Goal: Task Accomplishment & Management: Use online tool/utility

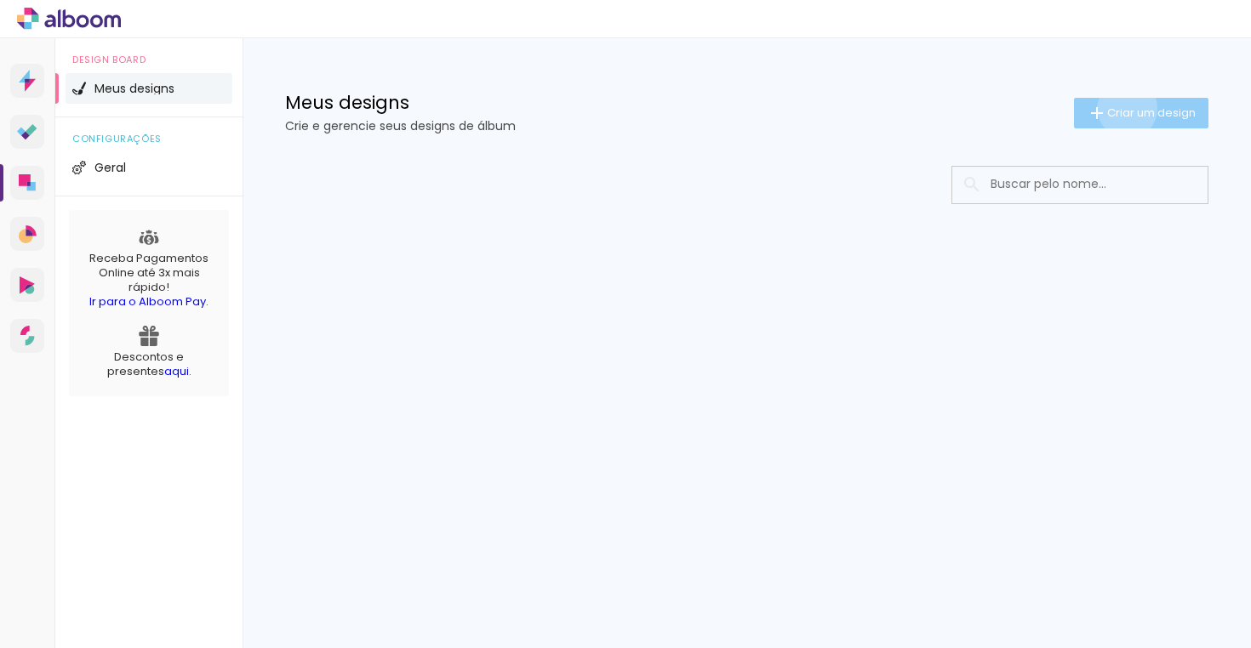
click at [1124, 108] on span "Criar um design" at bounding box center [1151, 112] width 89 height 11
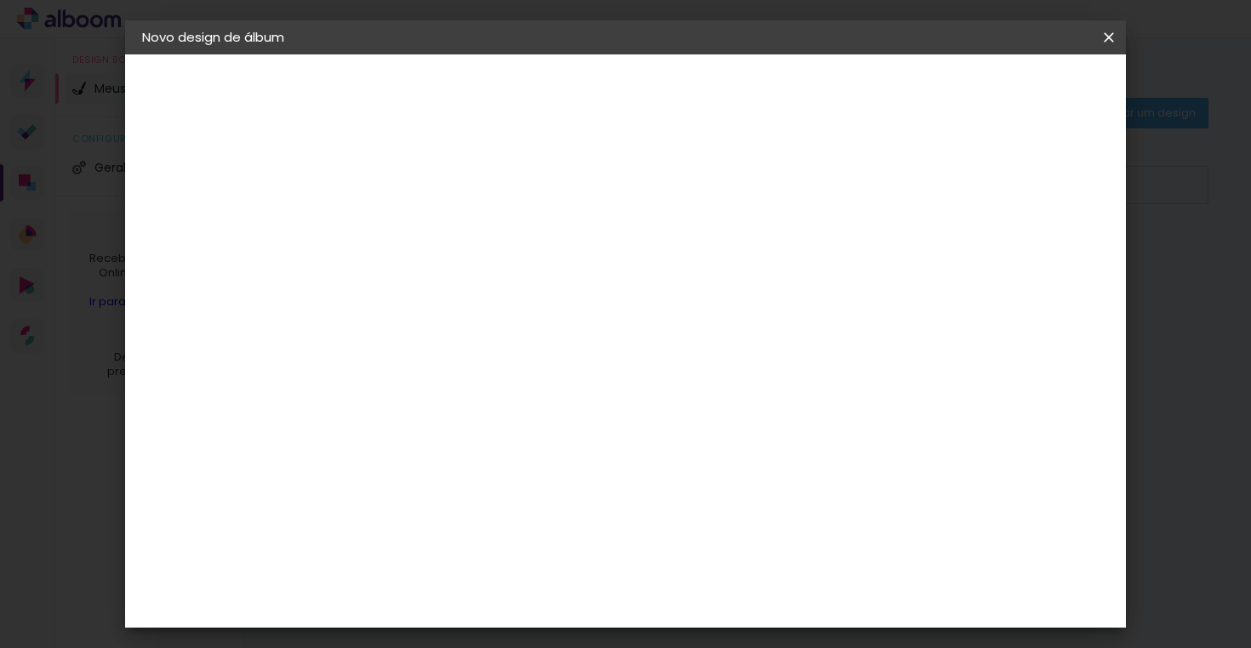
click at [420, 231] on input at bounding box center [420, 228] width 0 height 26
type input "teste"
type paper-input "teste"
click at [0, 0] on slot "Avançar" at bounding box center [0, 0] width 0 height 0
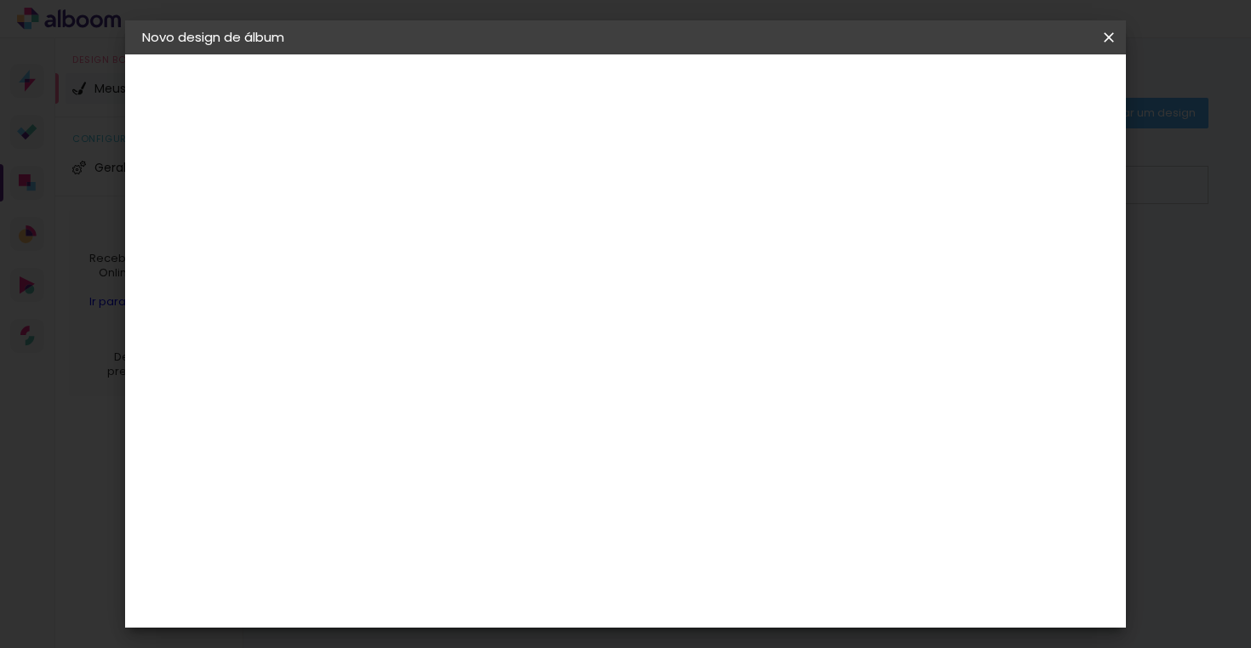
click at [550, 294] on input at bounding box center [464, 294] width 172 height 21
click at [514, 547] on paper-item "Go image" at bounding box center [464, 569] width 184 height 44
click at [0, 0] on slot "Tamanho Livre" at bounding box center [0, 0] width 0 height 0
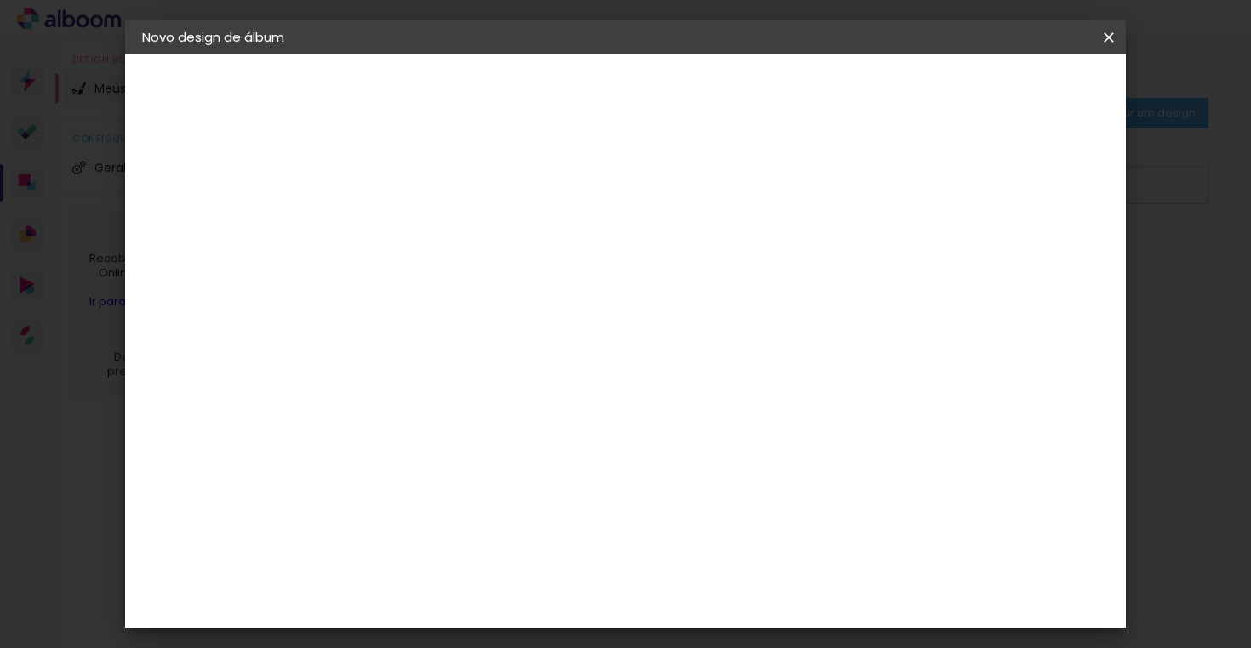
click at [0, 0] on slot "Avançar" at bounding box center [0, 0] width 0 height 0
click at [1000, 198] on div "Mostrar sangria" at bounding box center [987, 196] width 113 height 21
type paper-checkbox "on"
click at [1000, 198] on div "Mostrar sangria" at bounding box center [987, 196] width 113 height 21
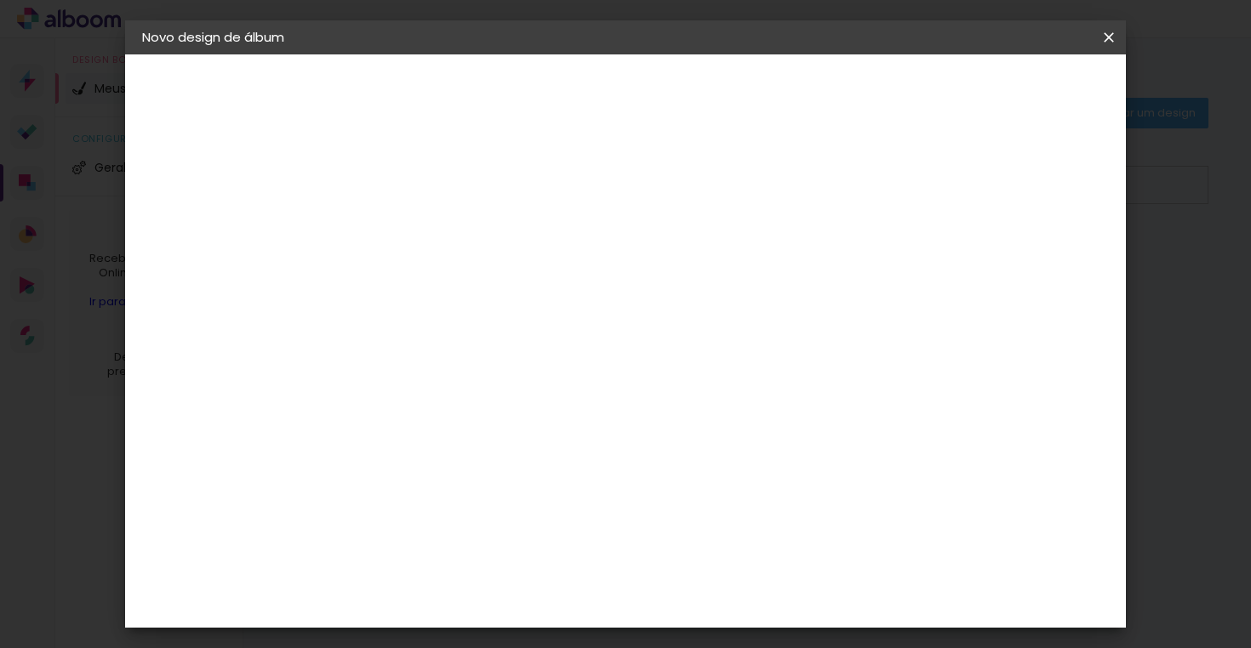
click at [228, 171] on div "2. Especificações" at bounding box center [235, 174] width 186 height 20
click at [204, 214] on div "Tamanho livre" at bounding box center [207, 210] width 59 height 24
click at [739, 268] on paper-item "Tamanho Livre" at bounding box center [657, 258] width 163 height 37
click at [427, 598] on paper-item "Go image" at bounding box center [464, 620] width 184 height 44
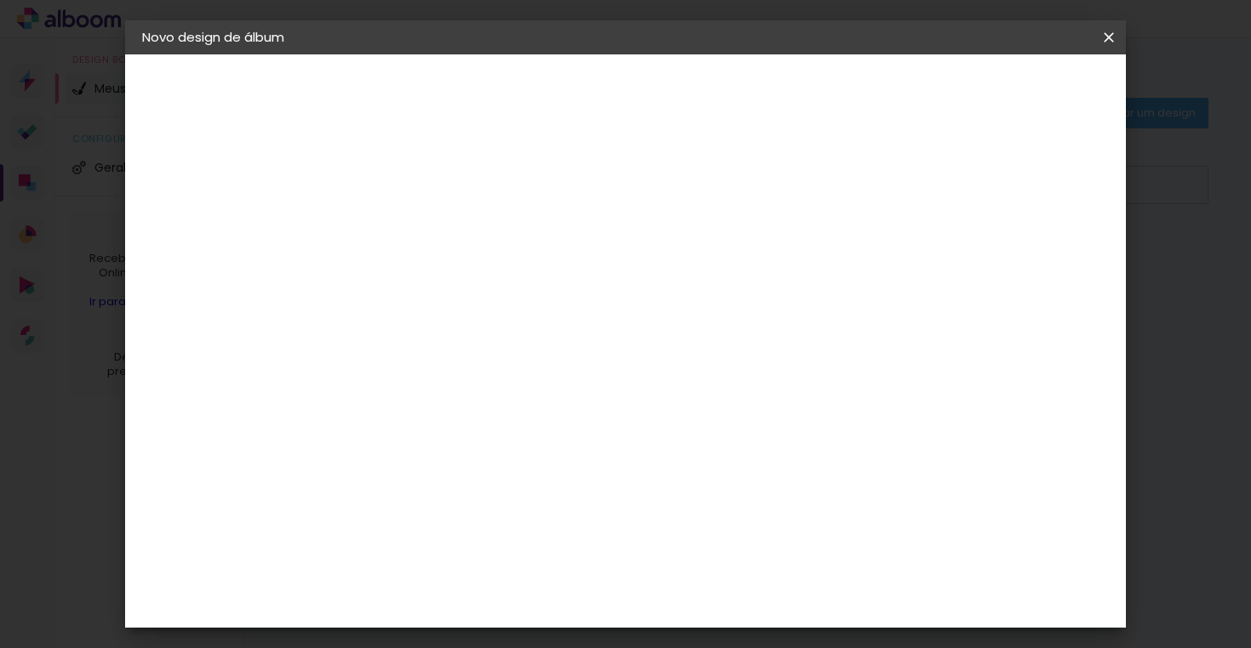
click at [0, 0] on slot "Avançar" at bounding box center [0, 0] width 0 height 0
click at [487, 286] on input "text" at bounding box center [453, 296] width 66 height 26
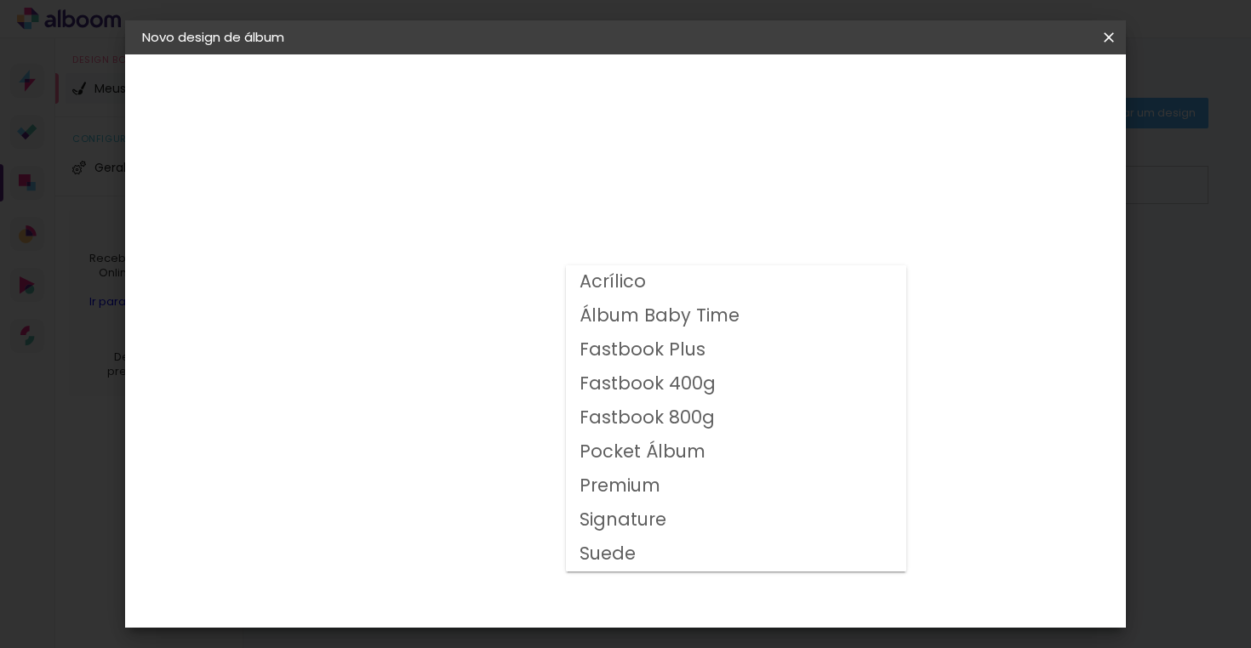
click at [0, 0] on slot "Premium" at bounding box center [0, 0] width 0 height 0
type input "Premium"
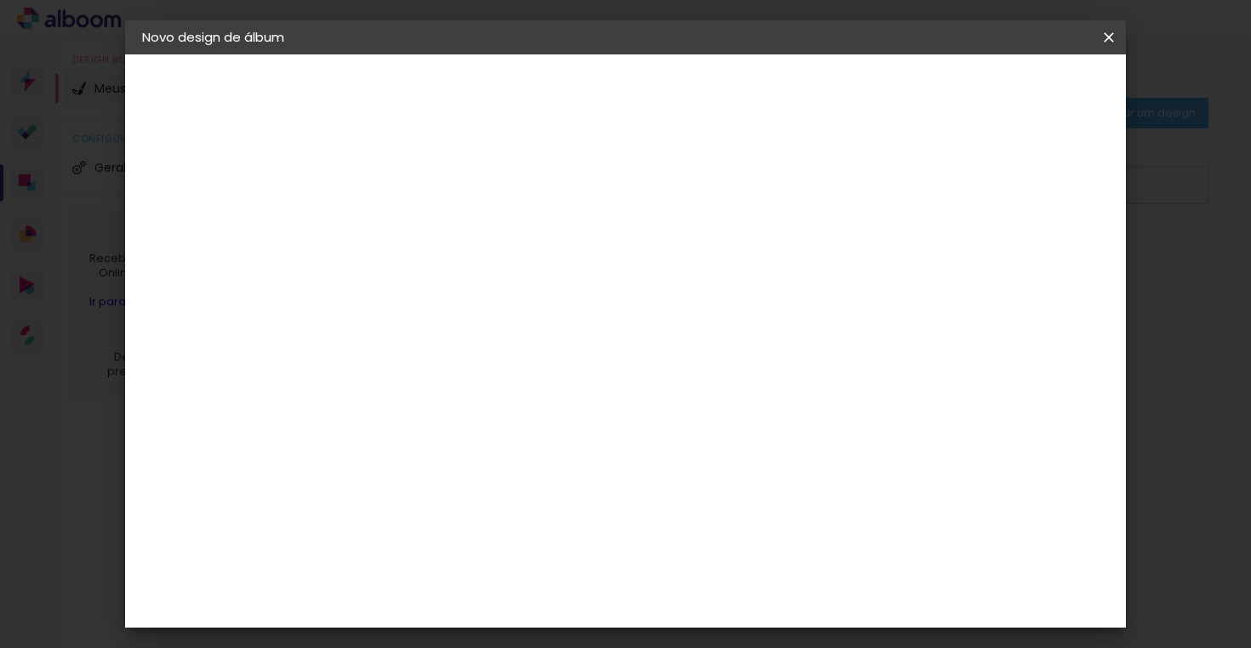
click at [598, 449] on span "25 × 30 cm" at bounding box center [566, 471] width 63 height 45
click at [0, 0] on slot "Avançar" at bounding box center [0, 0] width 0 height 0
click at [1014, 96] on span "Iniciar design" at bounding box center [976, 90] width 77 height 12
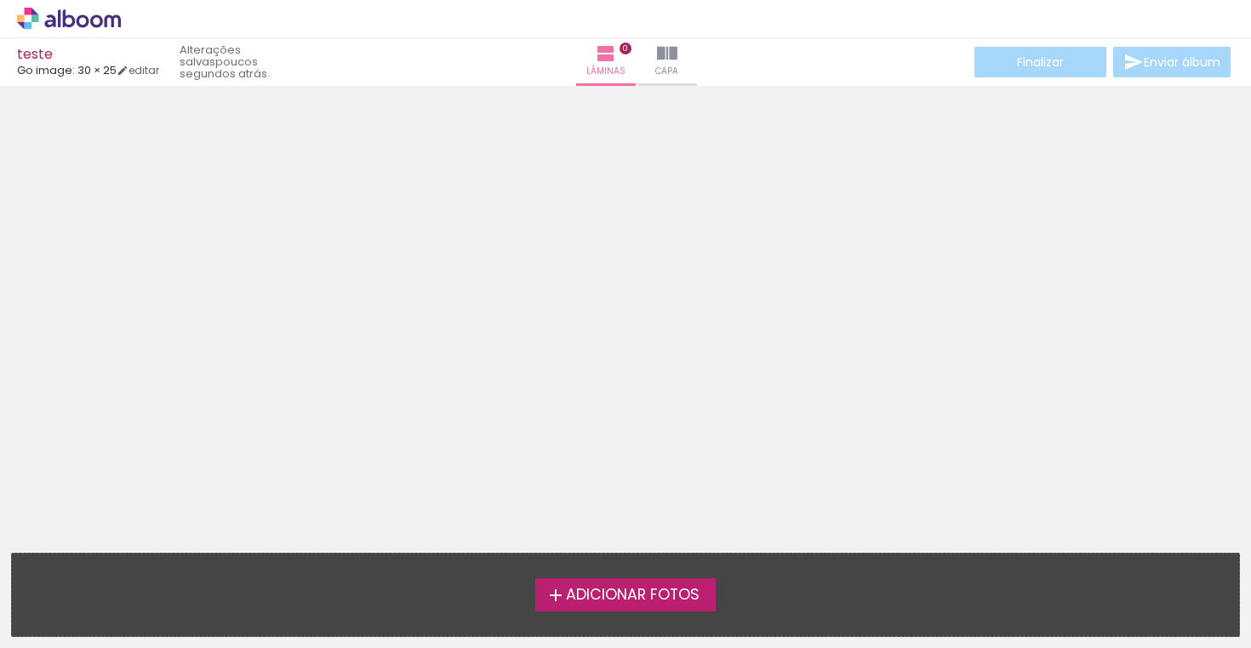
click at [657, 598] on span "Adicionar Fotos" at bounding box center [633, 595] width 134 height 15
click at [0, 0] on input "file" at bounding box center [0, 0] width 0 height 0
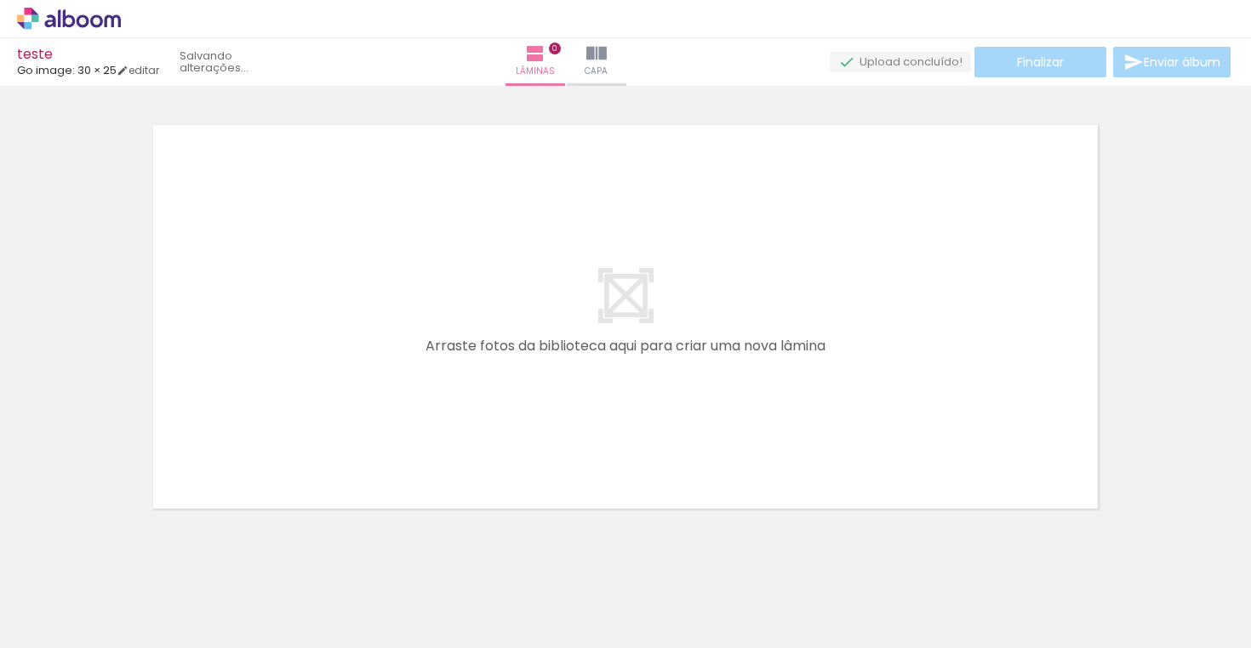
scroll to position [21, 0]
click at [43, 631] on span "Adicionar Fotos" at bounding box center [60, 625] width 51 height 19
click at [0, 0] on input "file" at bounding box center [0, 0] width 0 height 0
click at [49, 625] on span "Adicionar Fotos" at bounding box center [60, 625] width 51 height 19
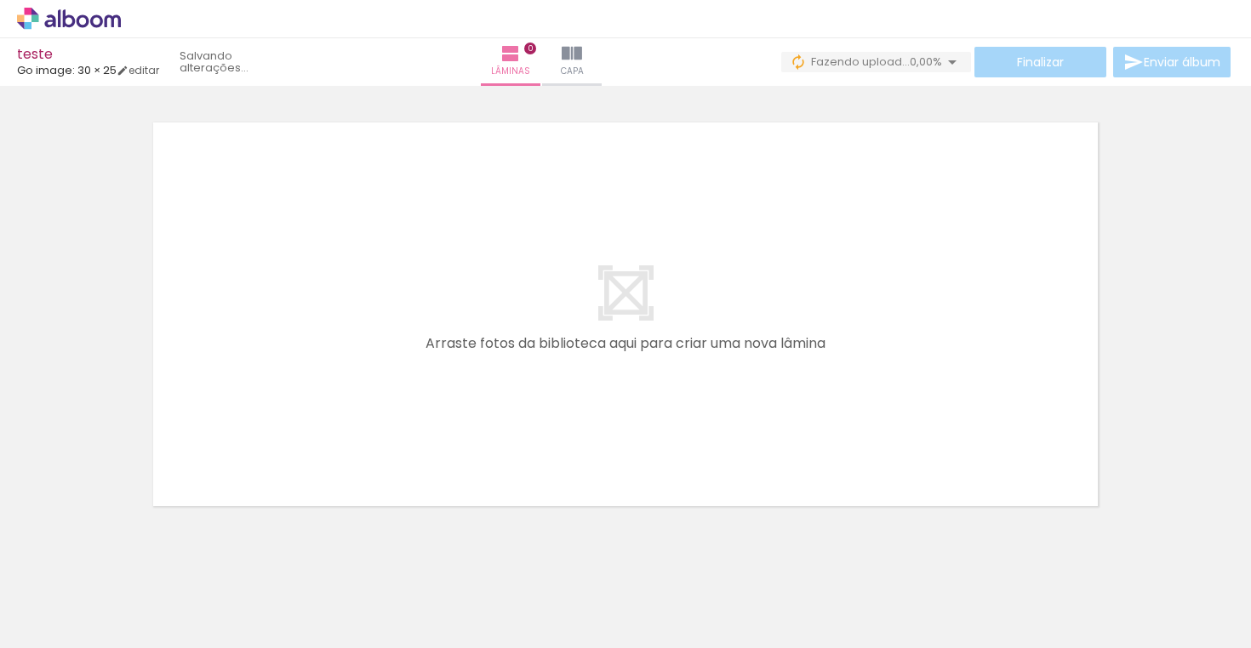
click at [0, 0] on input "file" at bounding box center [0, 0] width 0 height 0
click at [39, 618] on span "Adicionar Fotos" at bounding box center [60, 625] width 51 height 19
click at [0, 0] on input "file" at bounding box center [0, 0] width 0 height 0
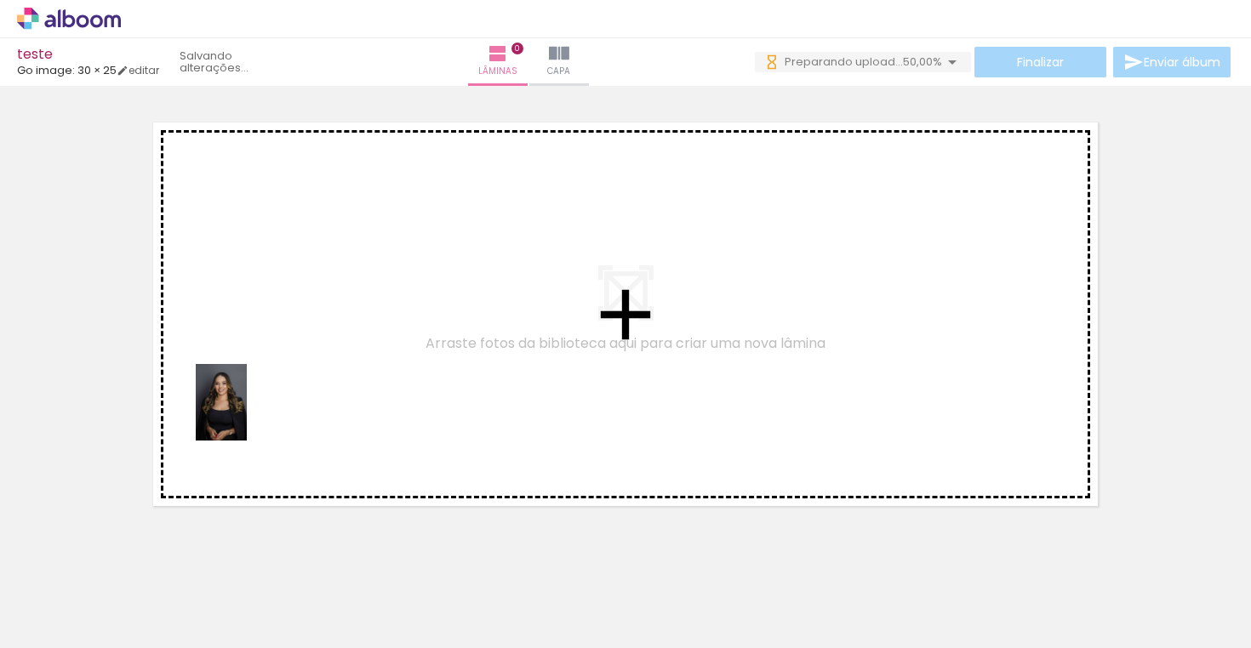
drag, startPoint x: 185, startPoint y: 608, endPoint x: 263, endPoint y: 390, distance: 231.5
click at [263, 390] on quentale-workspace at bounding box center [625, 324] width 1251 height 648
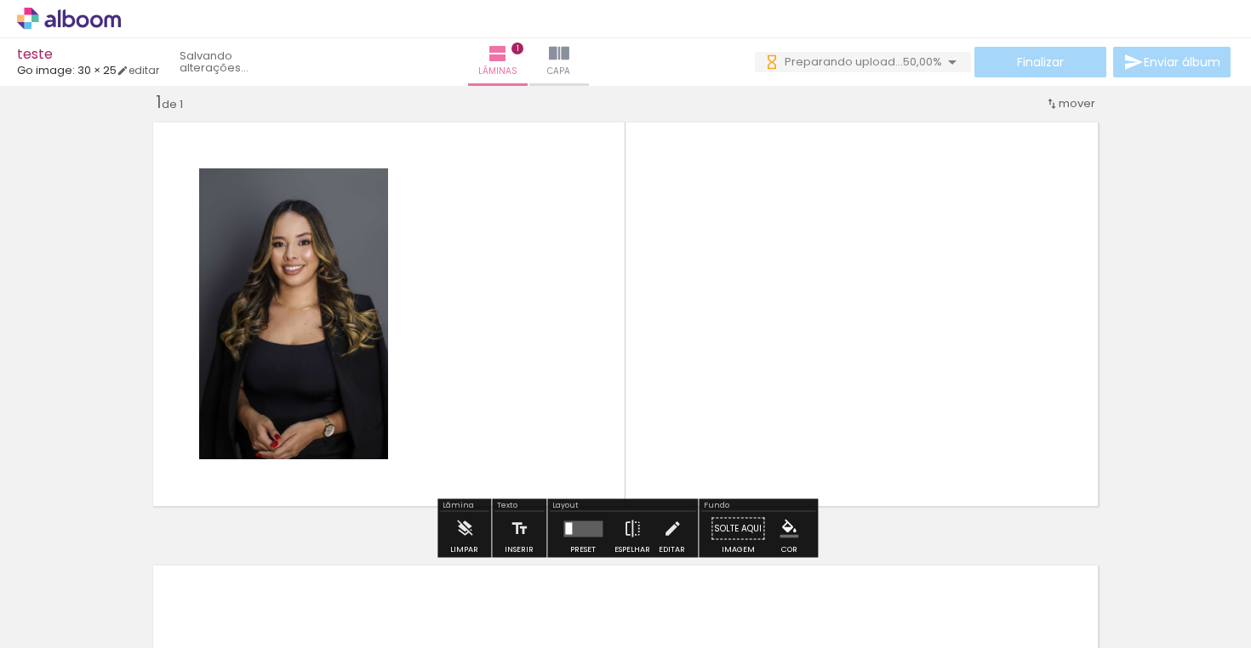
scroll to position [21, 0]
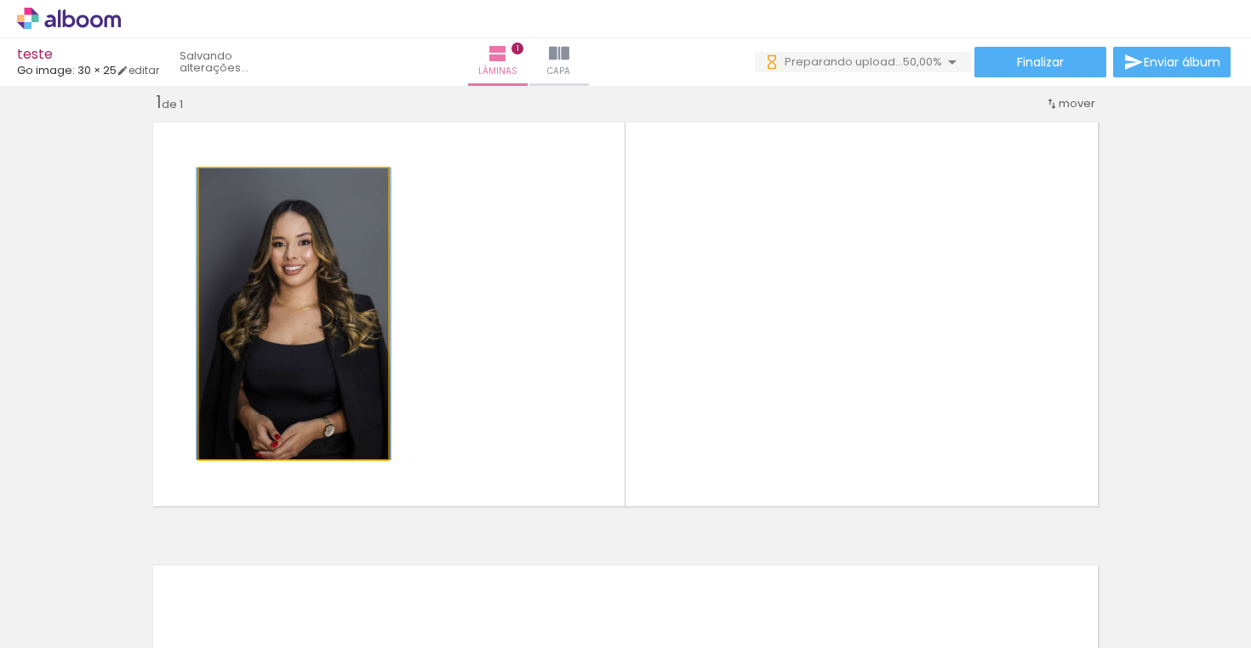
click at [343, 353] on quentale-photo at bounding box center [293, 313] width 189 height 291
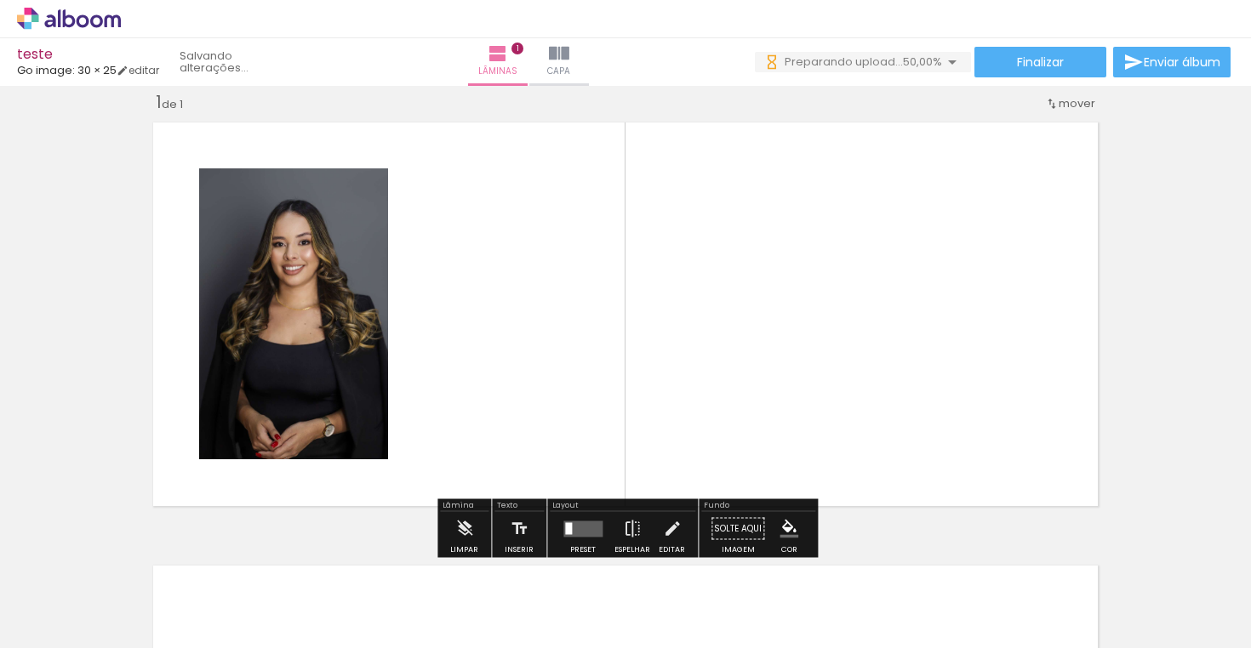
click at [277, 602] on div at bounding box center [265, 591] width 56 height 84
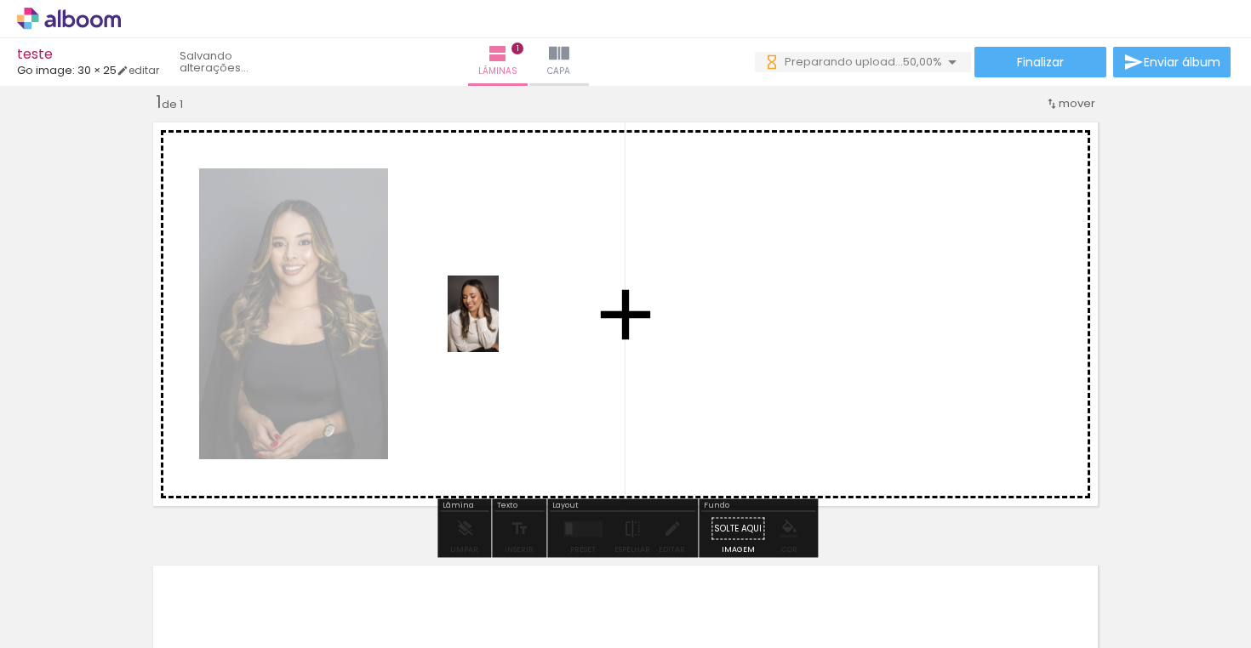
drag, startPoint x: 356, startPoint y: 462, endPoint x: 500, endPoint y: 326, distance: 198.7
click at [500, 326] on quentale-workspace at bounding box center [625, 324] width 1251 height 648
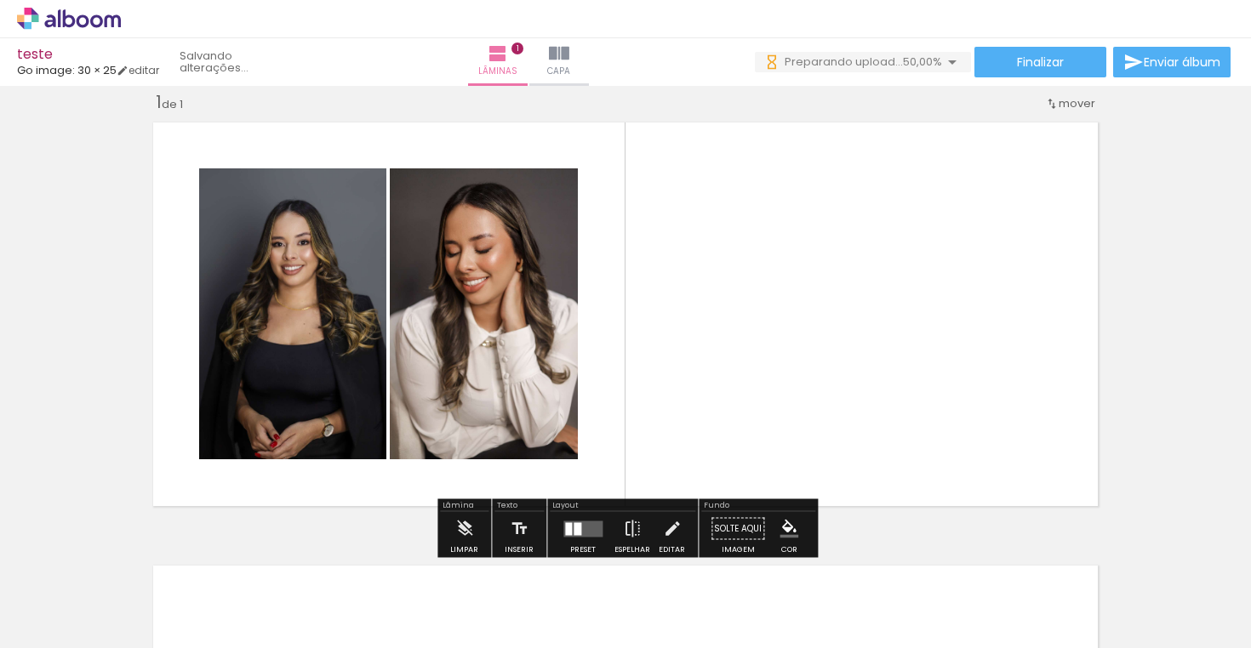
click at [514, 328] on quentale-photo at bounding box center [484, 313] width 188 height 291
click at [330, 298] on quentale-photo at bounding box center [292, 313] width 187 height 291
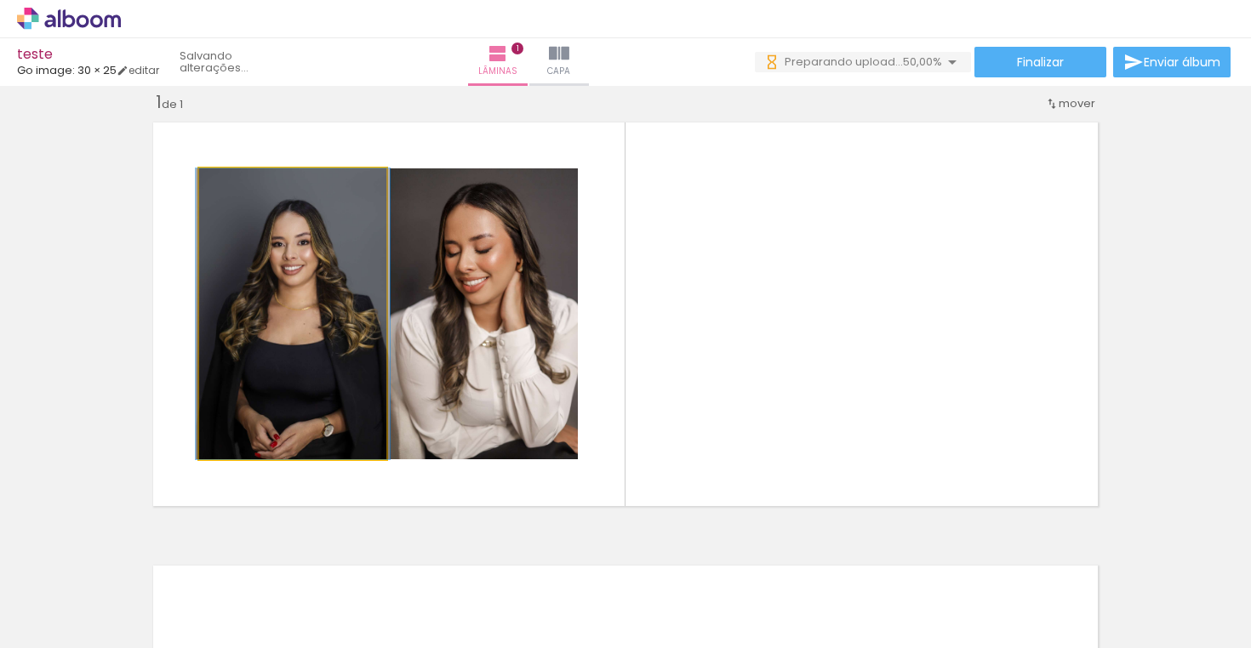
drag, startPoint x: 240, startPoint y: 185, endPoint x: 208, endPoint y: 191, distance: 32.0
type paper-slider "100"
click at [208, 191] on div at bounding box center [263, 187] width 118 height 26
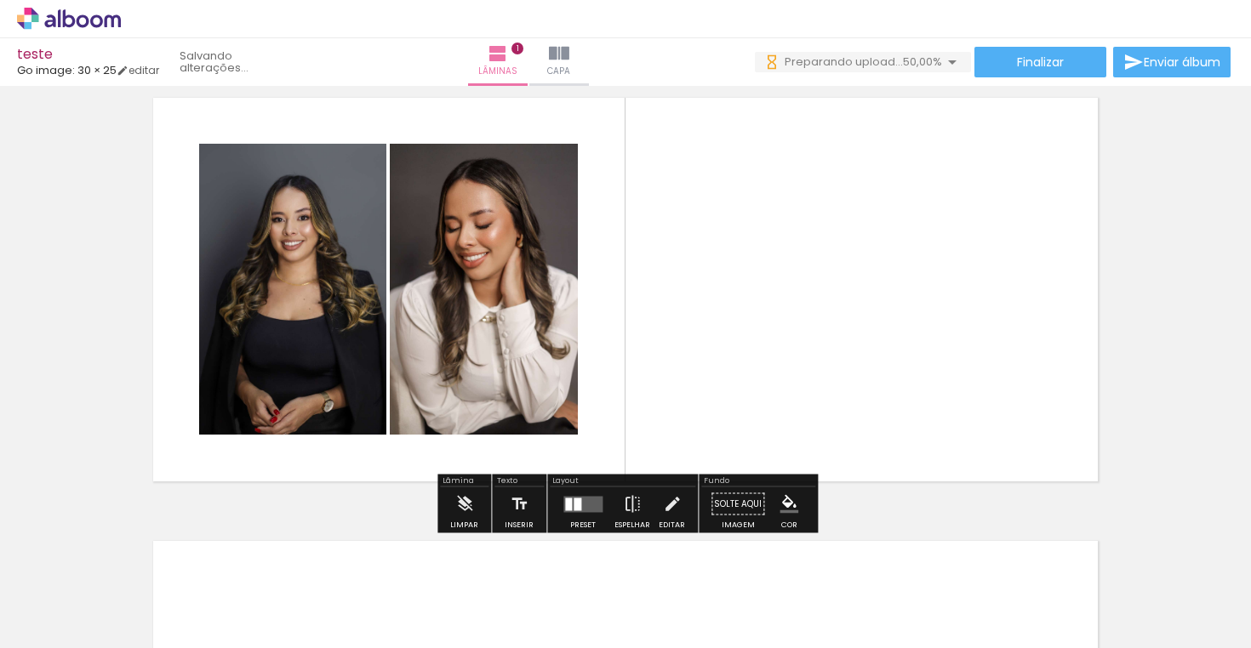
scroll to position [47, 0]
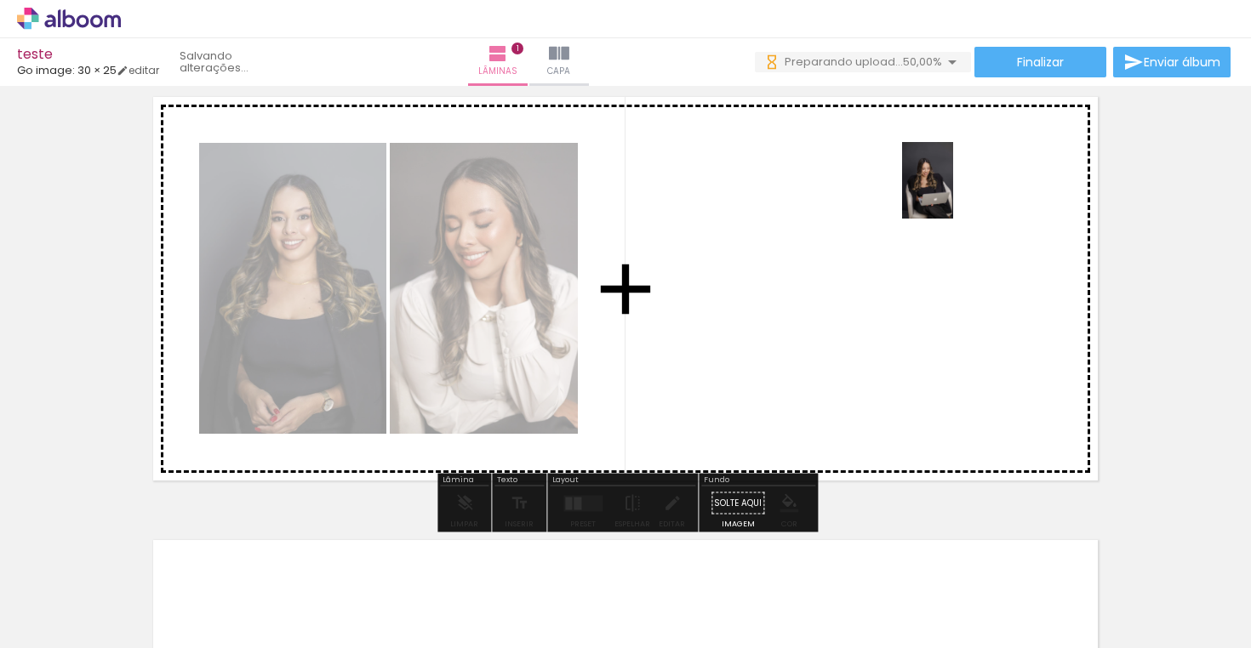
drag, startPoint x: 361, startPoint y: 613, endPoint x: 953, endPoint y: 193, distance: 725.8
click at [953, 193] on quentale-workspace at bounding box center [625, 324] width 1251 height 648
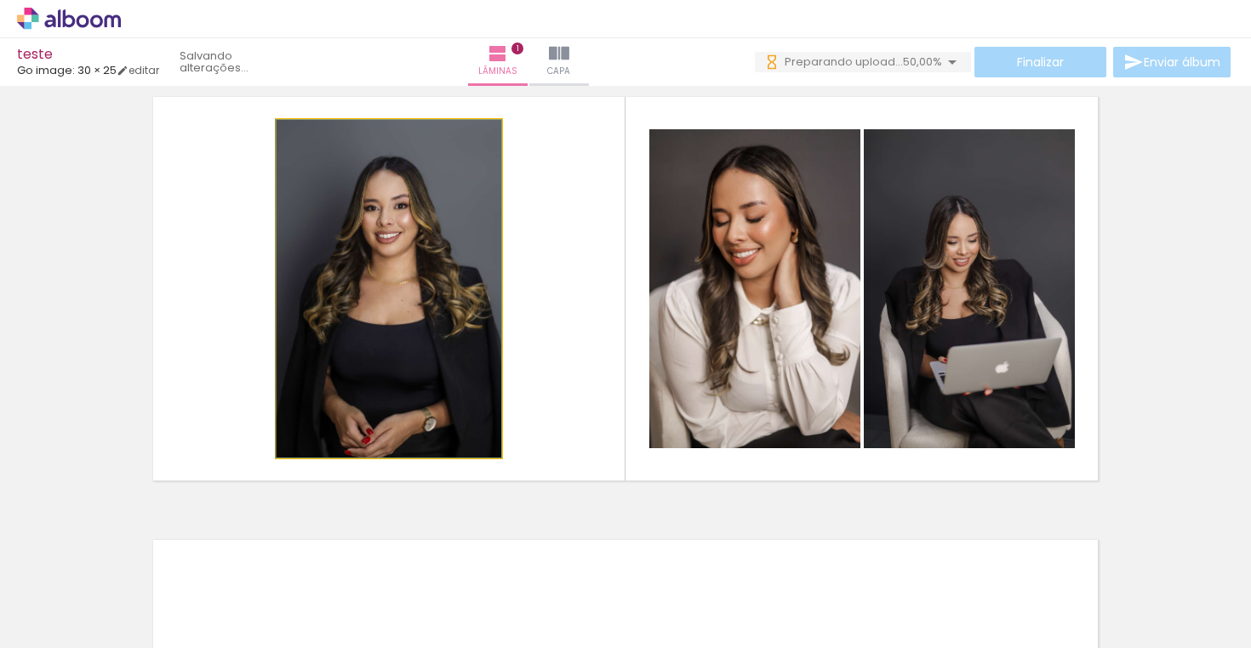
click at [438, 266] on quentale-photo at bounding box center [389, 289] width 225 height 338
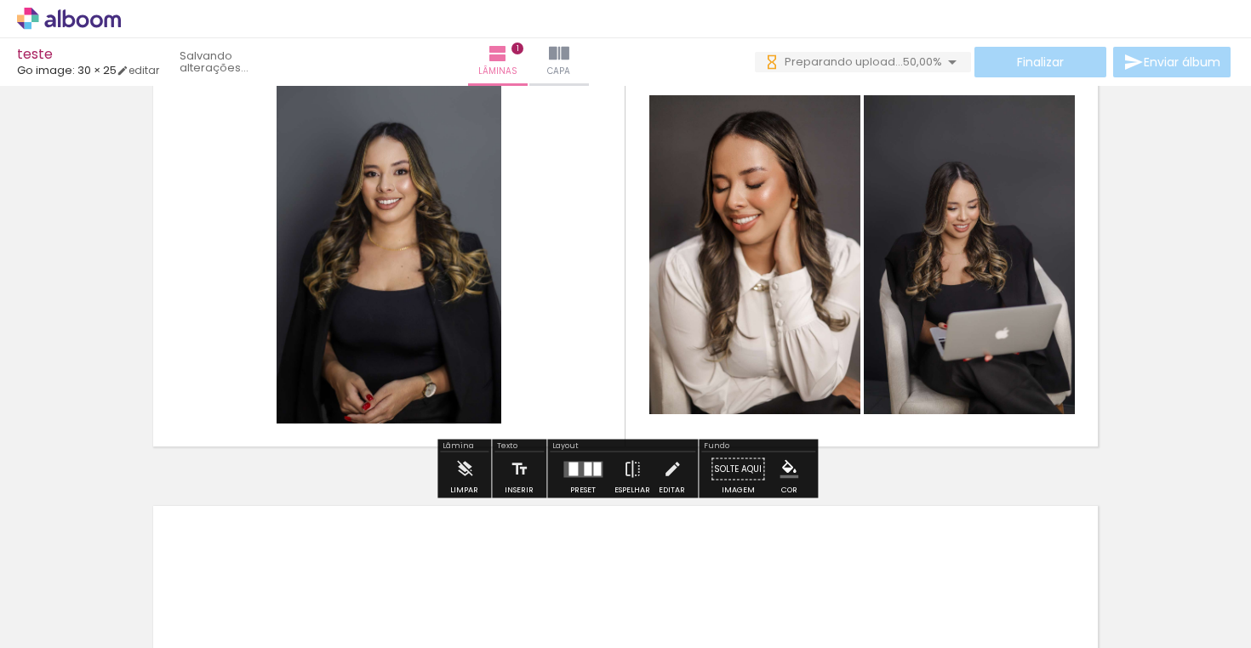
scroll to position [85, 0]
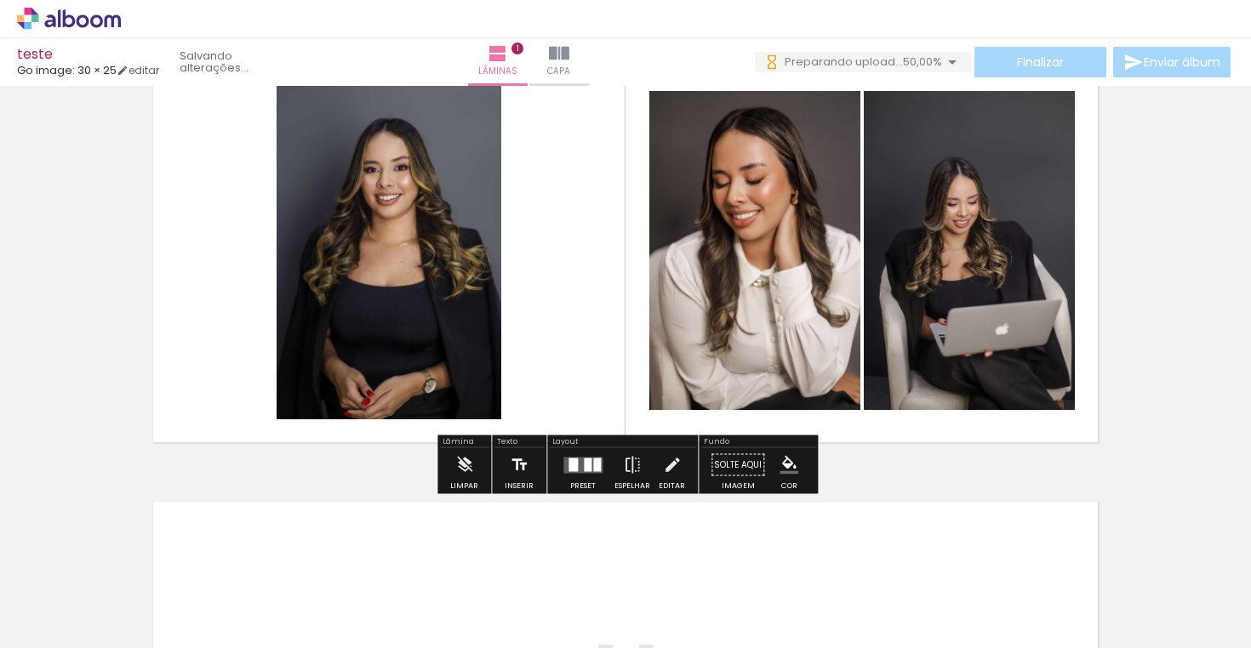
click at [529, 478] on paper-button "Inserir" at bounding box center [518, 469] width 37 height 43
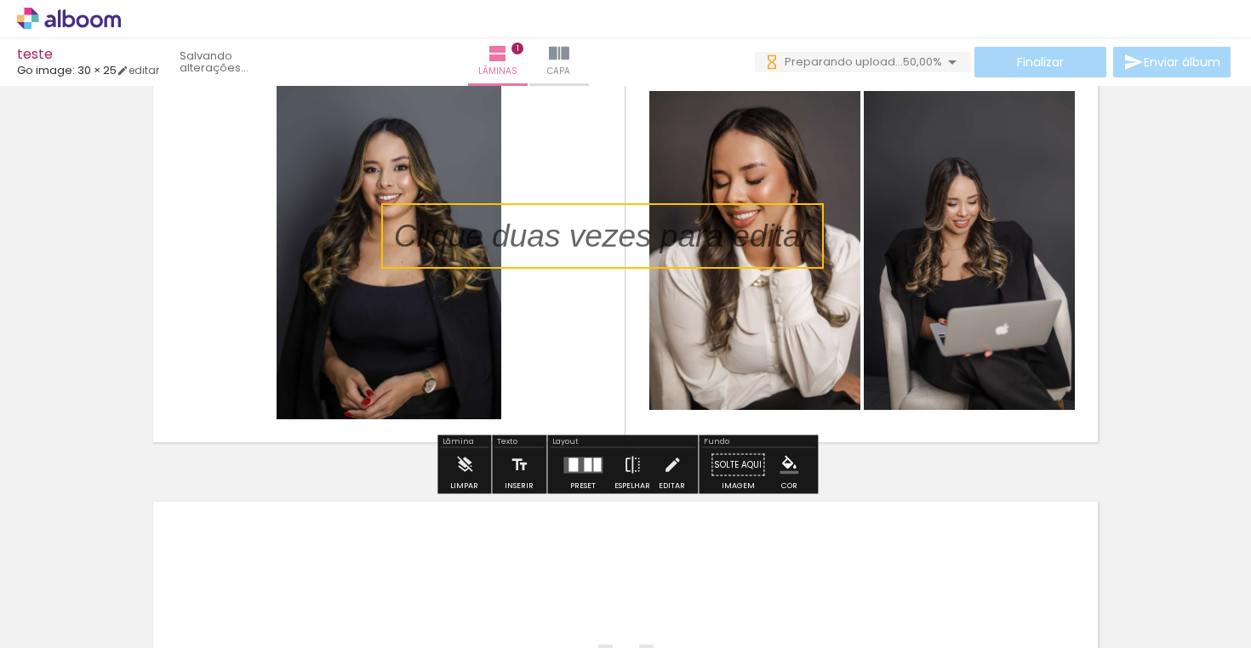
click at [650, 224] on quentale-selection at bounding box center [602, 236] width 443 height 66
type input "Sans Serif"
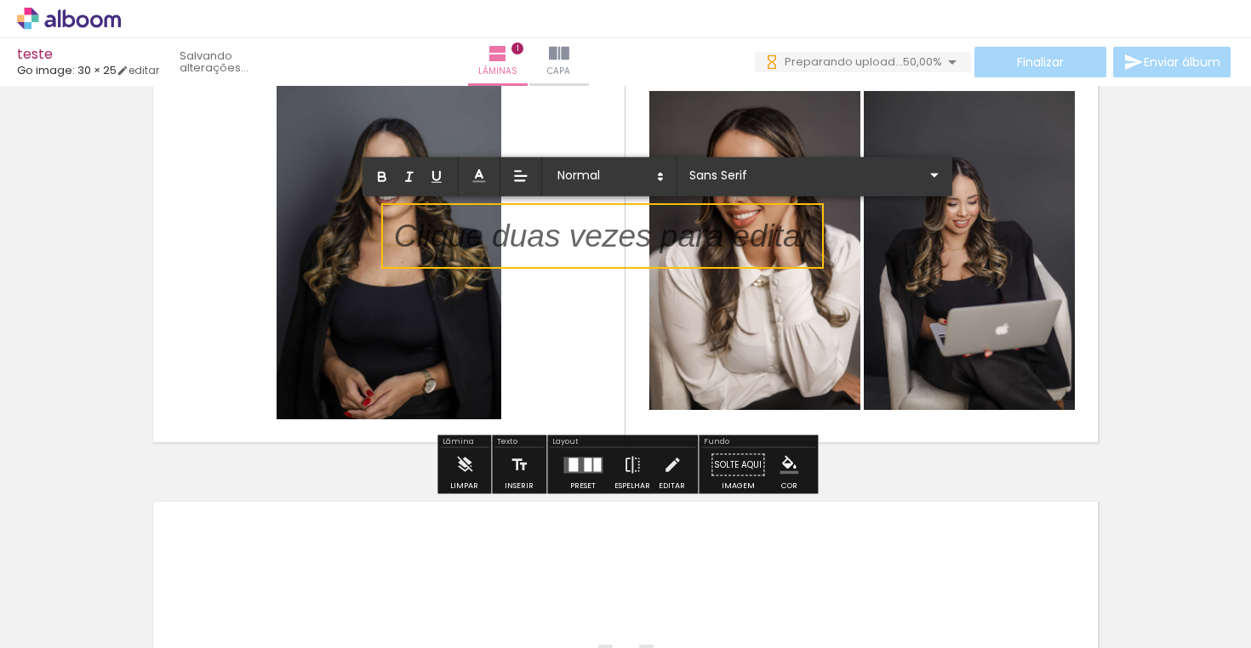
click at [596, 238] on p at bounding box center [602, 246] width 417 height 45
click at [596, 239] on p at bounding box center [602, 246] width 417 height 45
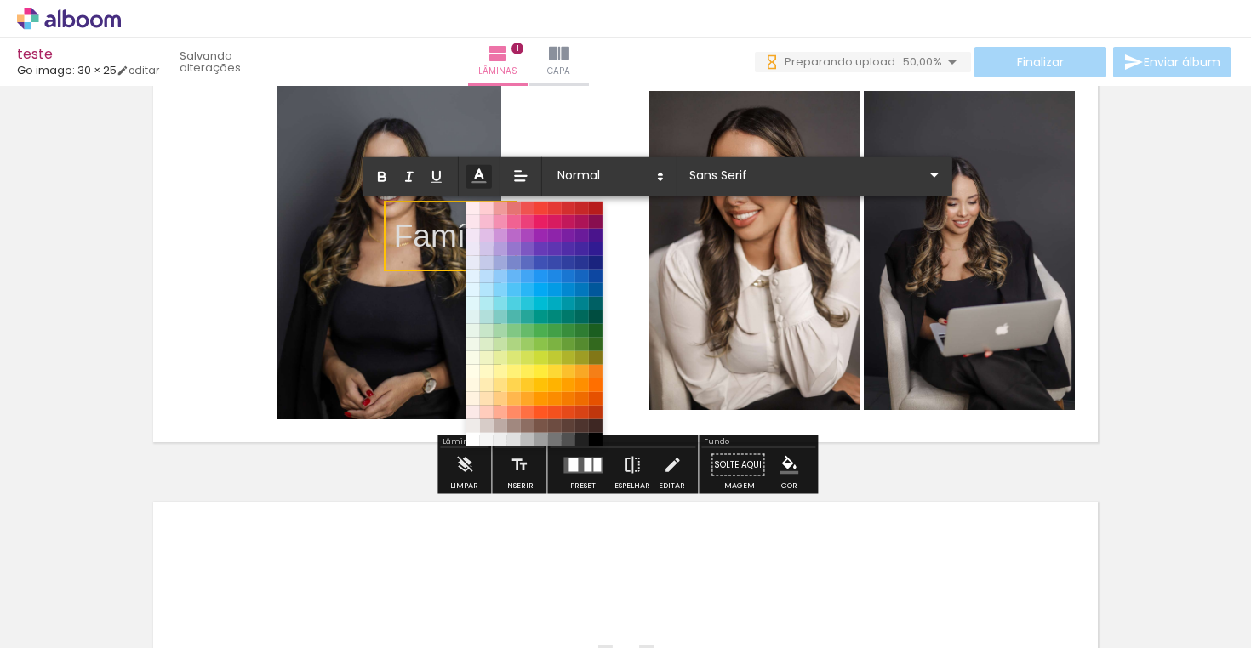
click at [482, 182] on line at bounding box center [479, 182] width 13 height 0
click at [538, 231] on span at bounding box center [541, 235] width 19 height 19
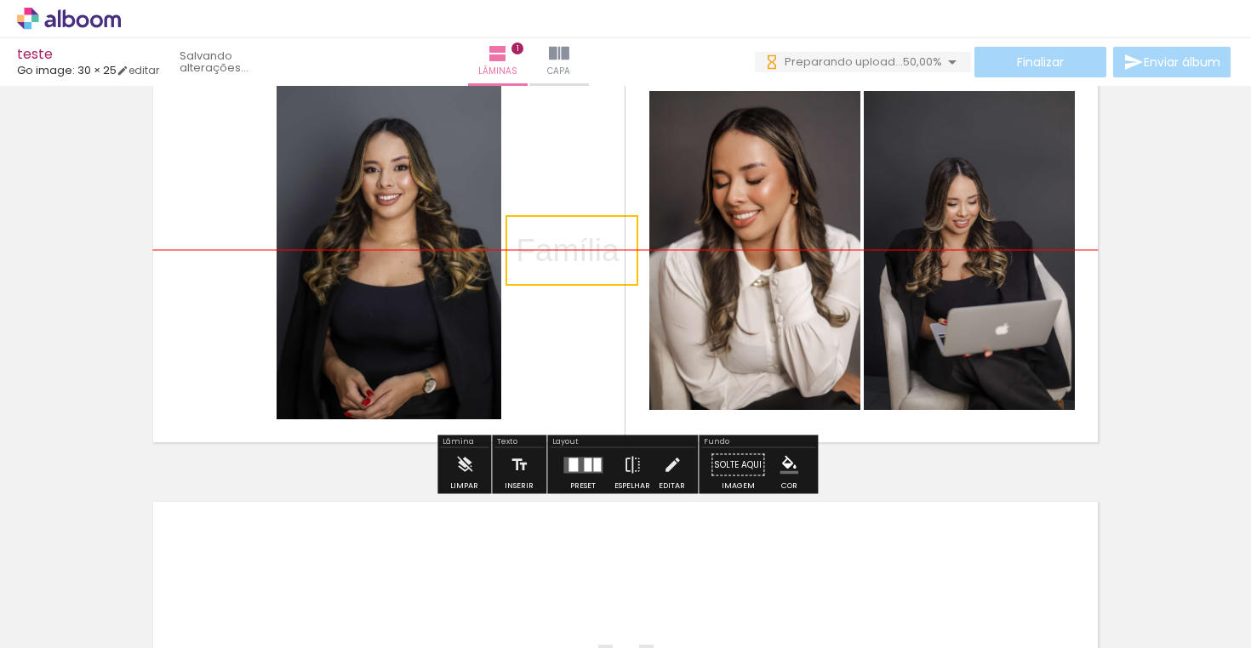
drag, startPoint x: 512, startPoint y: 266, endPoint x: 634, endPoint y: 277, distance: 122.2
click at [634, 277] on quentale-selection at bounding box center [571, 250] width 133 height 71
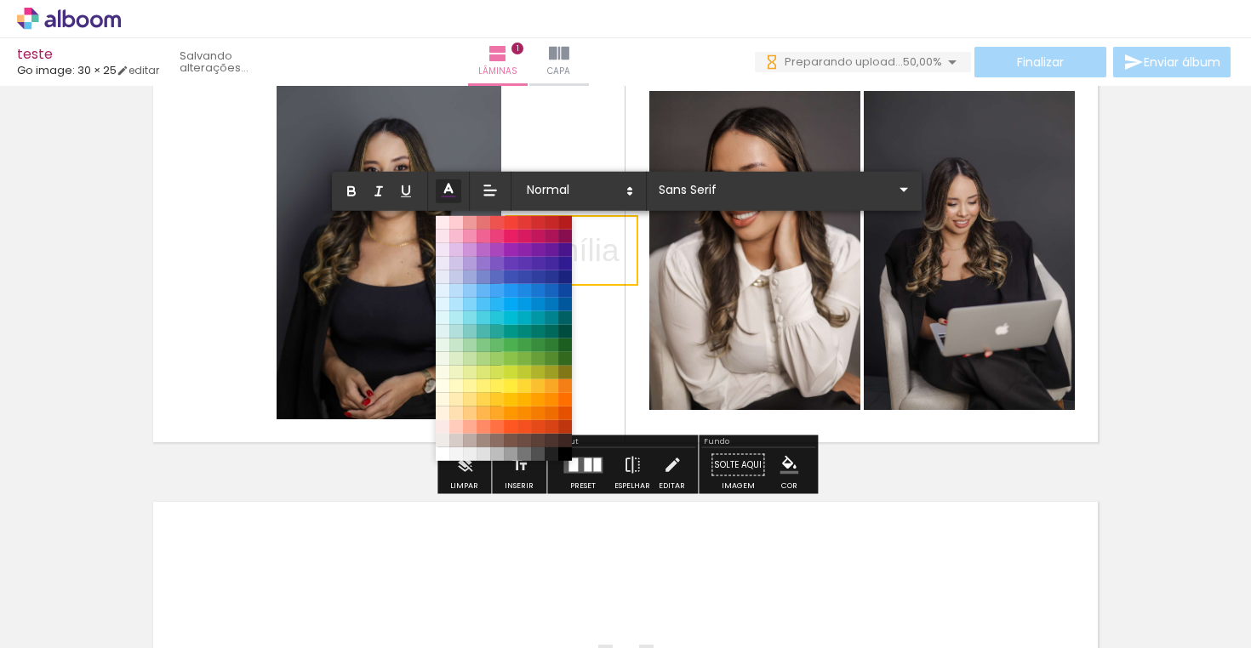
click at [448, 189] on icon at bounding box center [448, 190] width 19 height 19
click at [566, 458] on span at bounding box center [565, 454] width 19 height 19
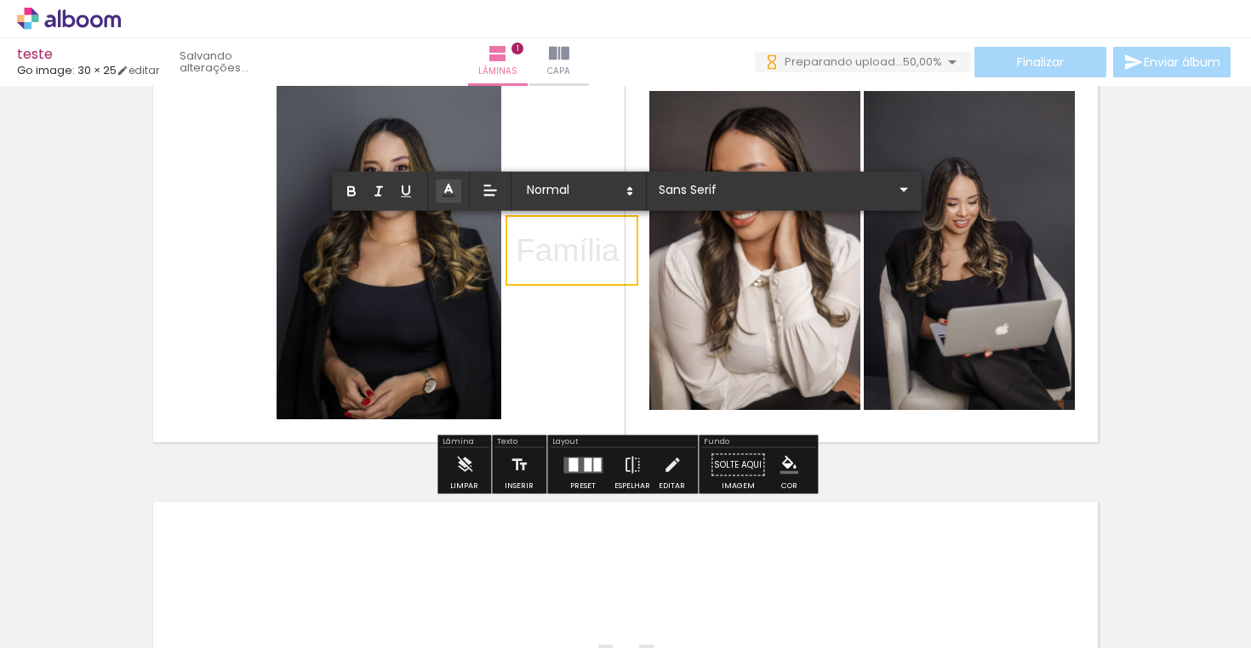
click at [618, 350] on quentale-layouter at bounding box center [626, 250] width 962 height 401
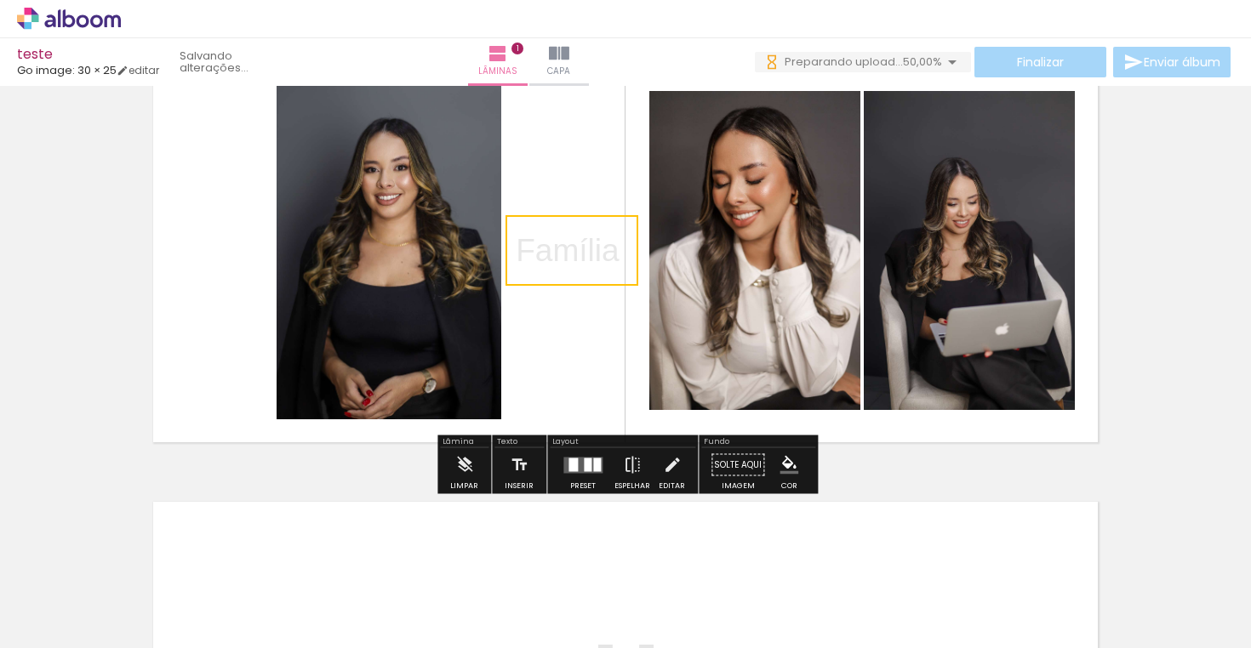
click at [591, 248] on quentale-selection at bounding box center [571, 250] width 133 height 71
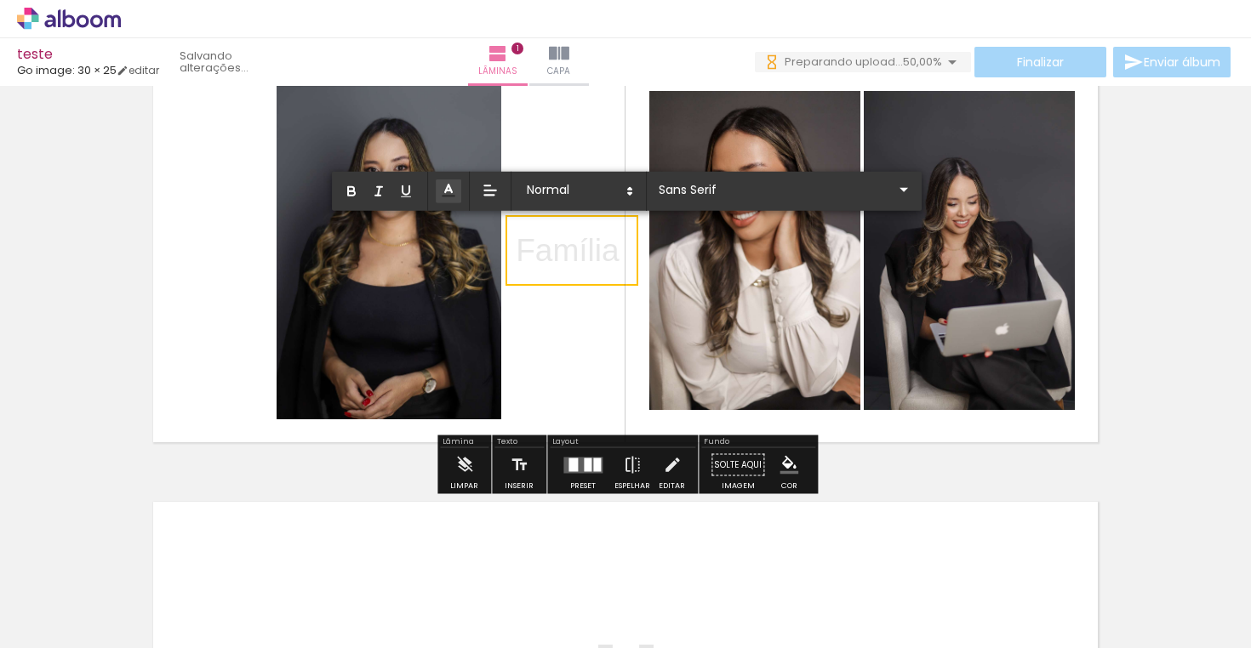
click at [591, 248] on p "Família ﻿" at bounding box center [568, 250] width 104 height 45
click at [448, 186] on polyline at bounding box center [448, 189] width 7 height 8
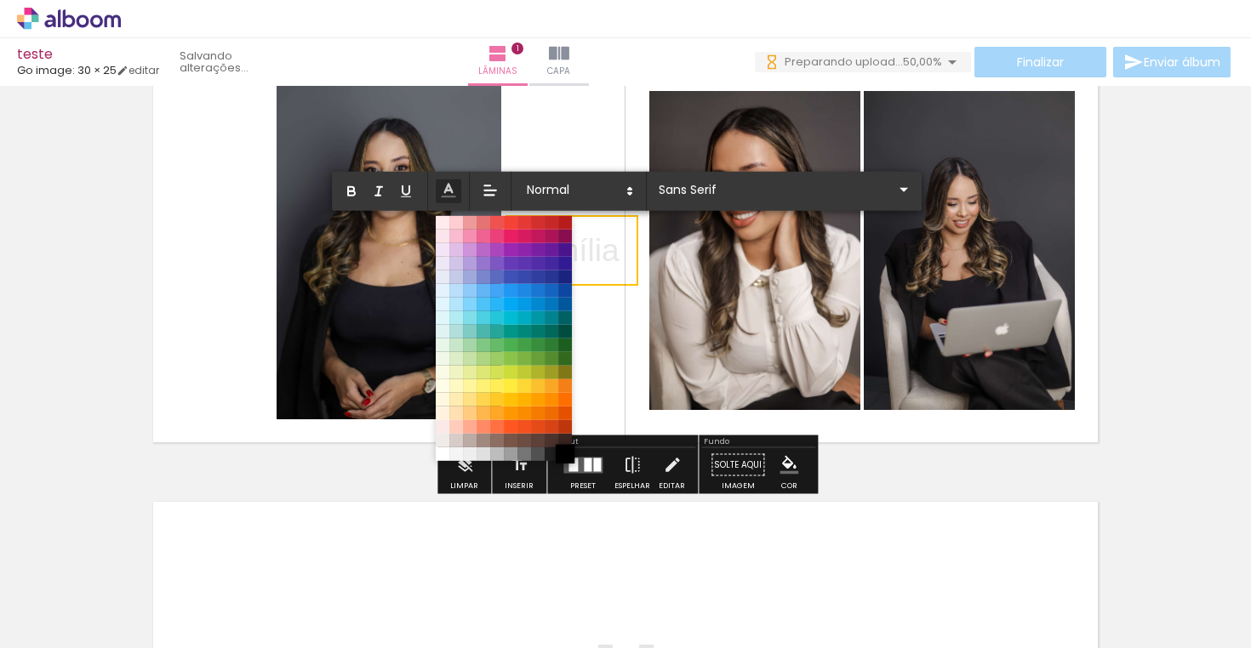
click at [564, 456] on span at bounding box center [565, 454] width 19 height 19
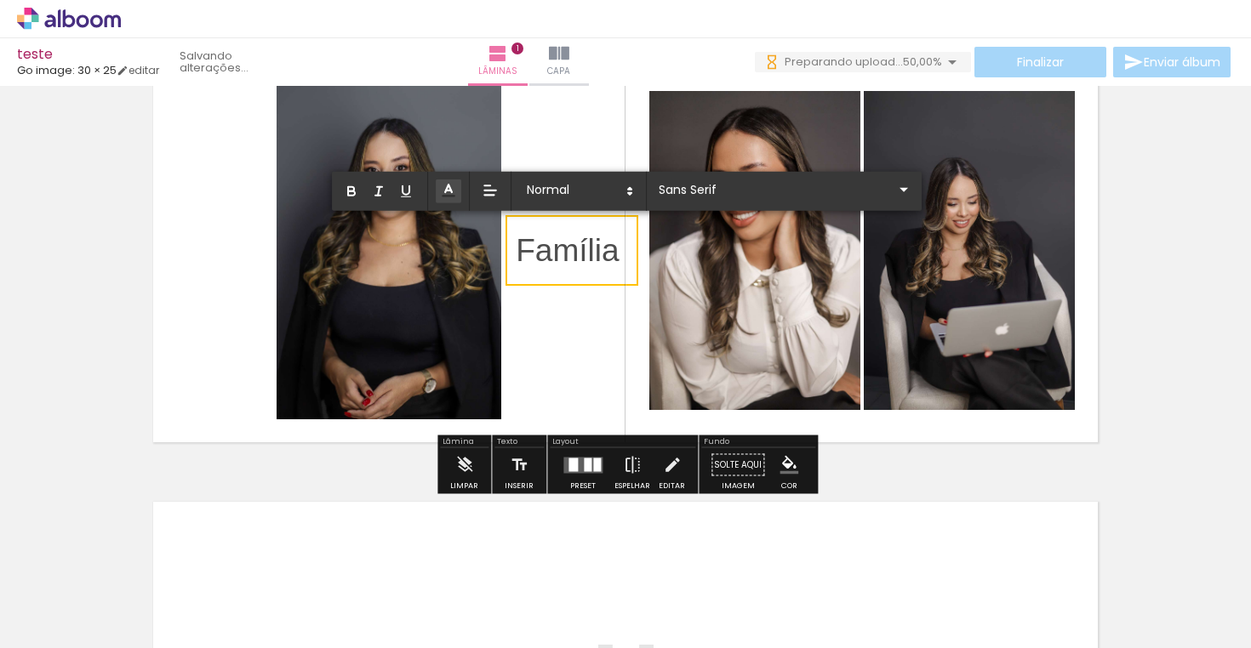
click at [597, 384] on quentale-layouter at bounding box center [626, 250] width 962 height 401
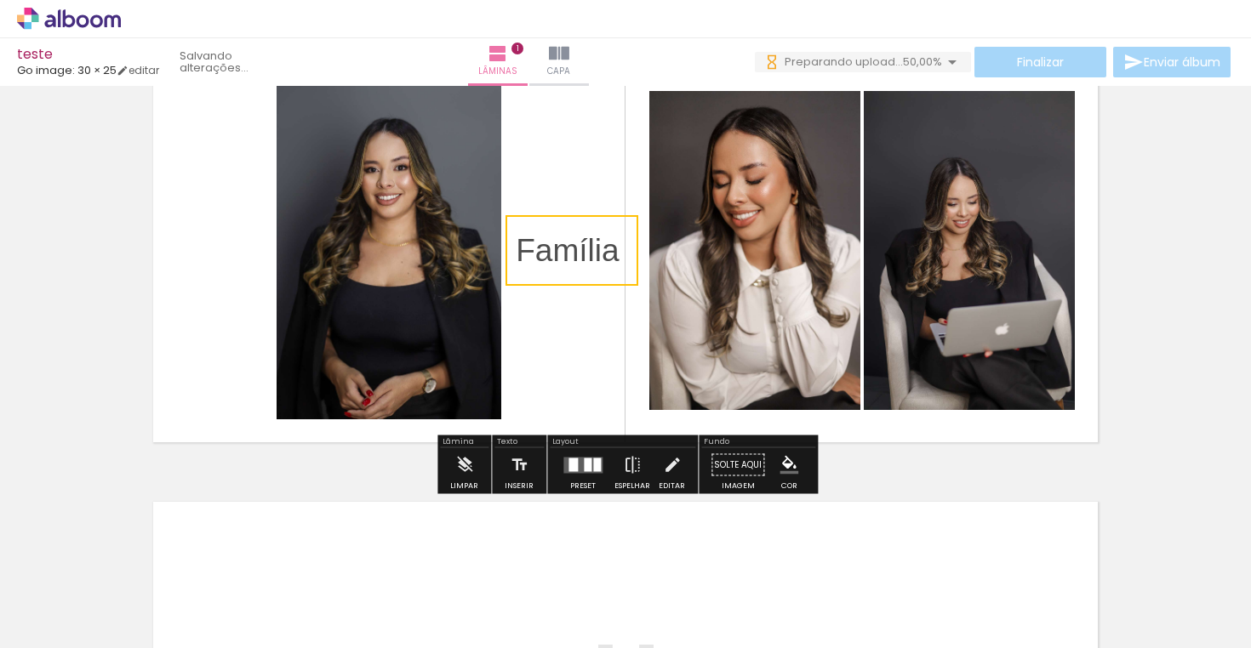
click at [591, 379] on quentale-layouter at bounding box center [626, 250] width 962 height 401
click at [298, 243] on quentale-photo at bounding box center [389, 251] width 225 height 338
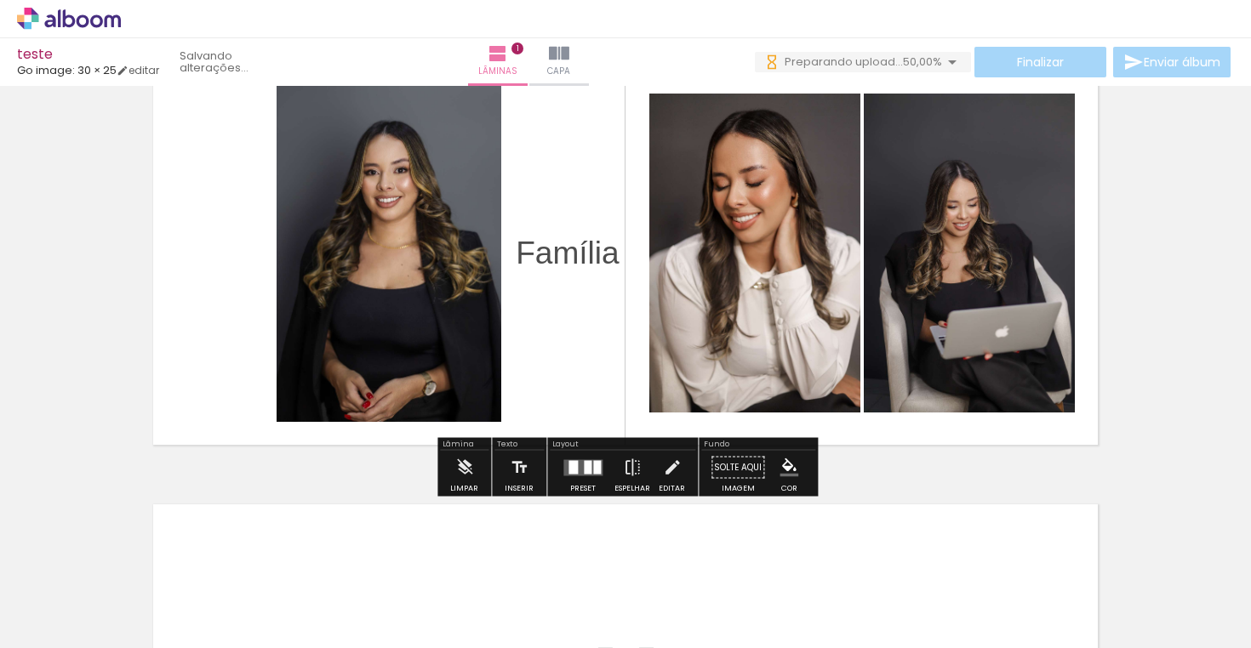
click at [492, 363] on quentale-photo at bounding box center [389, 253] width 225 height 338
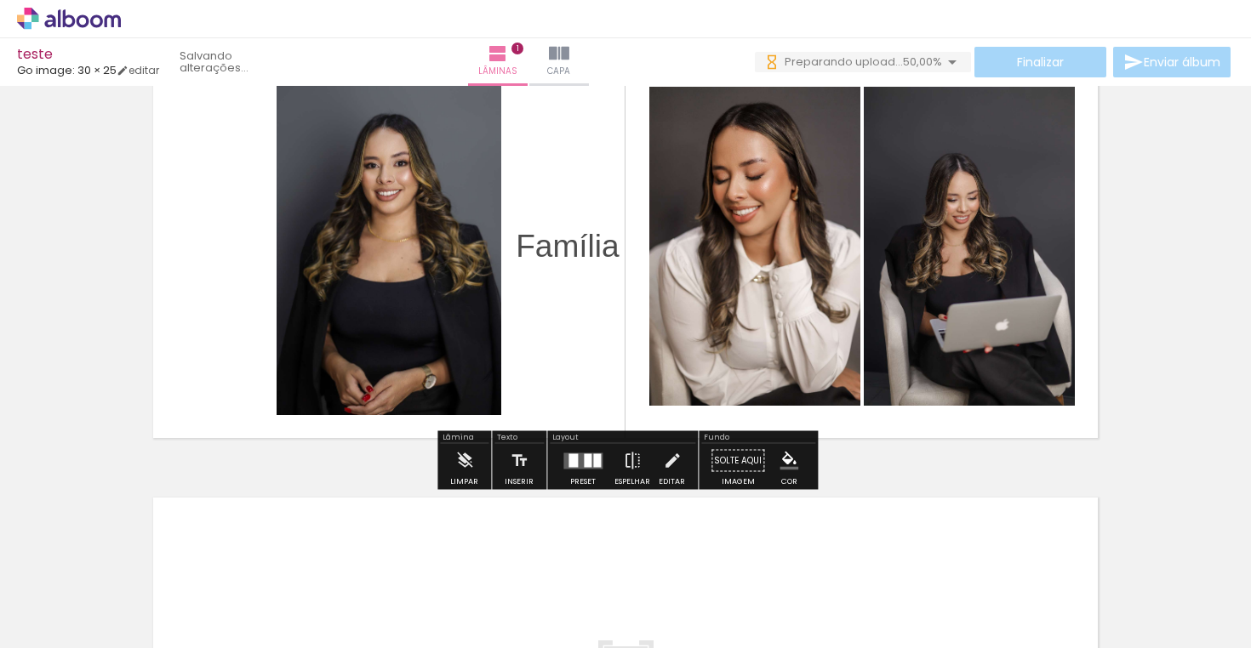
scroll to position [90, 0]
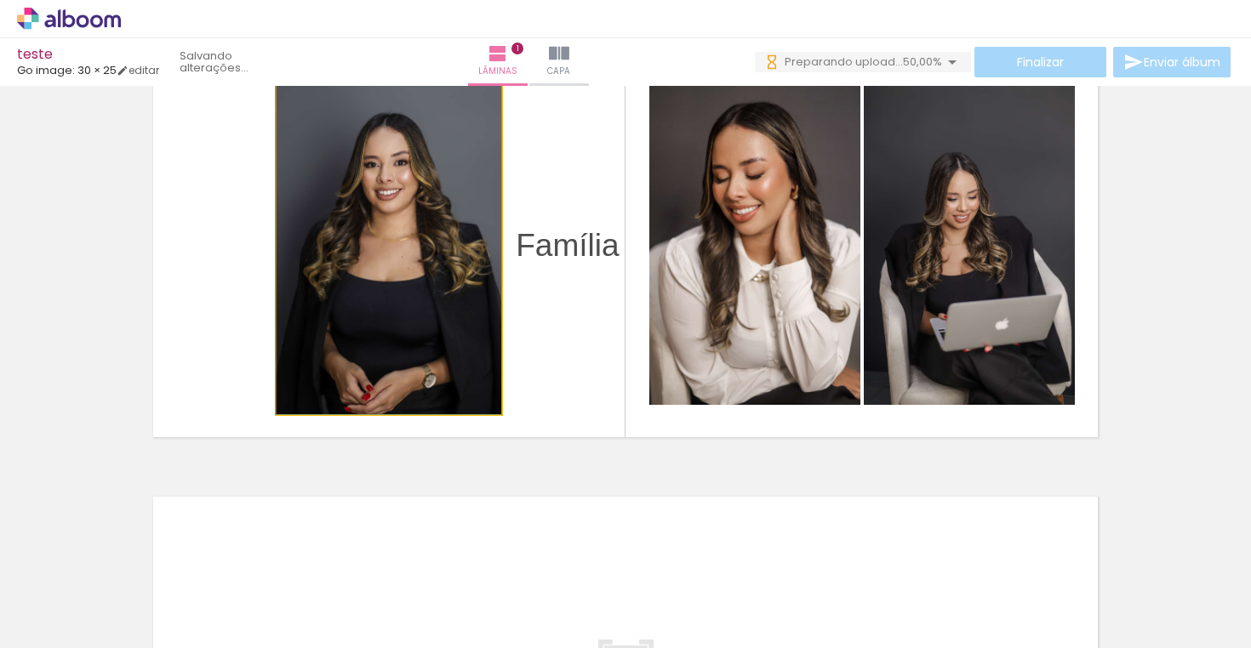
click at [294, 98] on iron-icon at bounding box center [294, 94] width 17 height 17
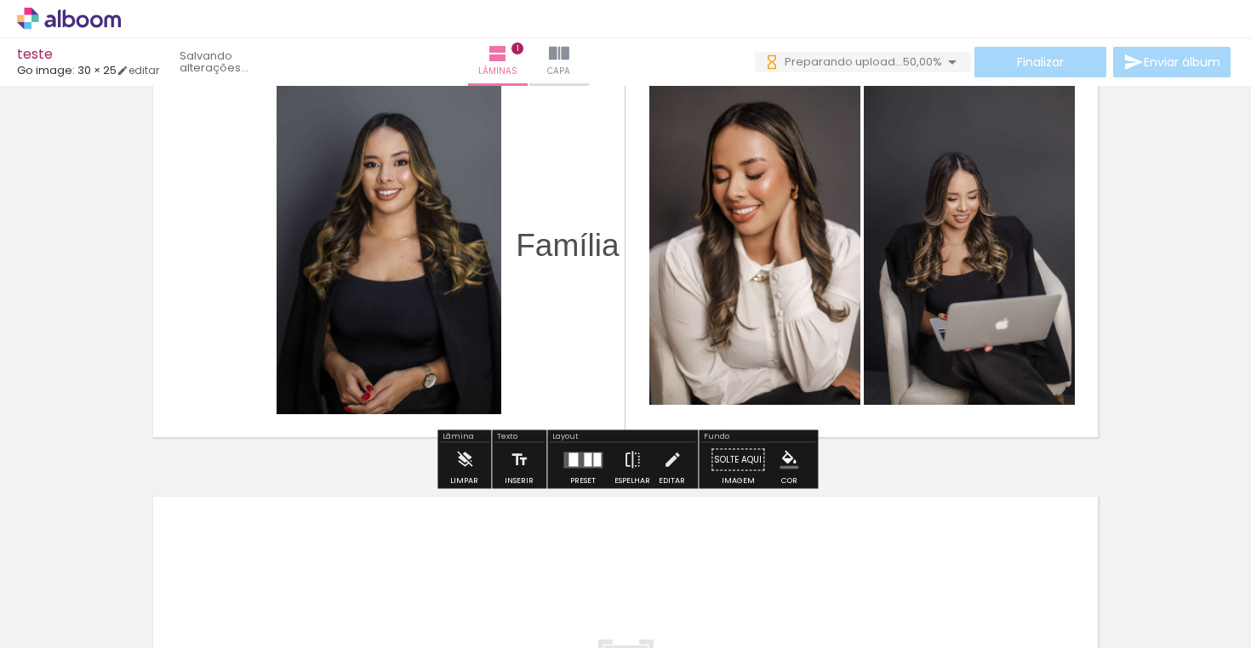
click at [414, 142] on quentale-photo at bounding box center [389, 246] width 225 height 338
click at [435, 252] on quentale-photo at bounding box center [389, 246] width 225 height 338
click at [477, 383] on div at bounding box center [389, 246] width 226 height 338
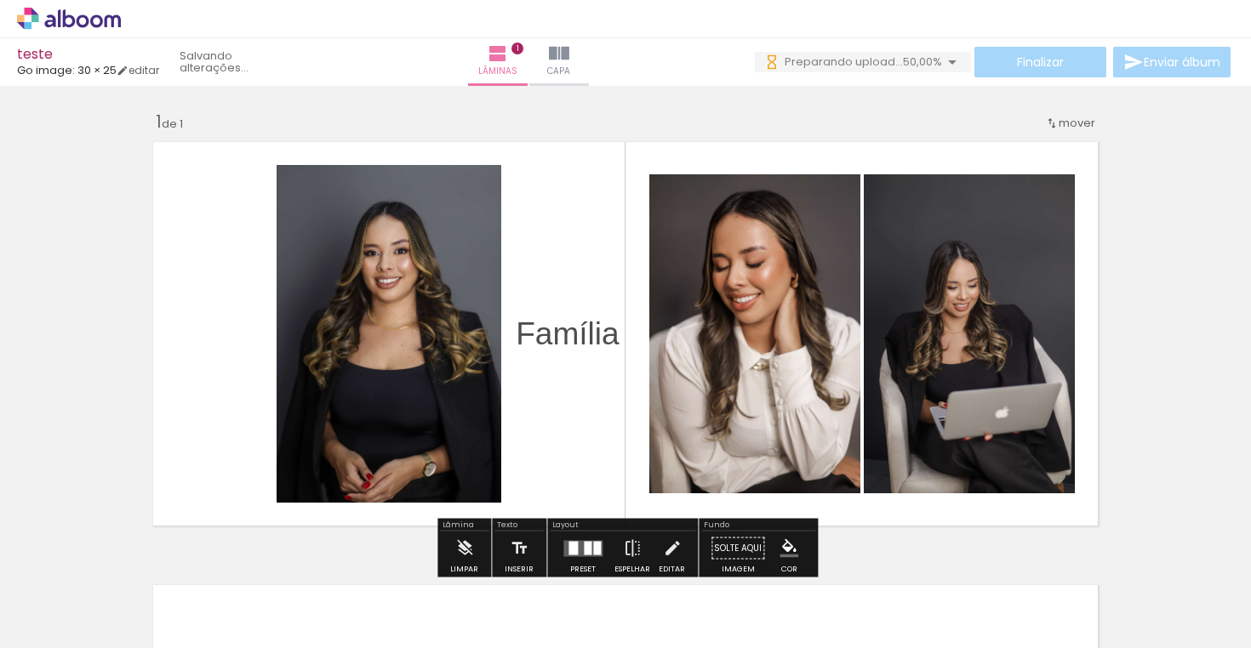
scroll to position [0, 0]
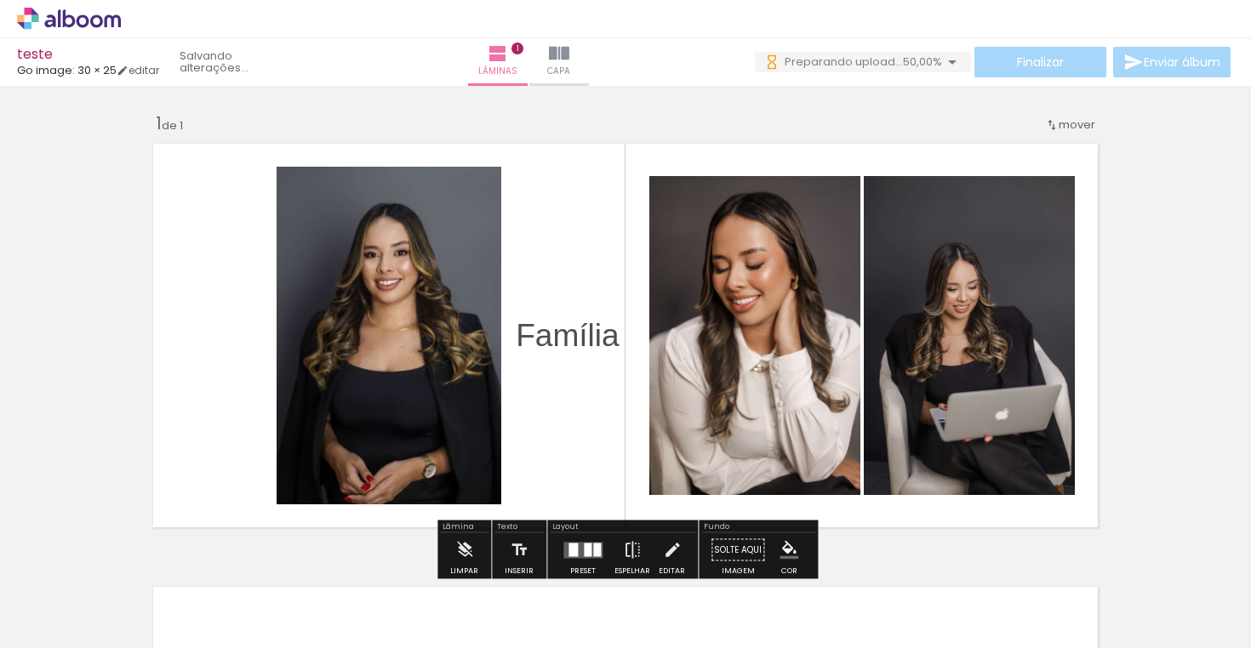
drag, startPoint x: 483, startPoint y: 234, endPoint x: 485, endPoint y: 203, distance: 30.7
click at [483, 233] on div at bounding box center [389, 336] width 226 height 338
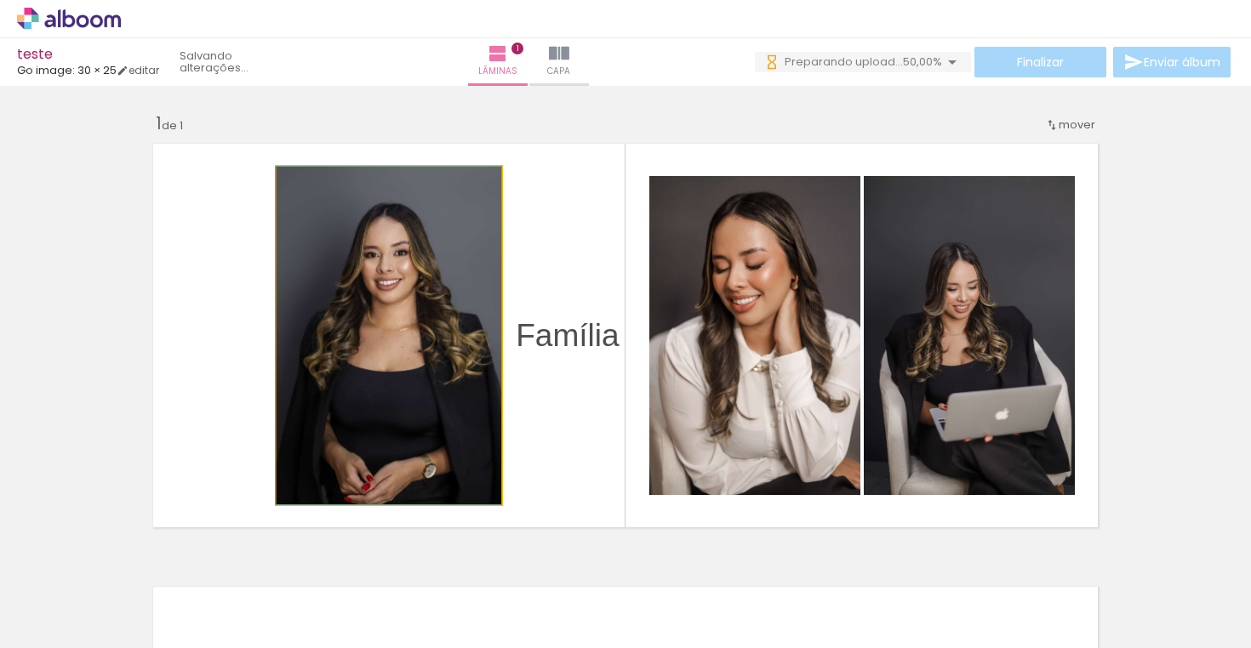
drag, startPoint x: 318, startPoint y: 187, endPoint x: 310, endPoint y: 191, distance: 9.2
click at [310, 191] on div at bounding box center [316, 184] width 27 height 27
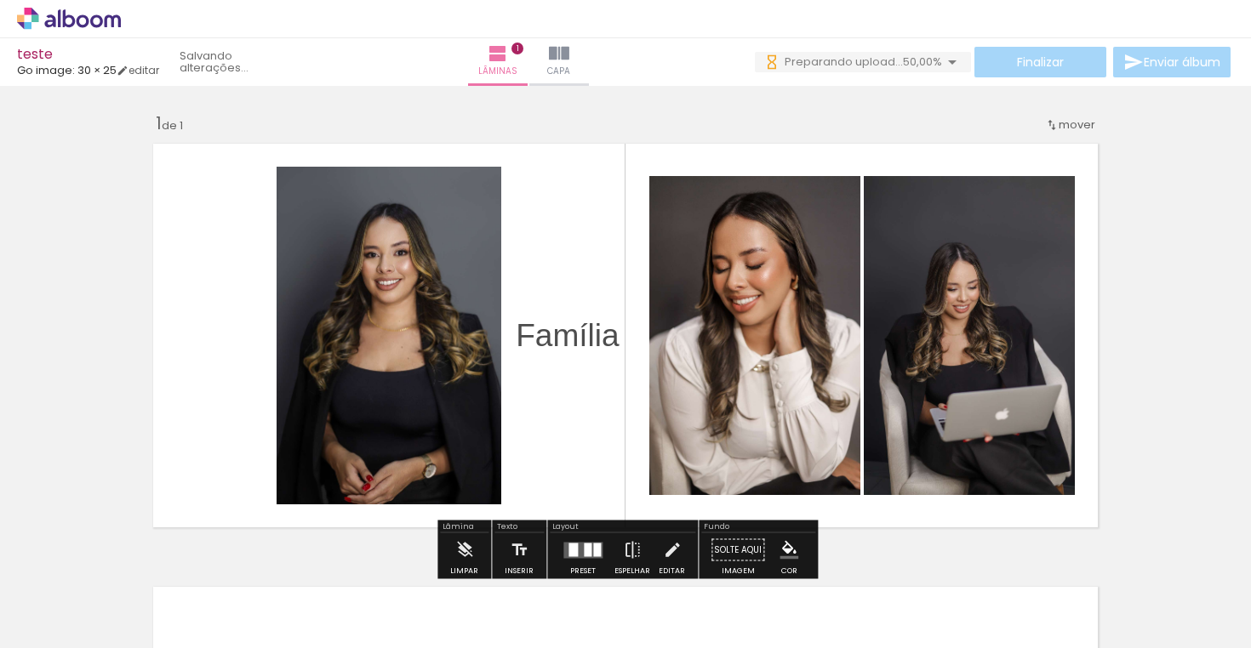
click at [819, 380] on quentale-photo at bounding box center [754, 335] width 211 height 319
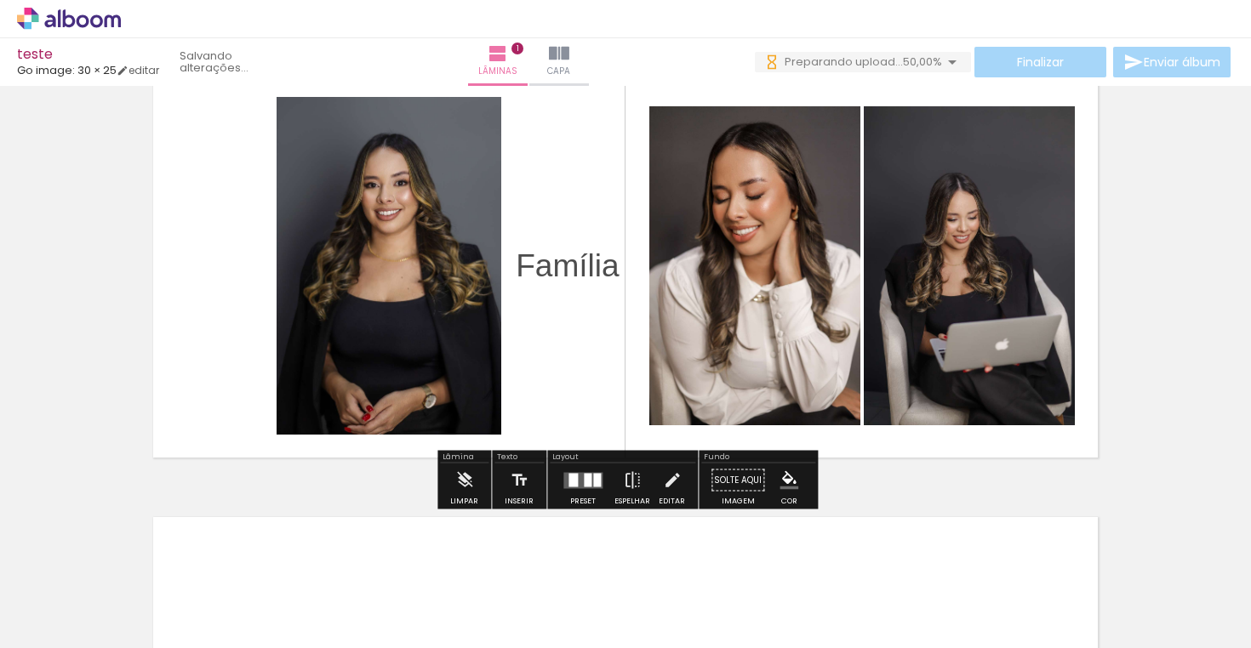
scroll to position [71, 0]
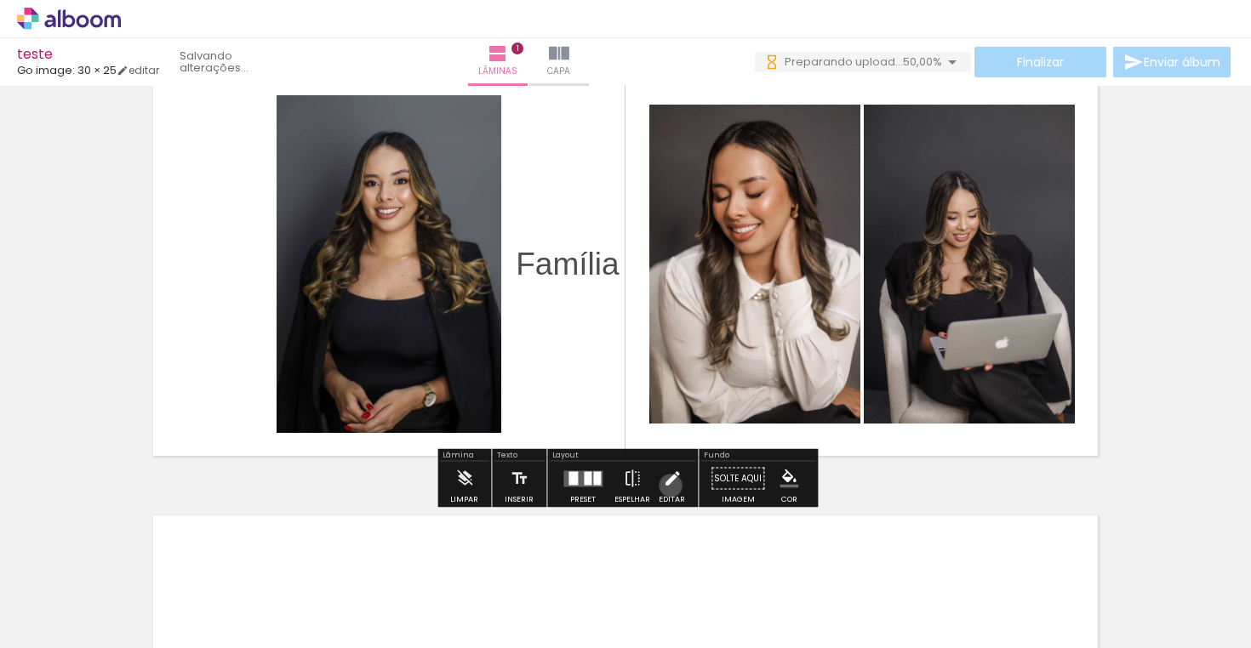
click at [666, 486] on iron-icon at bounding box center [672, 479] width 19 height 34
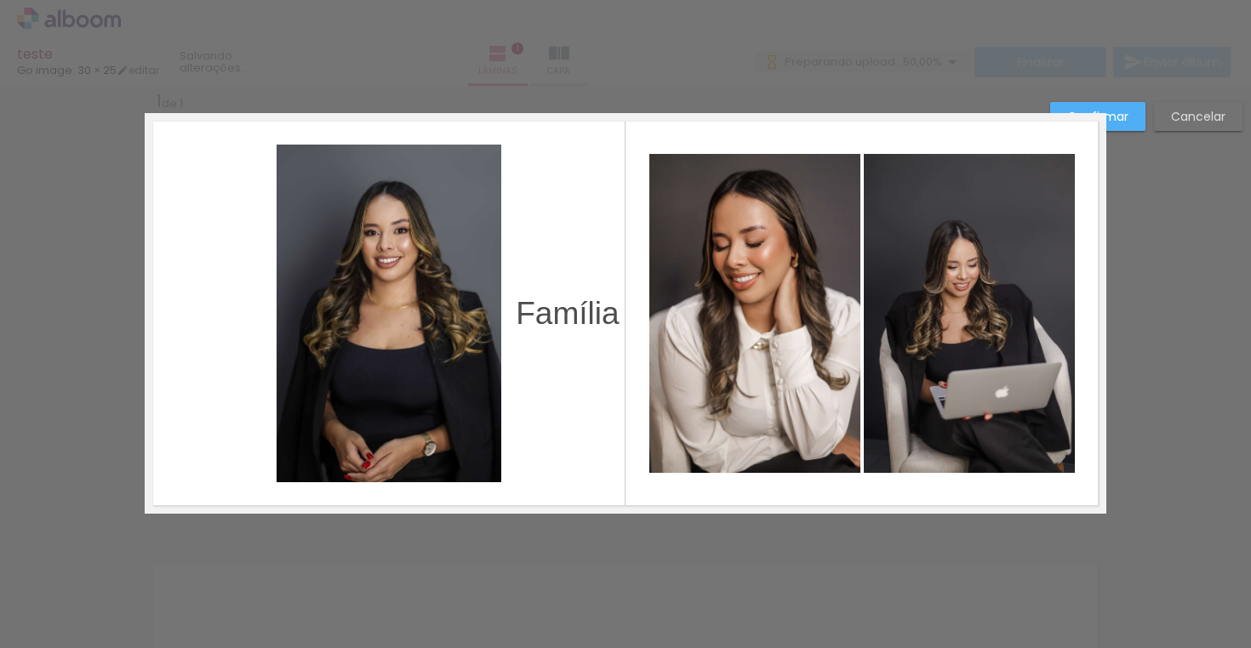
scroll to position [21, 0]
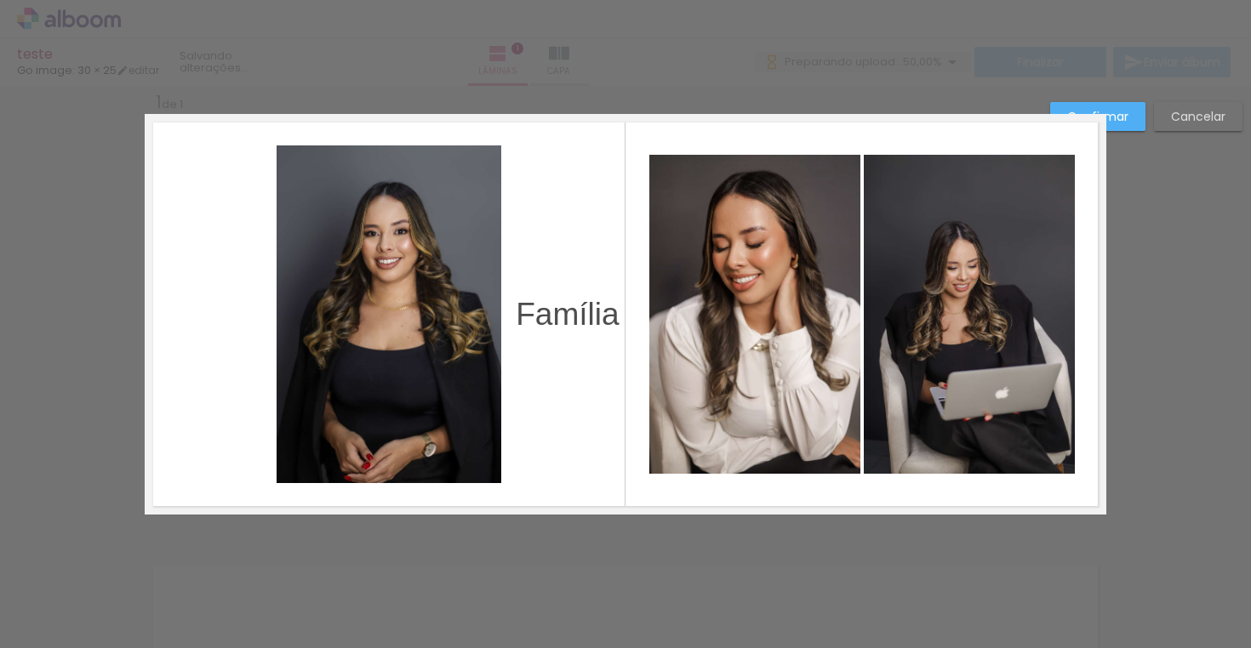
click at [455, 332] on quentale-photo at bounding box center [389, 315] width 225 height 338
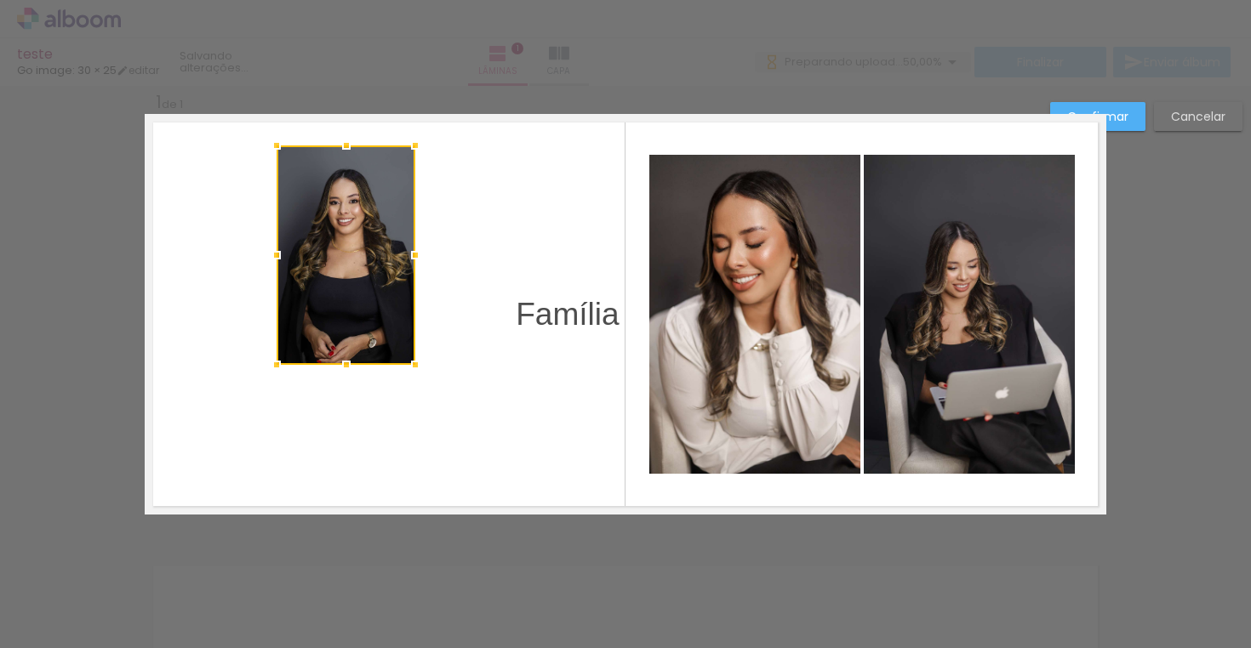
drag, startPoint x: 494, startPoint y: 480, endPoint x: 408, endPoint y: 365, distance: 144.0
click at [408, 365] on div at bounding box center [415, 365] width 34 height 34
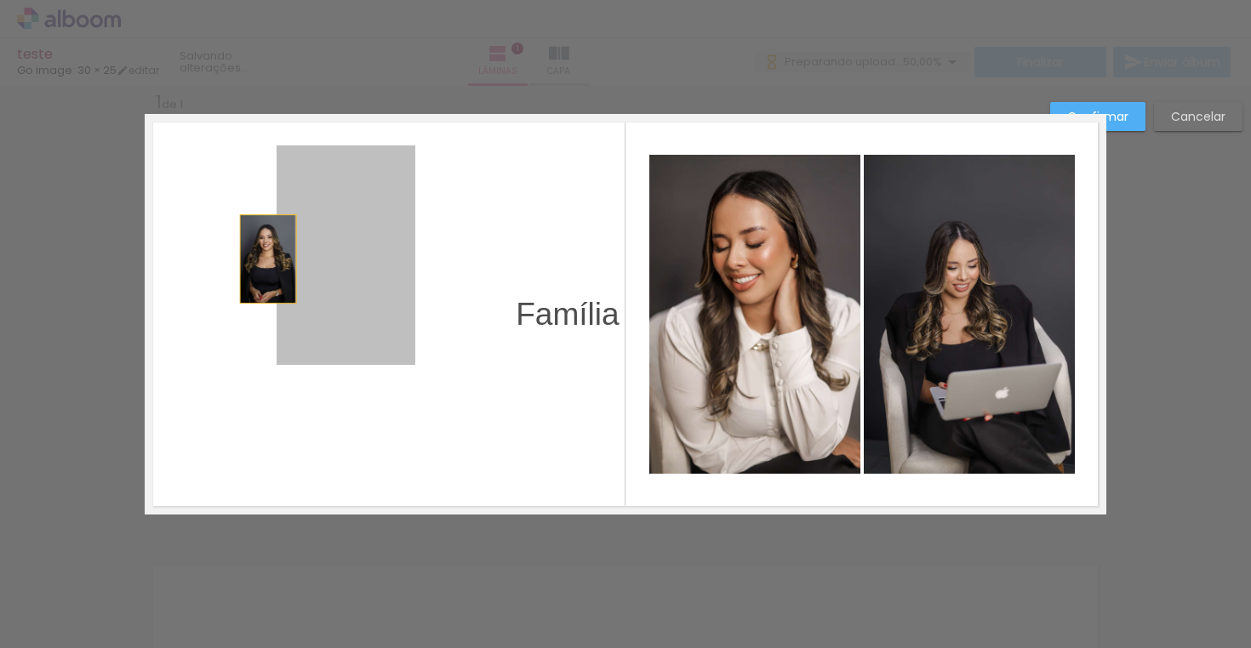
drag, startPoint x: 349, startPoint y: 265, endPoint x: 268, endPoint y: 259, distance: 81.1
click at [268, 259] on quentale-layouter at bounding box center [626, 314] width 962 height 401
drag, startPoint x: 326, startPoint y: 268, endPoint x: 244, endPoint y: 244, distance: 85.1
click at [244, 244] on quentale-layouter at bounding box center [626, 314] width 962 height 401
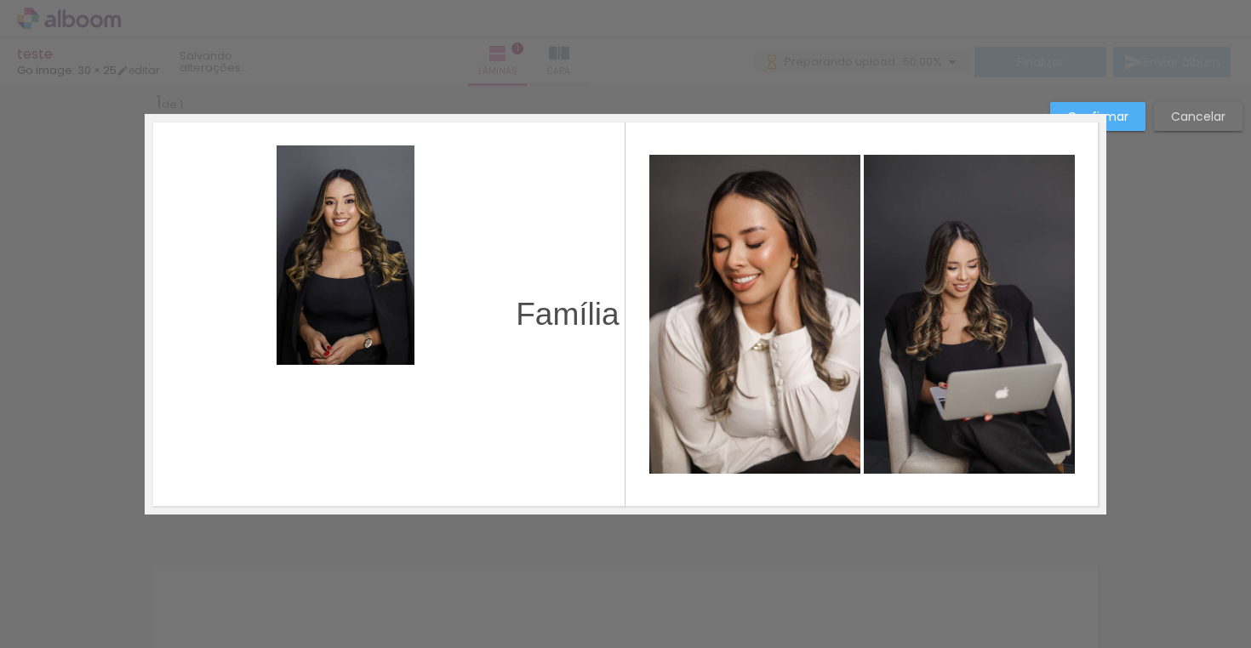
click at [357, 249] on quentale-photo at bounding box center [346, 256] width 139 height 220
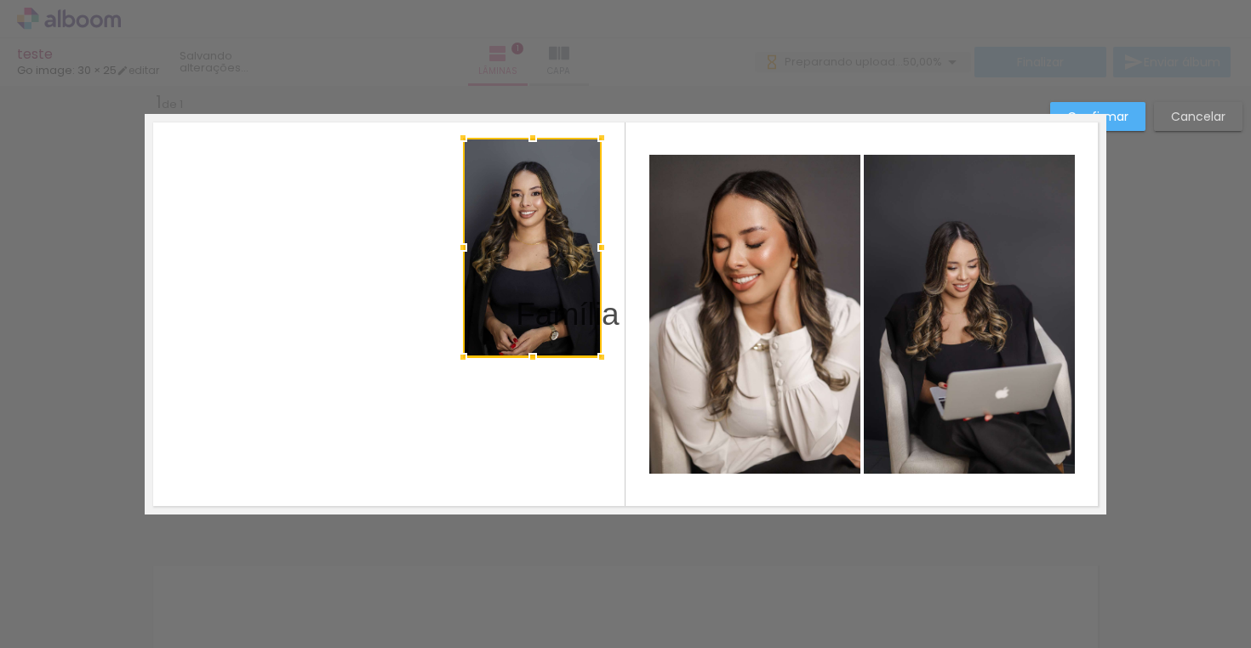
drag, startPoint x: 357, startPoint y: 249, endPoint x: 543, endPoint y: 242, distance: 186.5
click at [543, 242] on div at bounding box center [532, 248] width 139 height 220
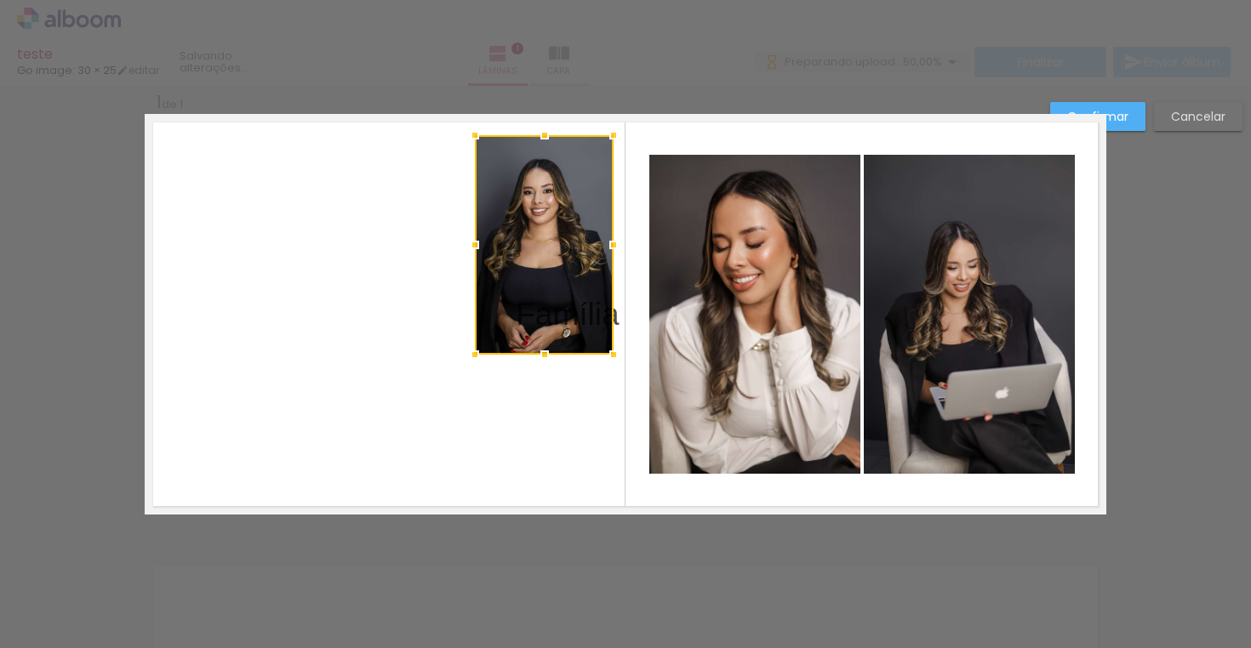
drag, startPoint x: 568, startPoint y: 243, endPoint x: 579, endPoint y: 239, distance: 11.6
click at [579, 239] on div at bounding box center [544, 245] width 139 height 220
click at [619, 313] on span "Família ﻿" at bounding box center [568, 314] width 104 height 36
drag, startPoint x: 616, startPoint y: 317, endPoint x: 452, endPoint y: 314, distance: 164.3
click at [429, 305] on album-spread "1 de 1" at bounding box center [626, 314] width 962 height 401
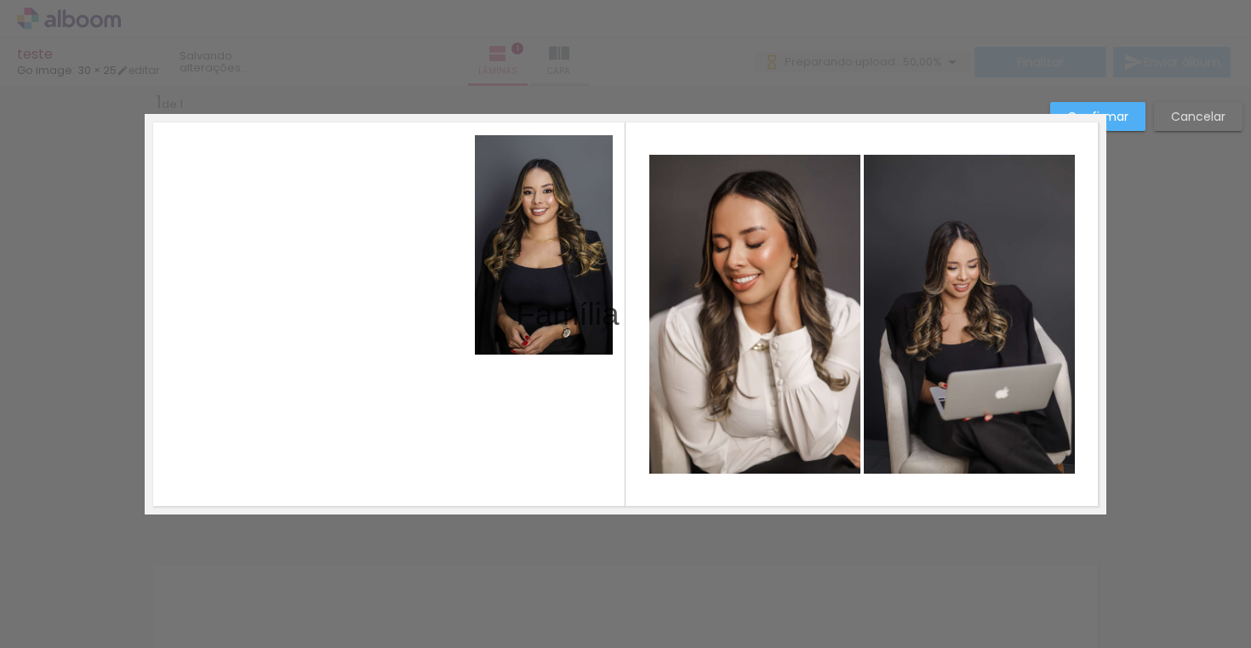
drag, startPoint x: 625, startPoint y: 323, endPoint x: 511, endPoint y: 377, distance: 126.4
click at [509, 379] on album-spread "1 de 1" at bounding box center [626, 314] width 962 height 401
click at [619, 321] on span "Família" at bounding box center [568, 314] width 104 height 36
drag, startPoint x: 618, startPoint y: 321, endPoint x: 604, endPoint y: 388, distance: 68.6
click at [604, 388] on album-spread "1 de 1" at bounding box center [626, 314] width 962 height 401
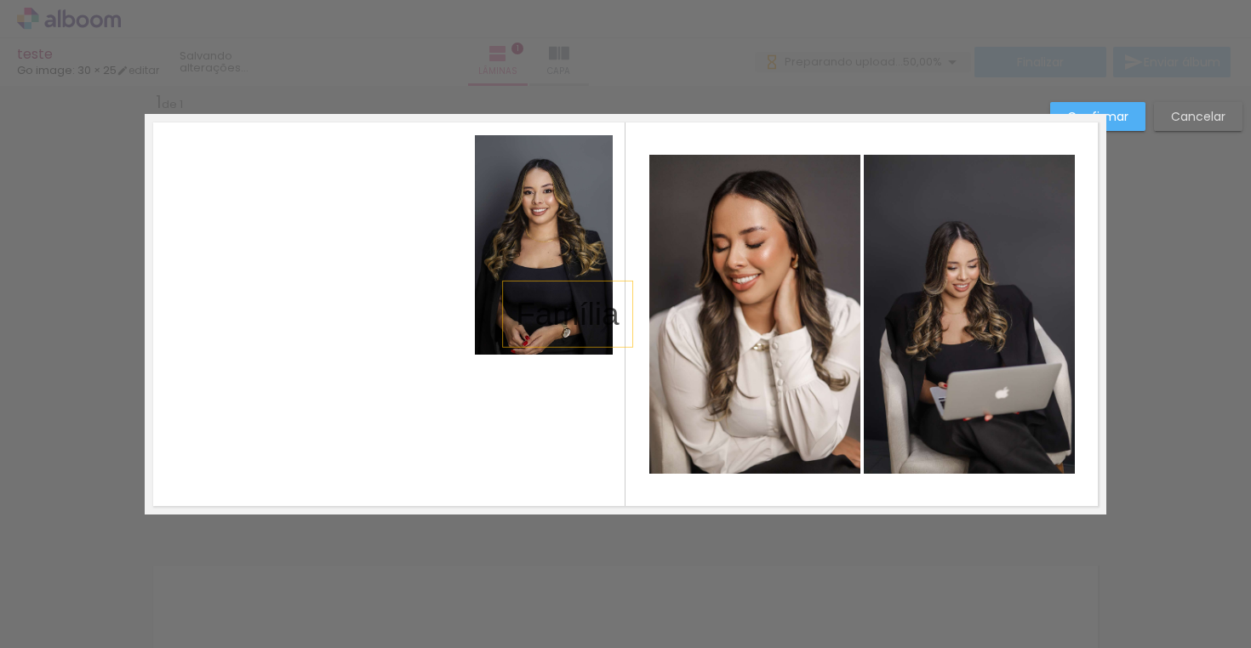
click at [780, 315] on quentale-photo at bounding box center [754, 314] width 211 height 319
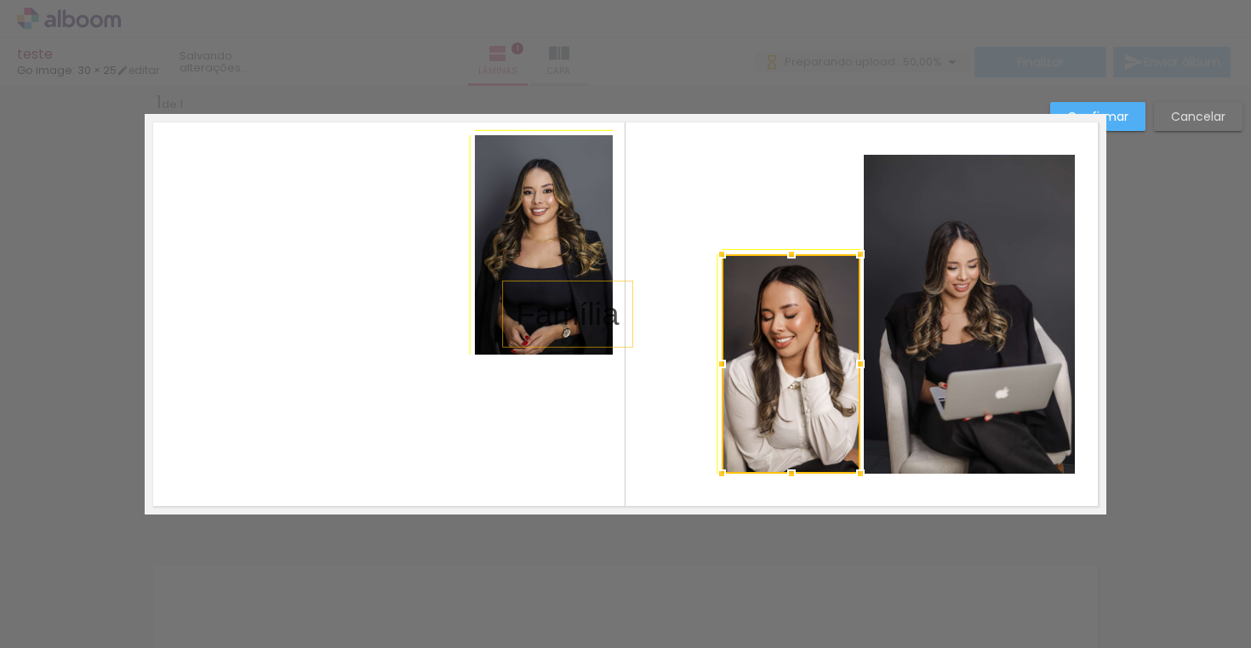
drag, startPoint x: 654, startPoint y: 157, endPoint x: 715, endPoint y: 236, distance: 100.1
click at [715, 236] on album-spread "1 de 1" at bounding box center [626, 314] width 962 height 401
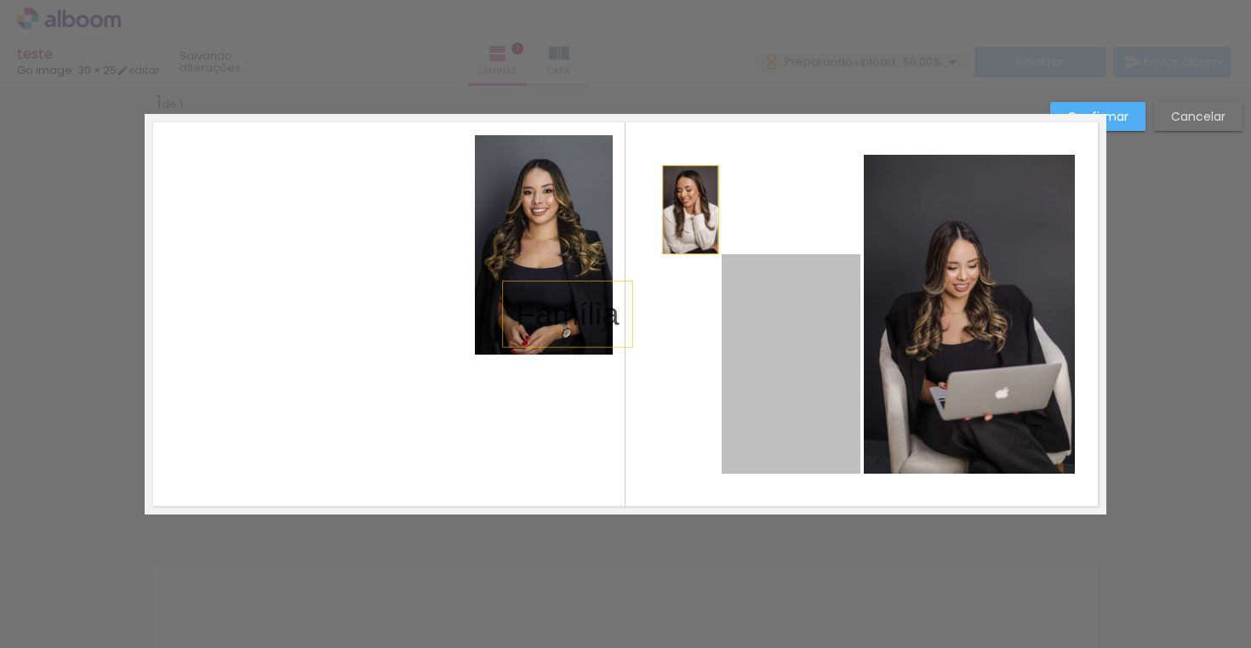
drag, startPoint x: 783, startPoint y: 357, endPoint x: 691, endPoint y: 209, distance: 174.3
click at [691, 209] on quentale-layouter at bounding box center [626, 314] width 962 height 401
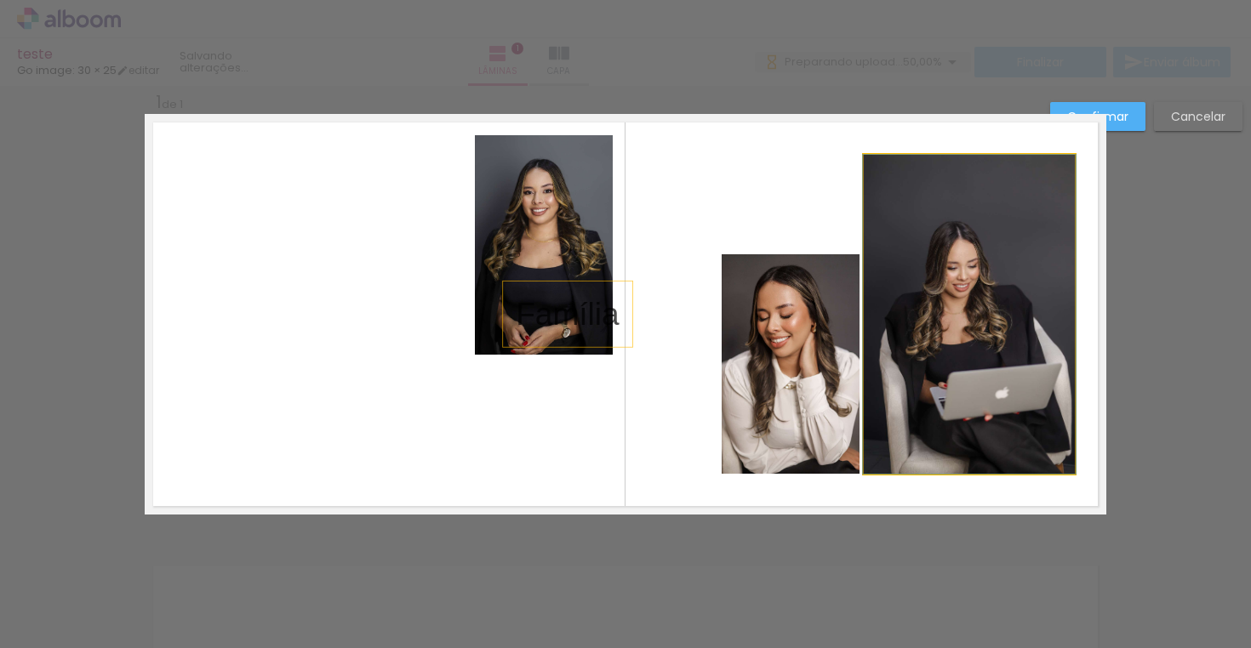
click at [926, 254] on quentale-photo at bounding box center [969, 314] width 211 height 319
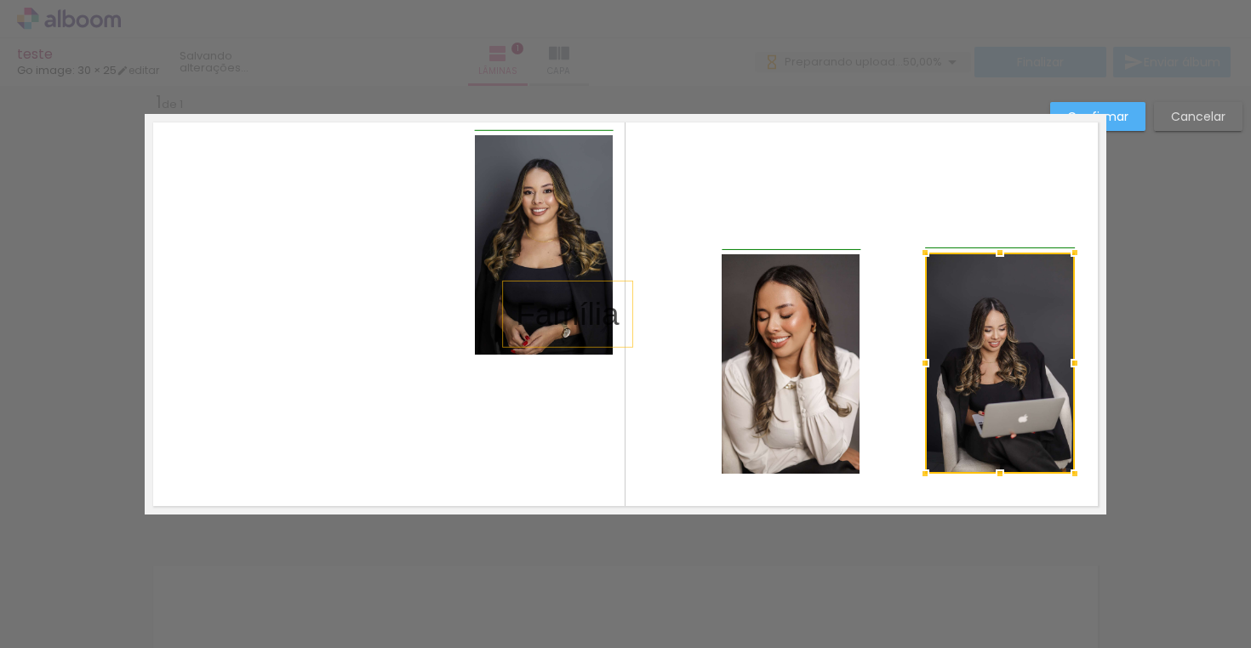
drag, startPoint x: 870, startPoint y: 159, endPoint x: 947, endPoint y: 277, distance: 141.4
click at [947, 277] on div at bounding box center [1000, 363] width 150 height 221
click at [800, 366] on quentale-photo at bounding box center [791, 364] width 139 height 220
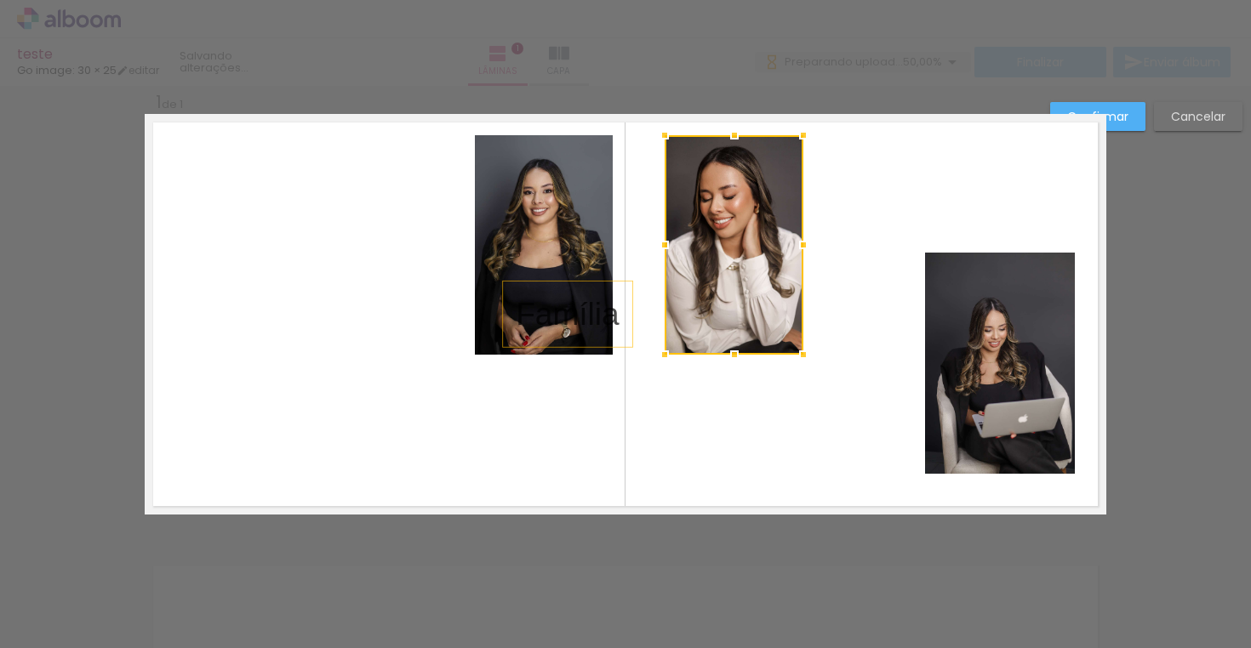
drag, startPoint x: 800, startPoint y: 366, endPoint x: 743, endPoint y: 243, distance: 135.2
click at [743, 243] on div at bounding box center [734, 245] width 139 height 220
click at [1001, 396] on quentale-photo at bounding box center [1000, 363] width 150 height 221
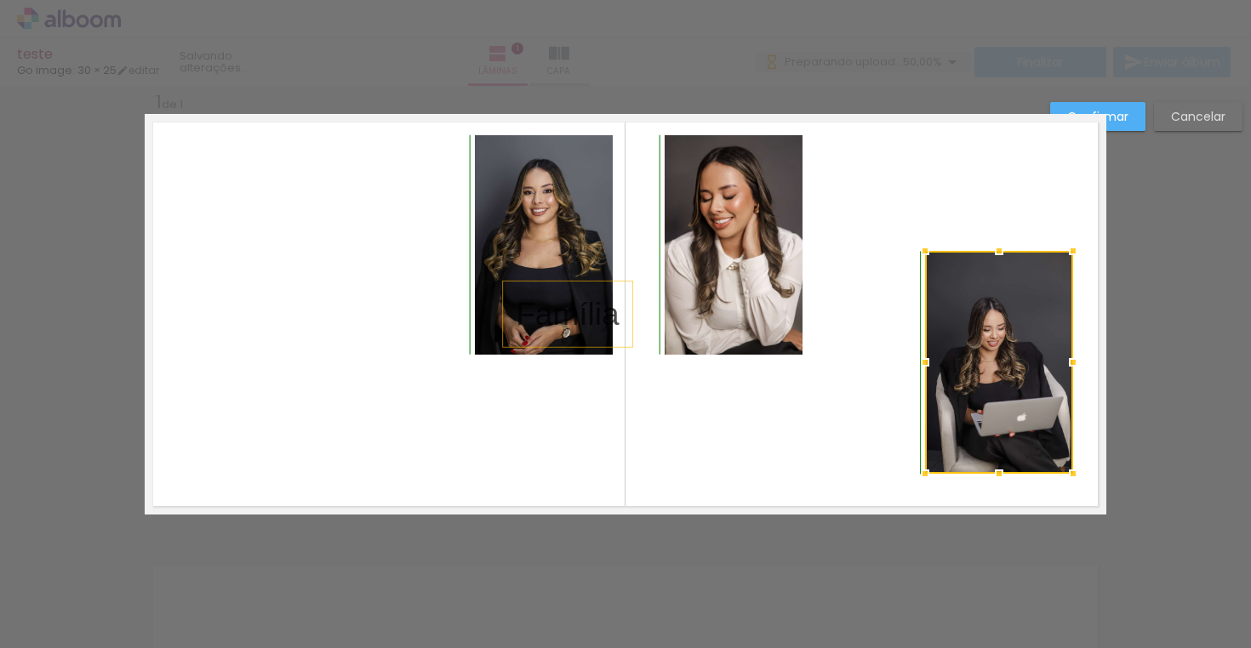
click at [1069, 263] on div at bounding box center [1073, 251] width 34 height 34
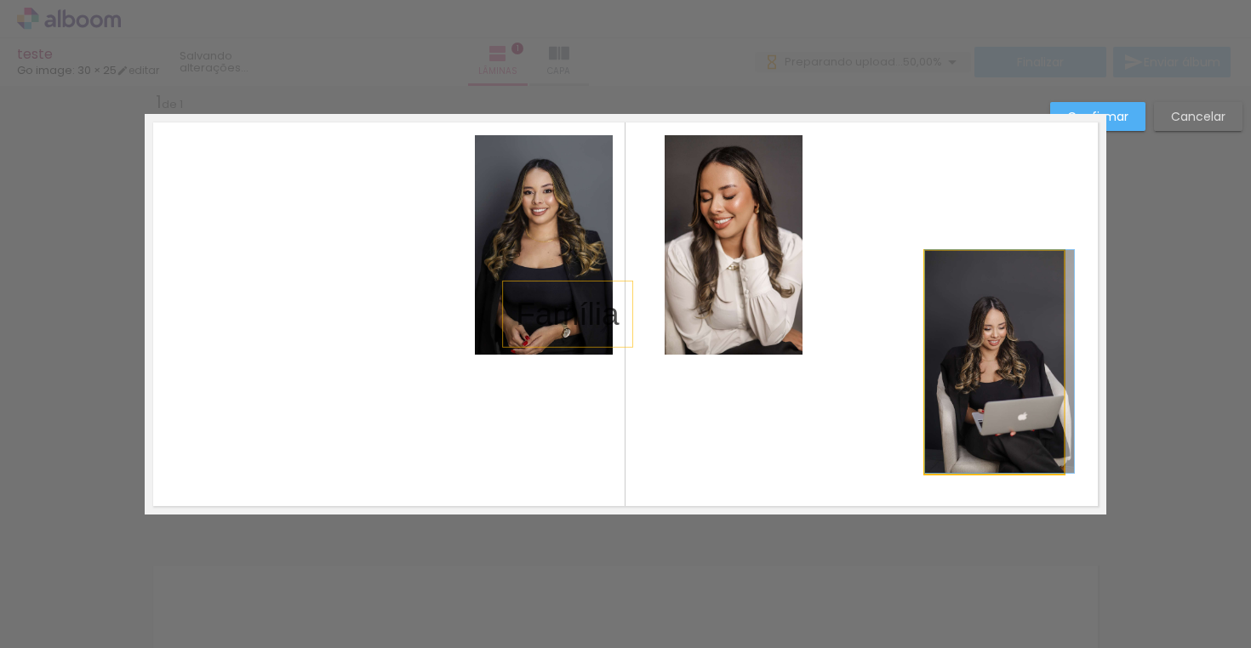
drag, startPoint x: 1030, startPoint y: 369, endPoint x: 1043, endPoint y: 270, distance: 100.5
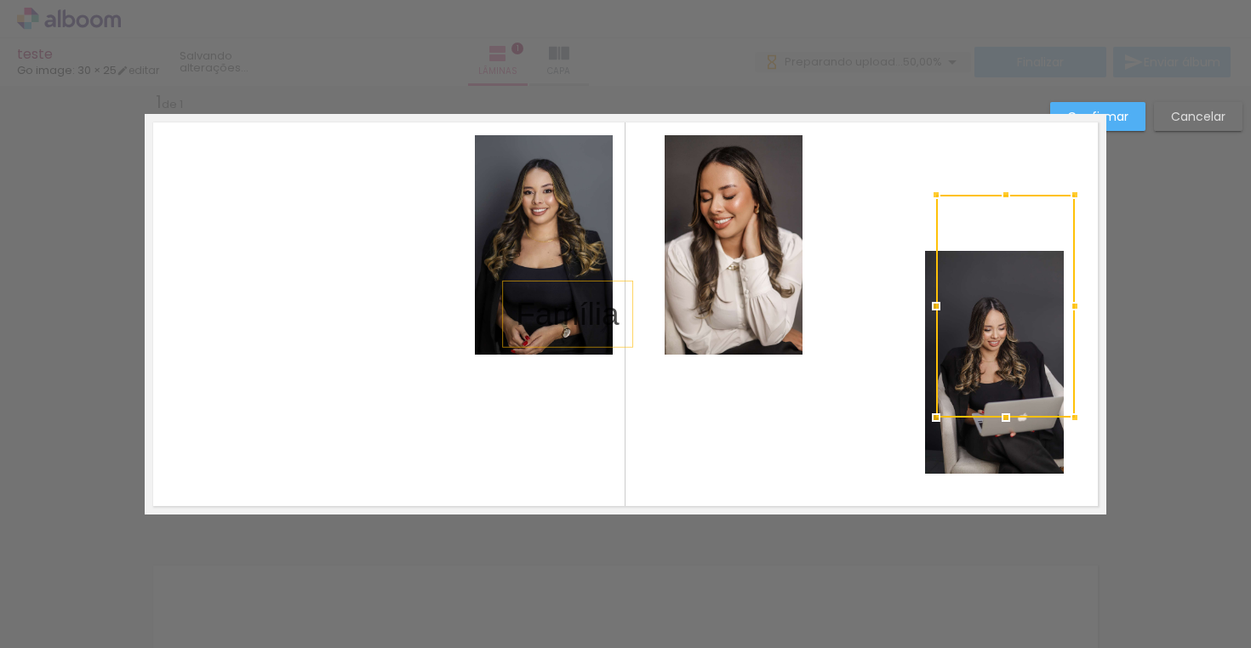
drag, startPoint x: 1018, startPoint y: 358, endPoint x: 1031, endPoint y: 169, distance: 189.4
click at [1031, 169] on album-spread "1 de 1" at bounding box center [626, 314] width 962 height 401
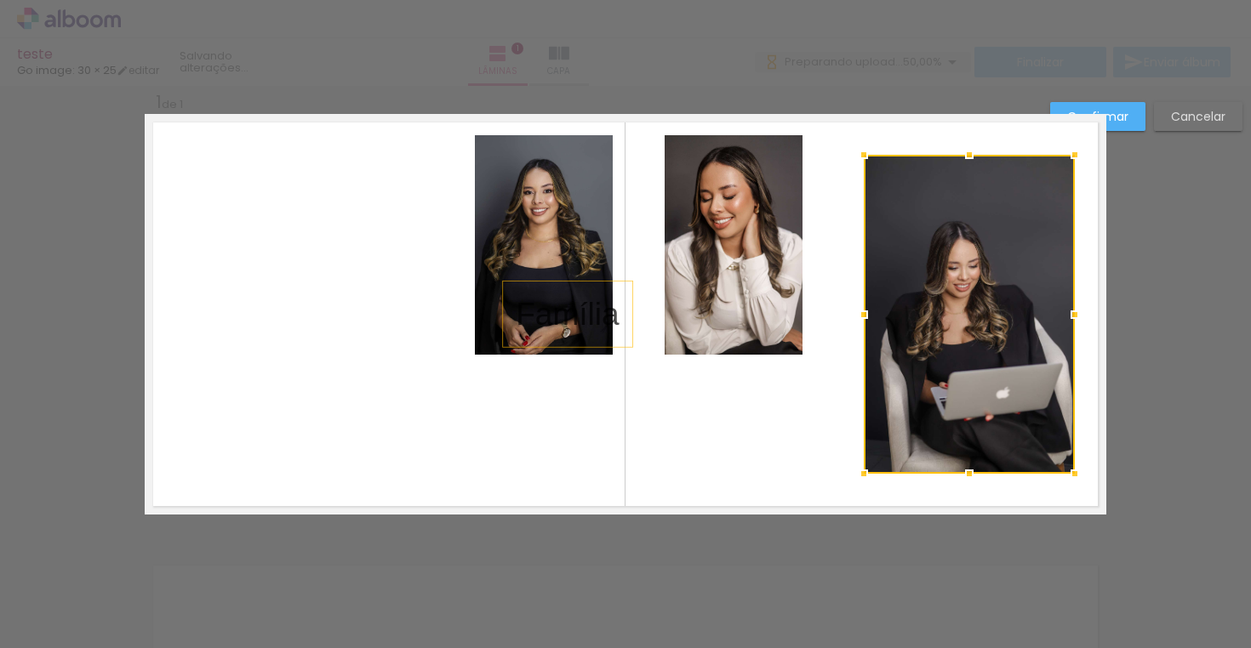
click at [767, 439] on quentale-layouter at bounding box center [626, 314] width 962 height 401
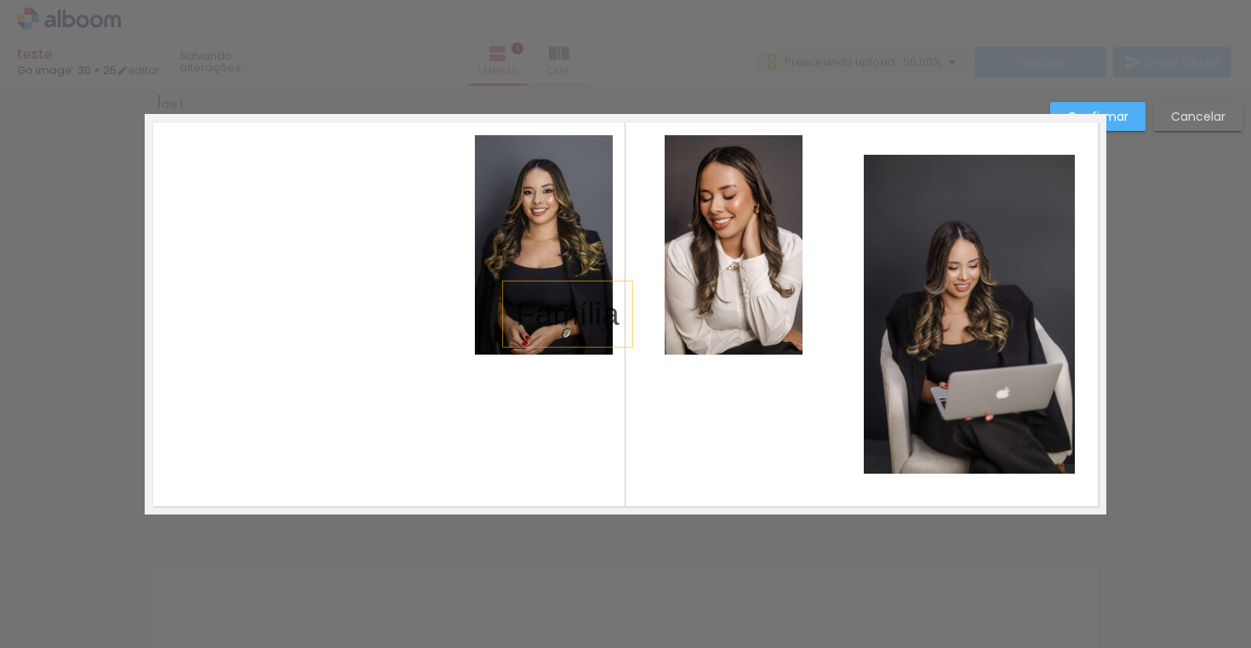
click at [510, 274] on quentale-photo at bounding box center [544, 245] width 139 height 220
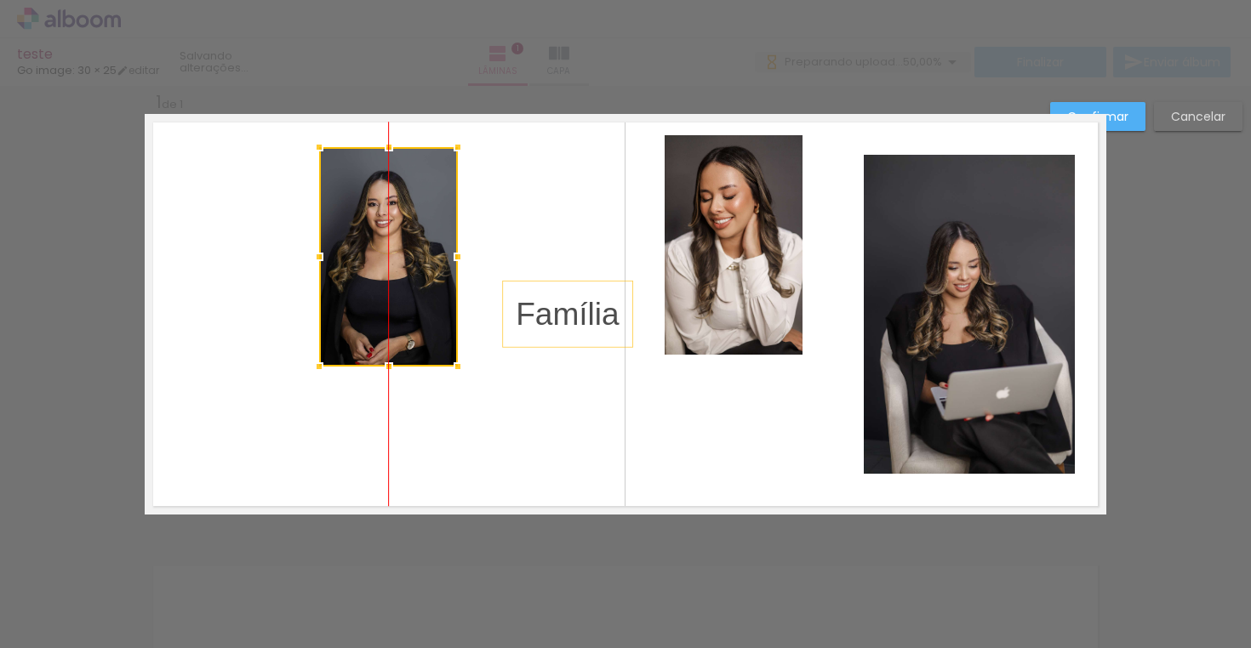
drag, startPoint x: 561, startPoint y: 266, endPoint x: 412, endPoint y: 279, distance: 149.5
click at [412, 279] on div at bounding box center [388, 257] width 139 height 220
click at [549, 315] on span "Família" at bounding box center [568, 314] width 104 height 36
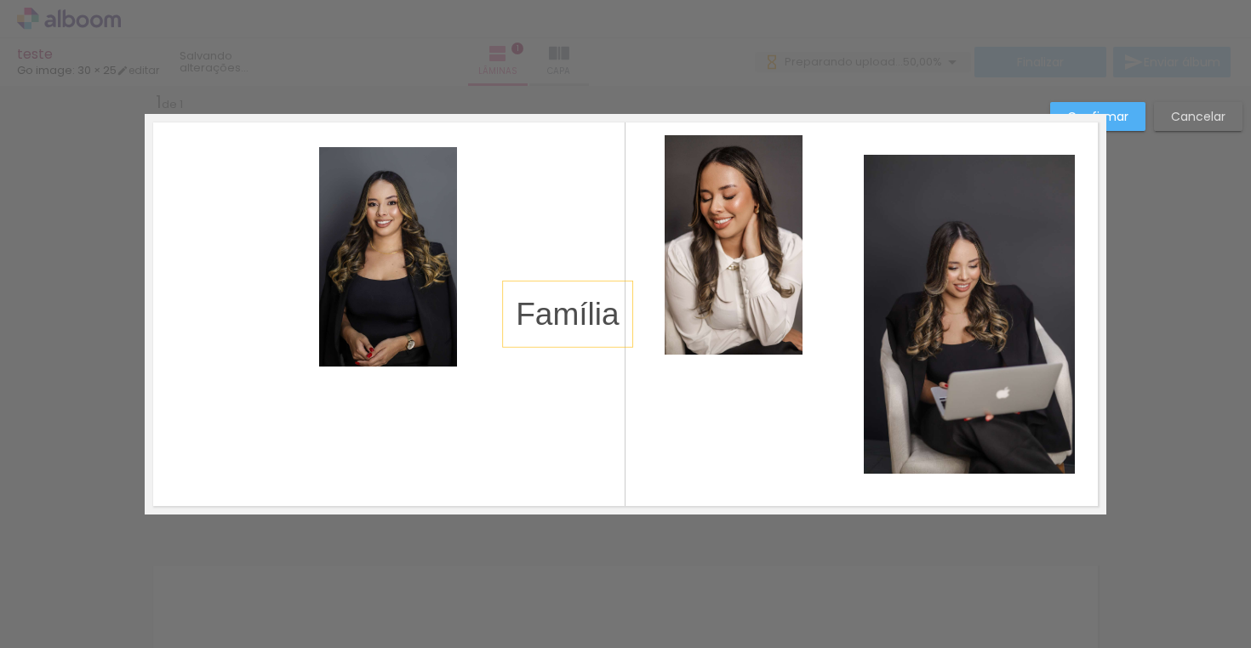
drag, startPoint x: 549, startPoint y: 315, endPoint x: 514, endPoint y: 391, distance: 84.2
click at [513, 396] on album-spread "1 de 1" at bounding box center [626, 314] width 962 height 401
click at [582, 310] on span "Família" at bounding box center [568, 314] width 104 height 36
drag, startPoint x: 583, startPoint y: 314, endPoint x: 585, endPoint y: 357, distance: 43.5
click at [585, 357] on album-spread "1 de 1" at bounding box center [626, 314] width 962 height 401
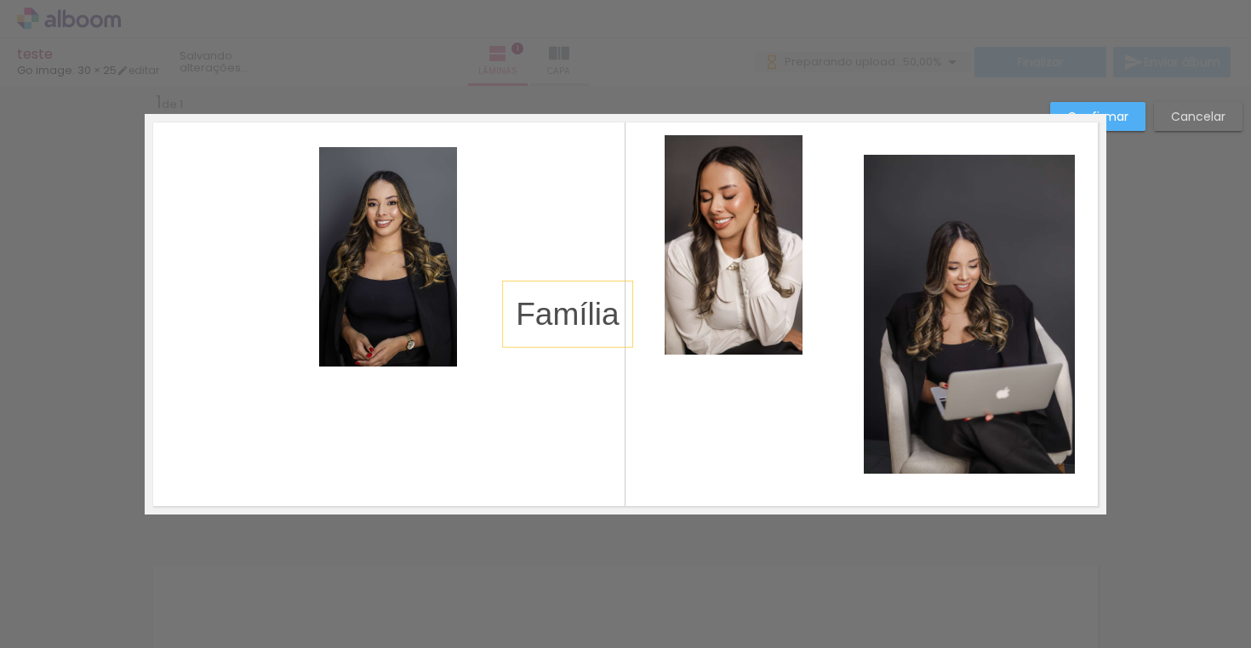
click at [543, 387] on quentale-layouter at bounding box center [626, 314] width 962 height 401
click at [422, 279] on quentale-photo at bounding box center [388, 257] width 139 height 220
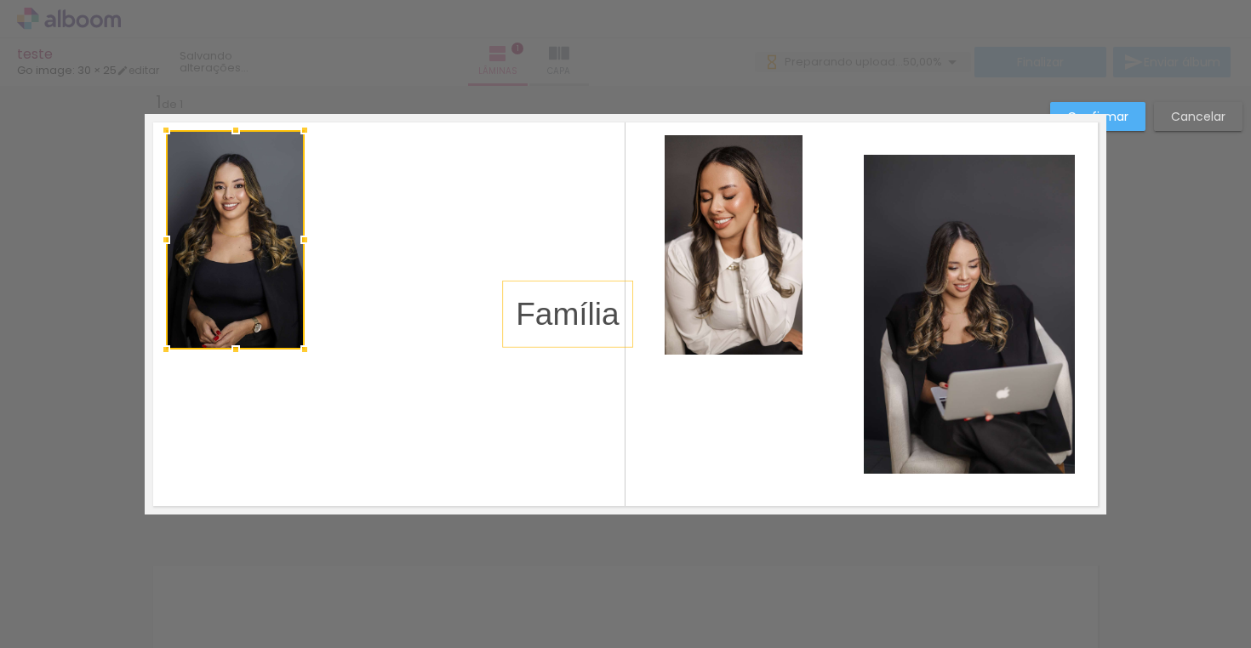
drag, startPoint x: 401, startPoint y: 294, endPoint x: 248, endPoint y: 277, distance: 154.1
click at [248, 277] on div at bounding box center [235, 240] width 139 height 220
click at [395, 276] on quentale-layouter at bounding box center [626, 314] width 962 height 401
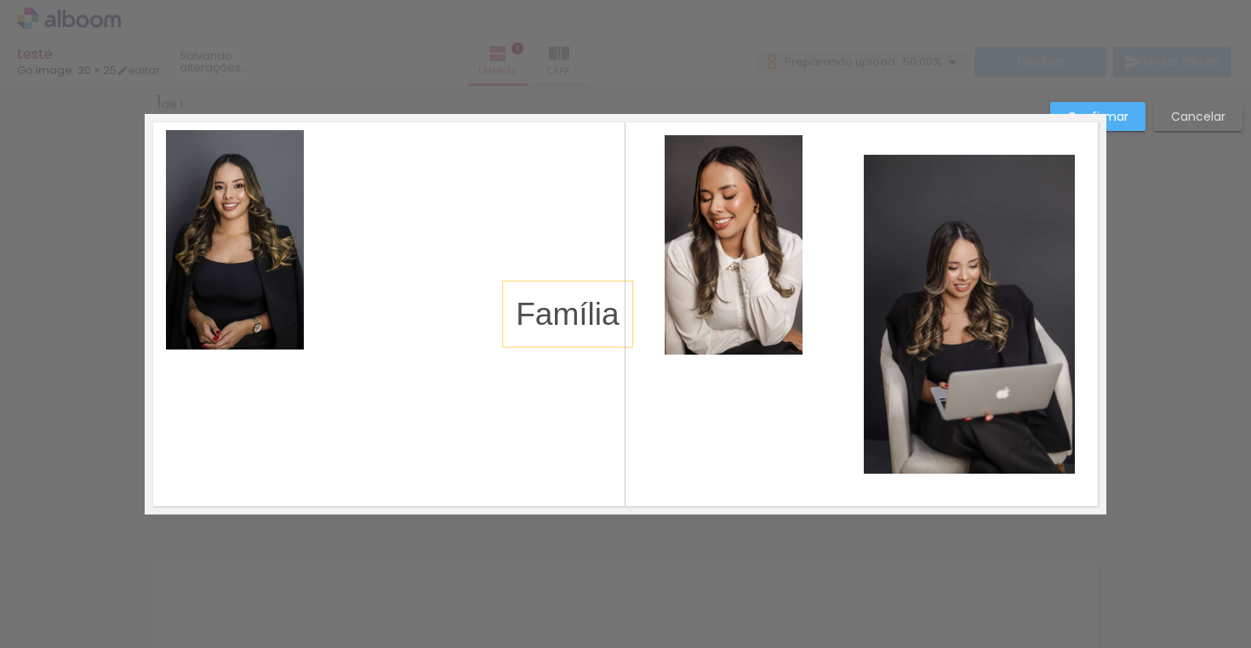
drag, startPoint x: 571, startPoint y: 316, endPoint x: 541, endPoint y: 349, distance: 44.6
click at [541, 349] on album-spread "1 de 1" at bounding box center [626, 314] width 962 height 401
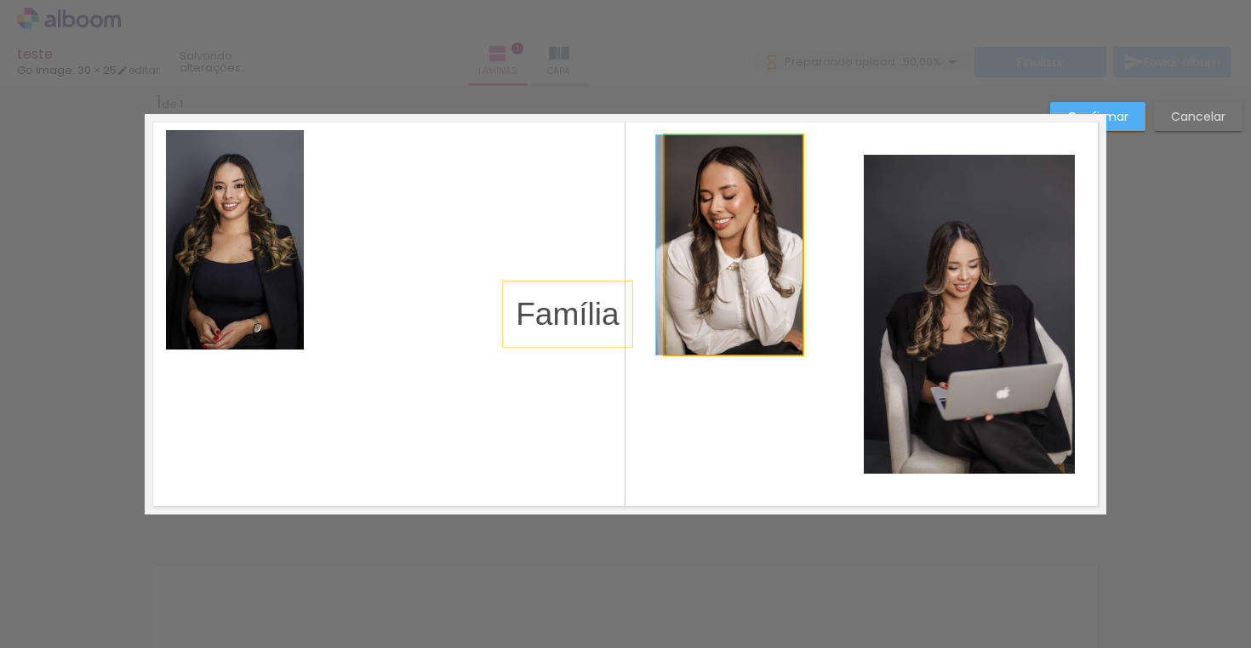
click at [749, 205] on quentale-photo at bounding box center [734, 245] width 139 height 220
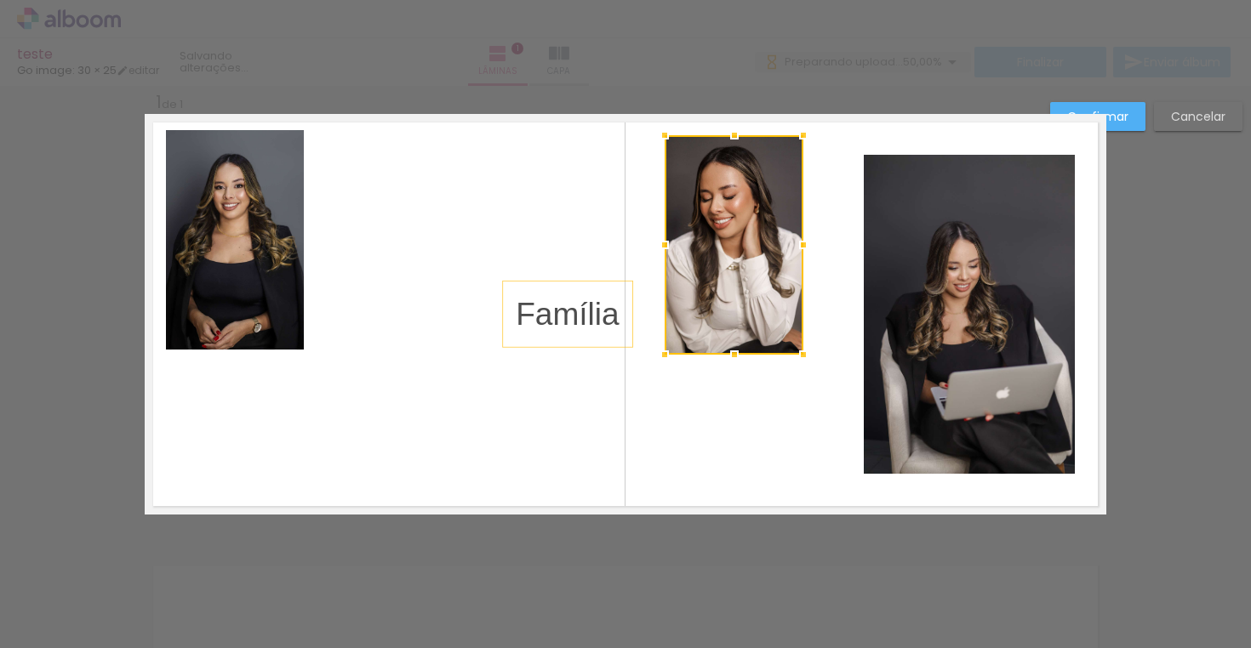
click at [503, 227] on quentale-layouter at bounding box center [626, 314] width 962 height 401
click at [722, 288] on quentale-photo at bounding box center [734, 245] width 139 height 220
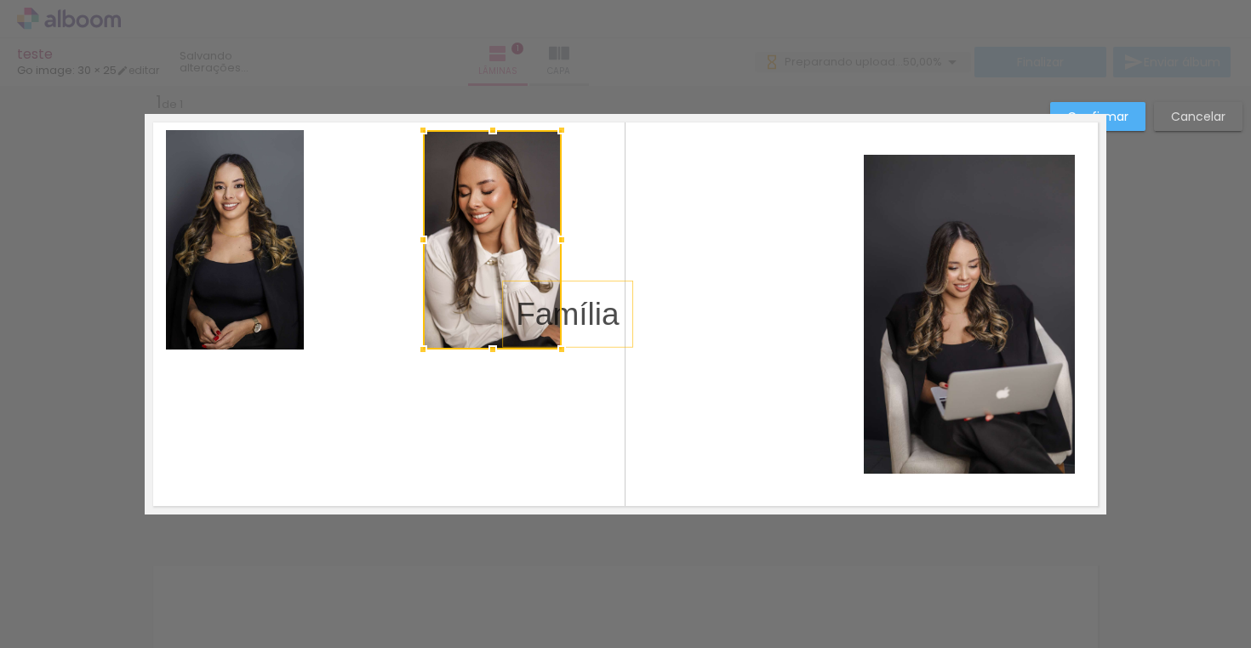
drag, startPoint x: 731, startPoint y: 289, endPoint x: 490, endPoint y: 283, distance: 240.9
click at [490, 283] on div at bounding box center [492, 240] width 139 height 220
click at [752, 321] on quentale-layouter at bounding box center [626, 314] width 962 height 401
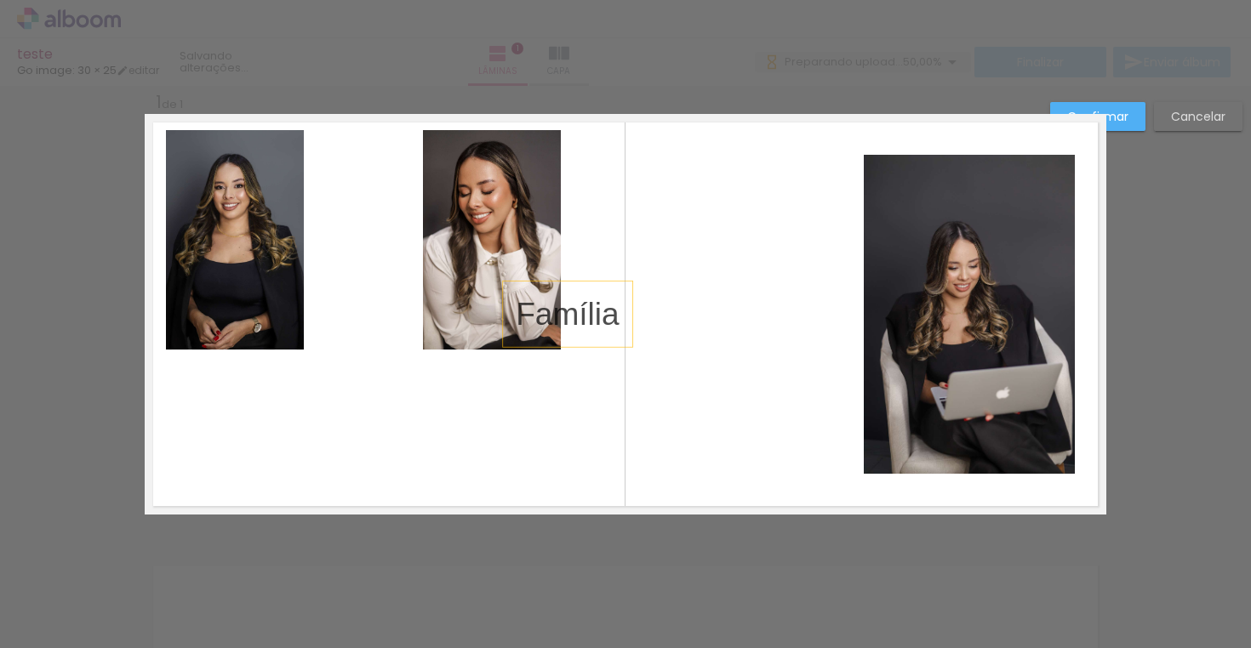
click at [483, 249] on quentale-photo at bounding box center [492, 240] width 139 height 220
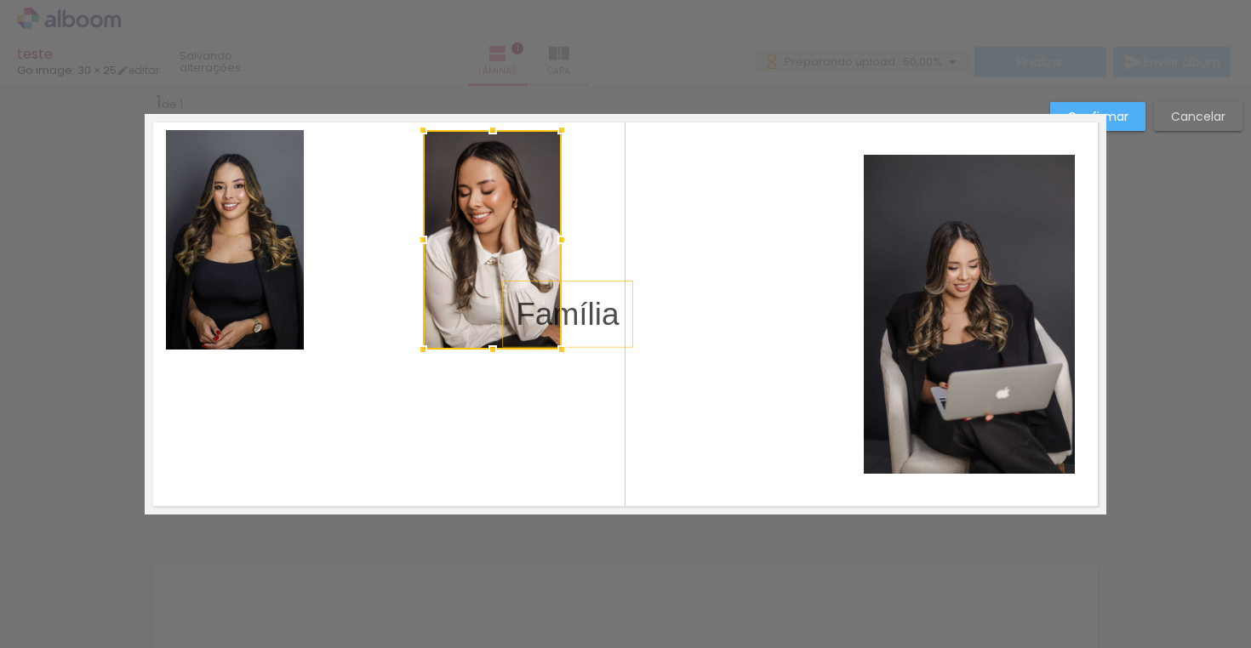
click at [985, 300] on quentale-photo at bounding box center [969, 314] width 211 height 319
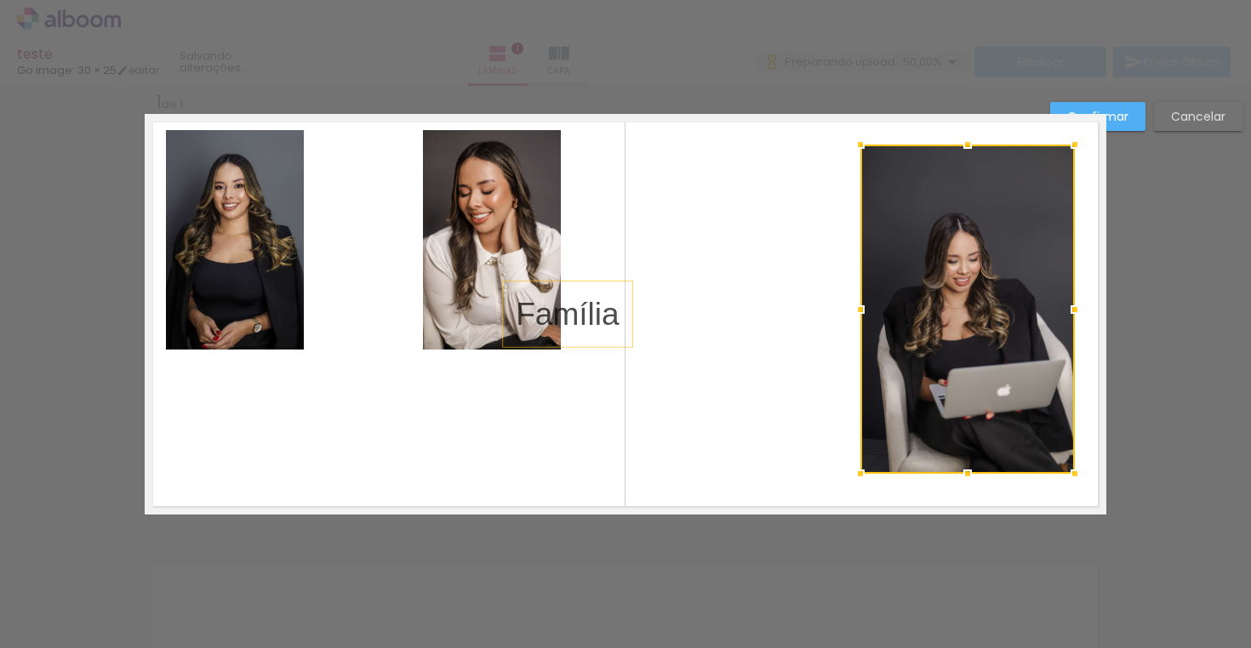
drag, startPoint x: 871, startPoint y: 157, endPoint x: 867, endPoint y: 148, distance: 10.0
click at [867, 148] on div at bounding box center [860, 145] width 34 height 34
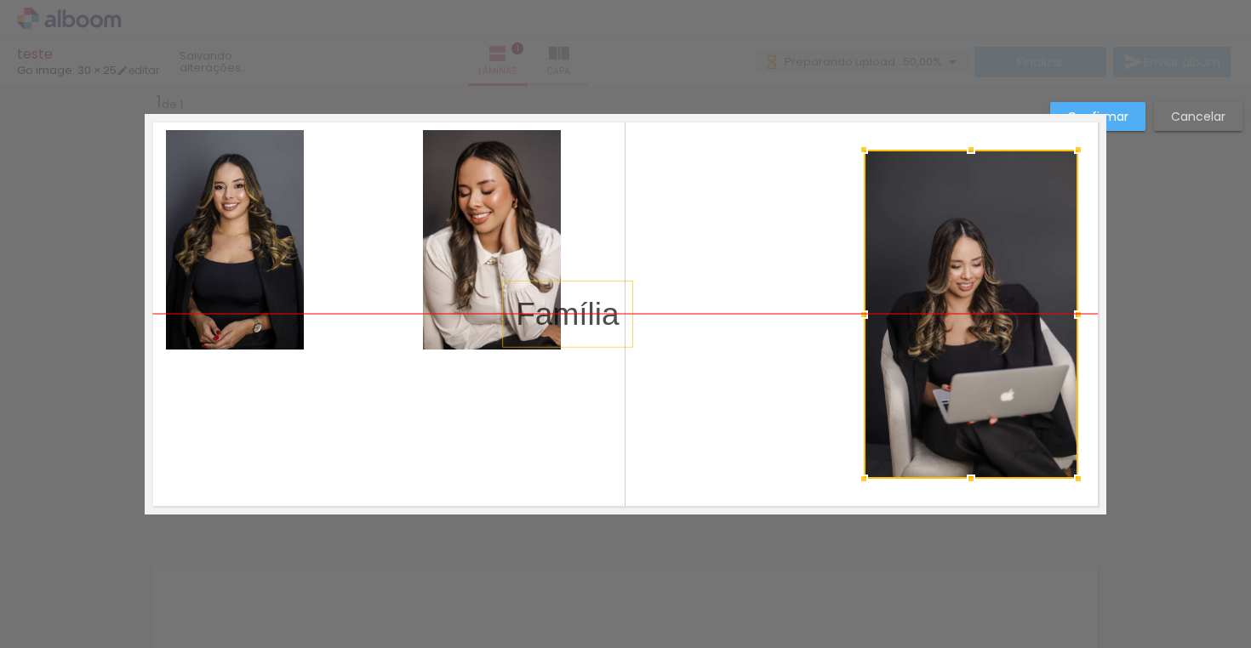
click at [999, 268] on div at bounding box center [971, 314] width 214 height 329
click at [1144, 285] on div "Confirmar Cancelar" at bounding box center [625, 529] width 1251 height 928
click at [0, 0] on slot "Confirmar" at bounding box center [0, 0] width 0 height 0
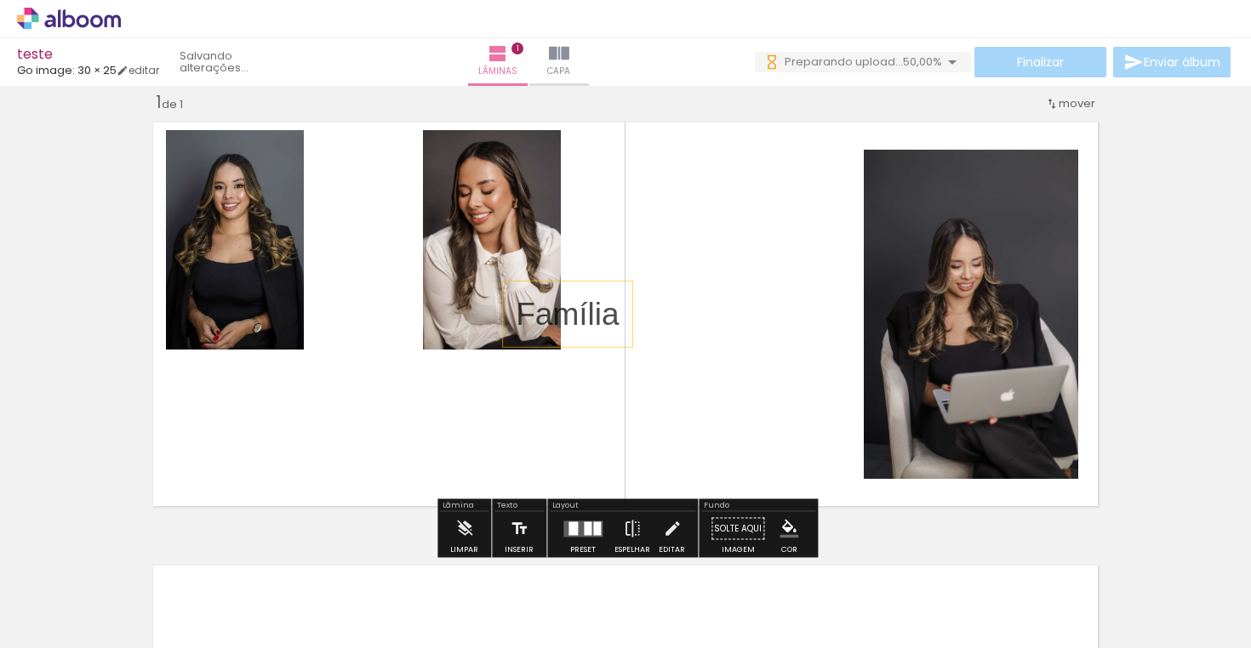
click at [516, 521] on iron-icon at bounding box center [519, 529] width 19 height 34
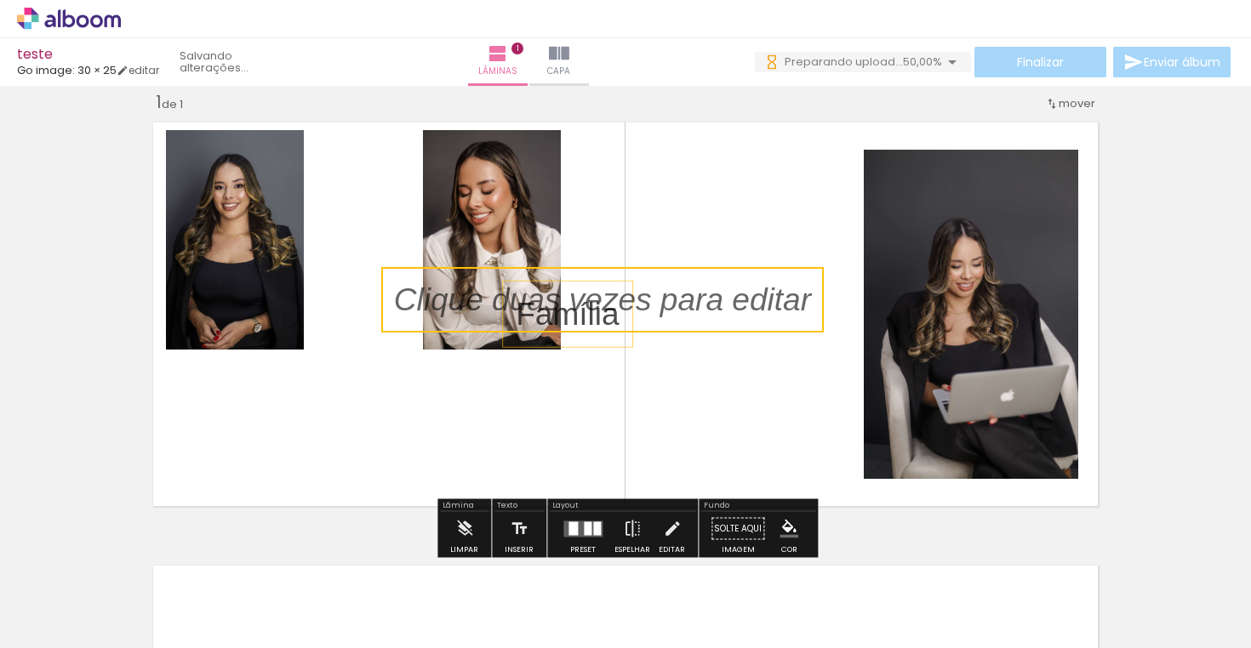
click at [626, 297] on quentale-selection at bounding box center [602, 300] width 443 height 66
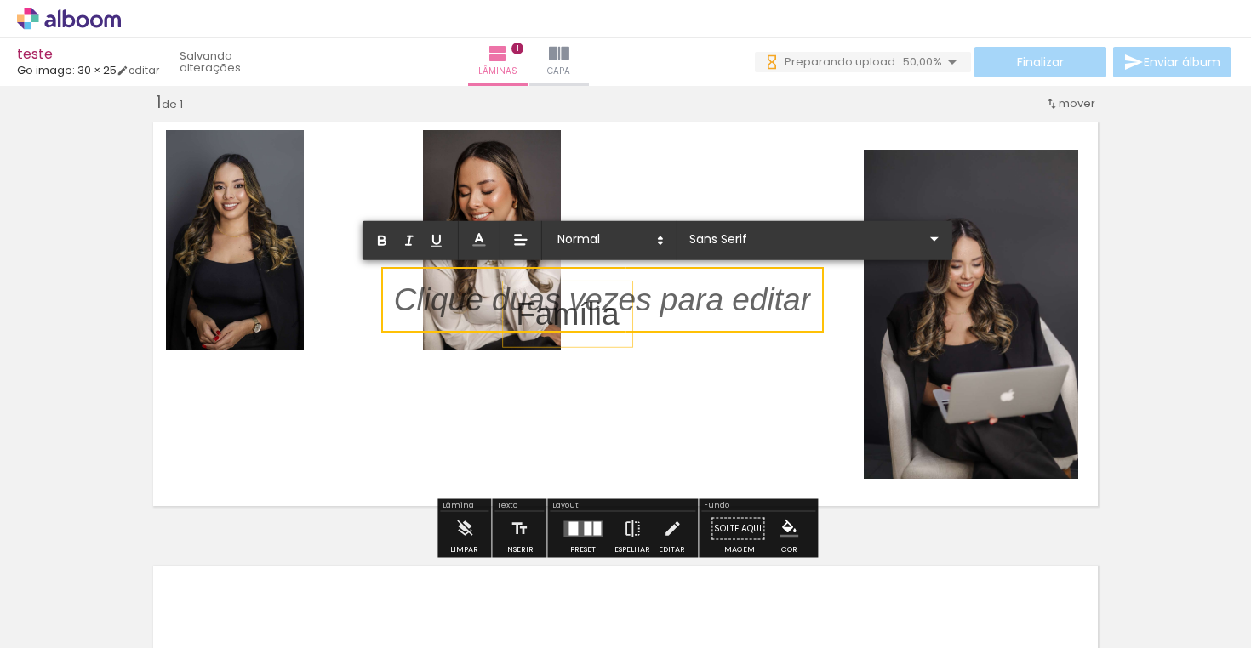
drag, startPoint x: 610, startPoint y: 387, endPoint x: 637, endPoint y: 343, distance: 52.0
click at [610, 386] on quentale-layouter at bounding box center [626, 314] width 962 height 401
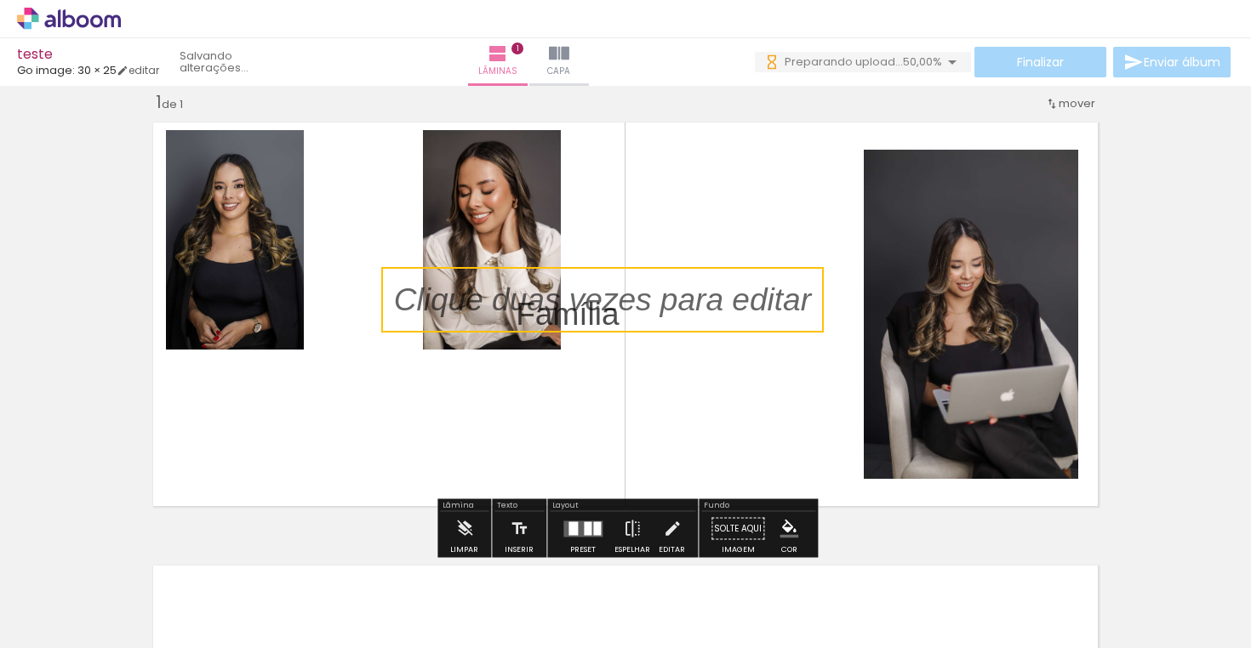
click at [591, 304] on quentale-selection at bounding box center [602, 300] width 443 height 66
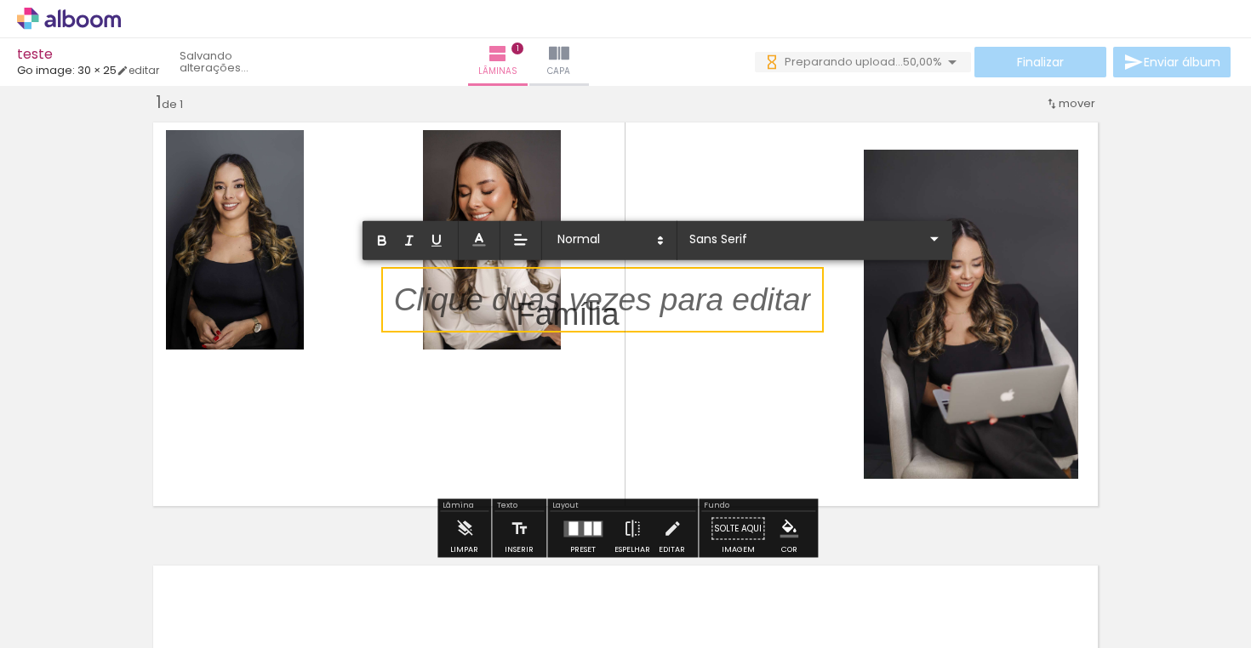
click at [581, 408] on quentale-layouter at bounding box center [626, 314] width 962 height 401
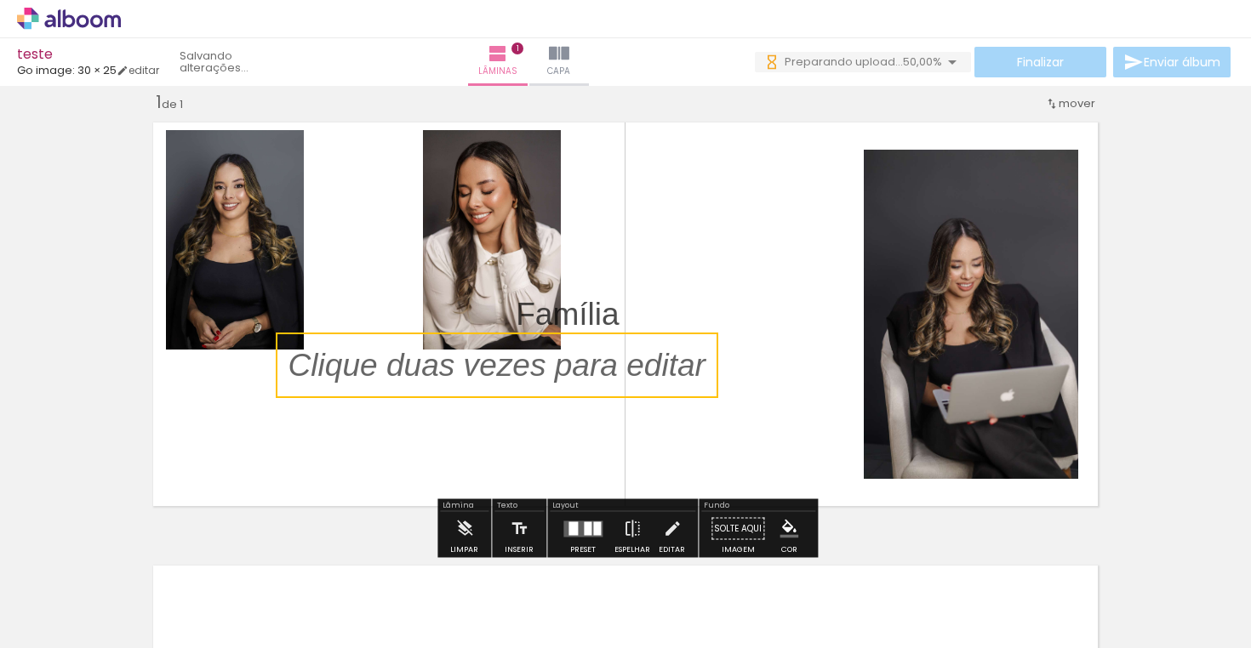
drag, startPoint x: 646, startPoint y: 327, endPoint x: 582, endPoint y: 366, distance: 74.9
click at [582, 366] on quentale-selection at bounding box center [497, 366] width 443 height 66
click at [583, 363] on quentale-selection at bounding box center [497, 366] width 443 height 66
click at [583, 363] on p at bounding box center [509, 365] width 443 height 45
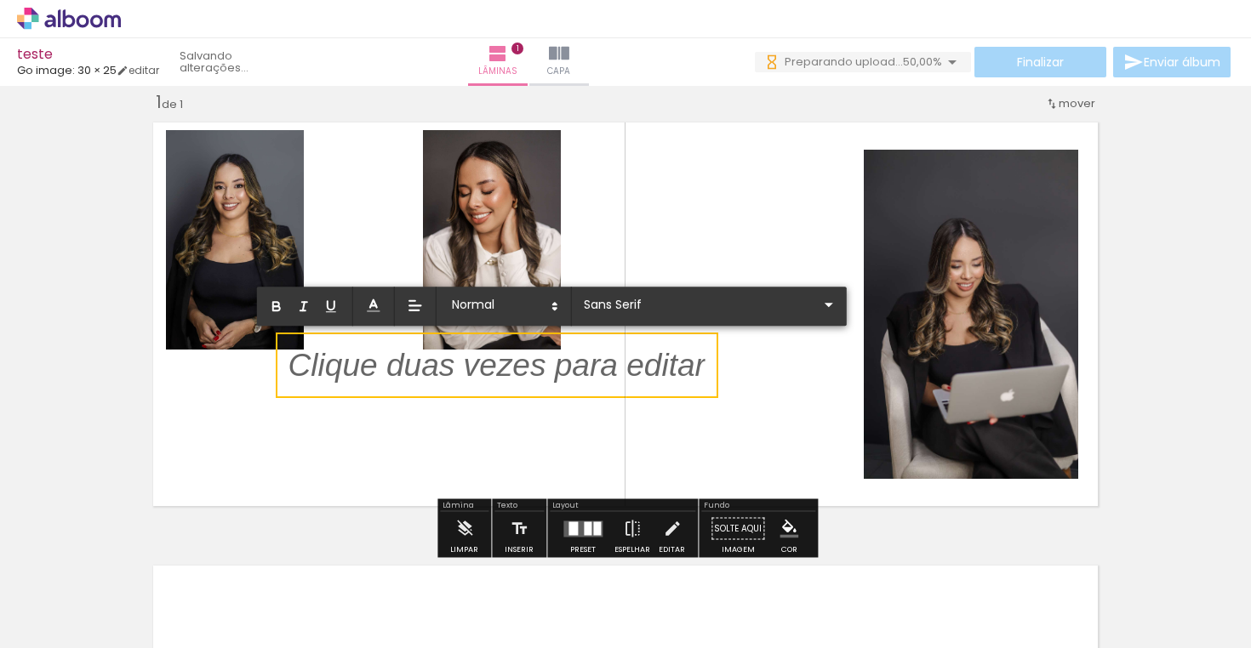
click at [583, 363] on p at bounding box center [496, 375] width 417 height 45
click at [517, 437] on quentale-layouter at bounding box center [626, 314] width 962 height 401
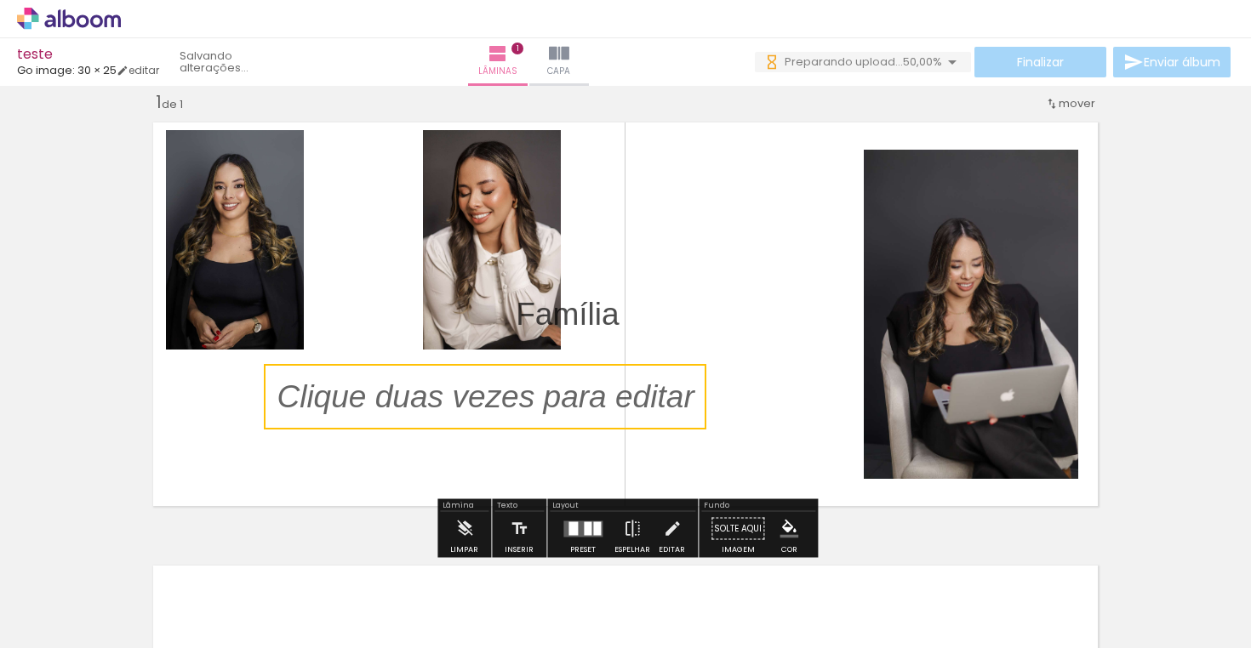
drag, startPoint x: 541, startPoint y: 376, endPoint x: 530, endPoint y: 407, distance: 32.6
click at [530, 407] on quentale-selection at bounding box center [485, 397] width 443 height 66
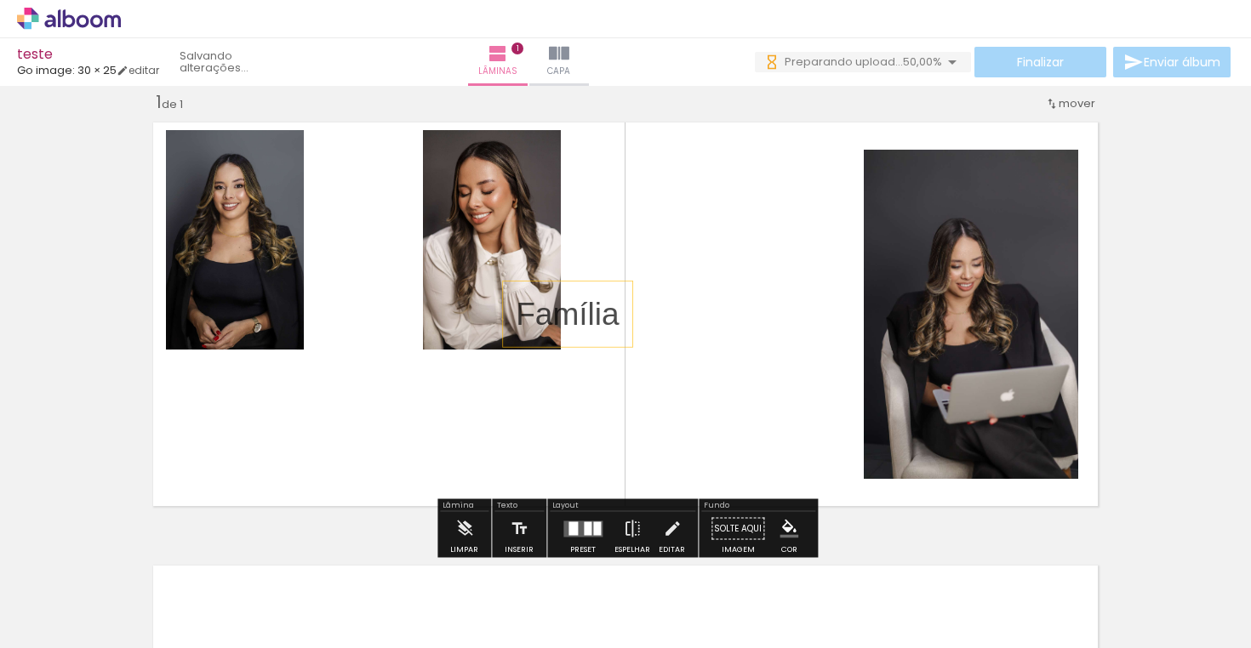
click at [597, 312] on span "Família" at bounding box center [568, 314] width 104 height 36
click at [551, 398] on quentale-layouter at bounding box center [626, 314] width 962 height 401
click at [480, 585] on div at bounding box center [456, 591] width 56 height 84
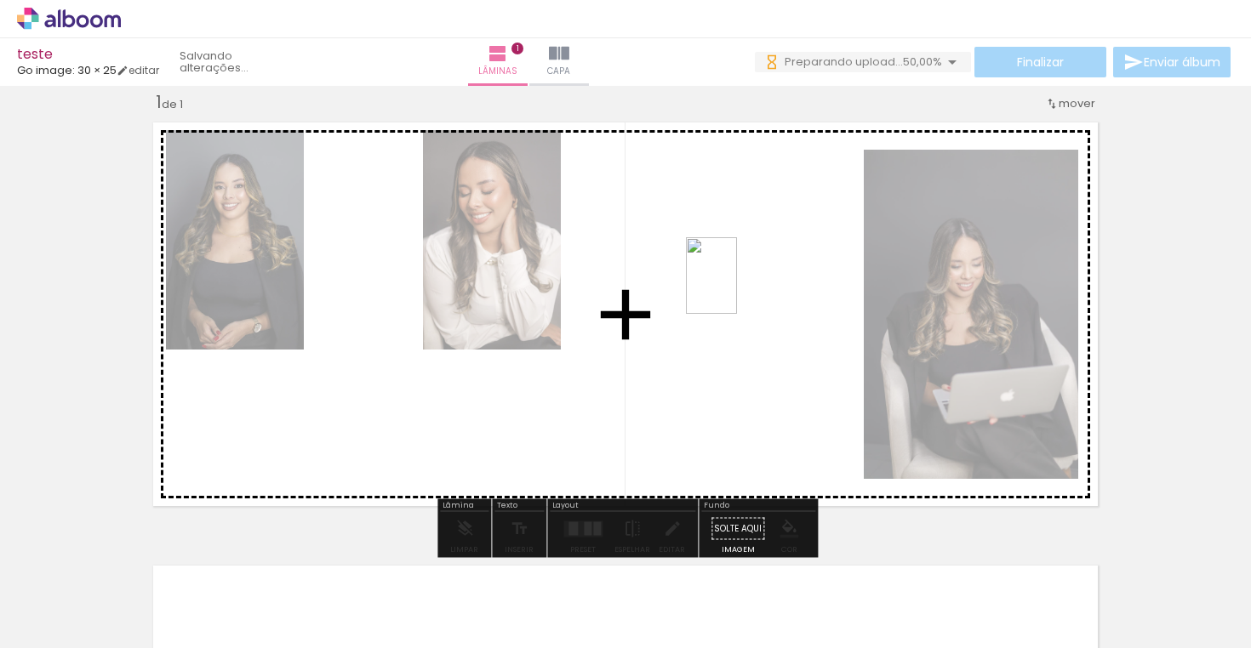
drag, startPoint x: 471, startPoint y: 590, endPoint x: 744, endPoint y: 279, distance: 413.6
click at [744, 279] on quentale-workspace at bounding box center [625, 324] width 1251 height 648
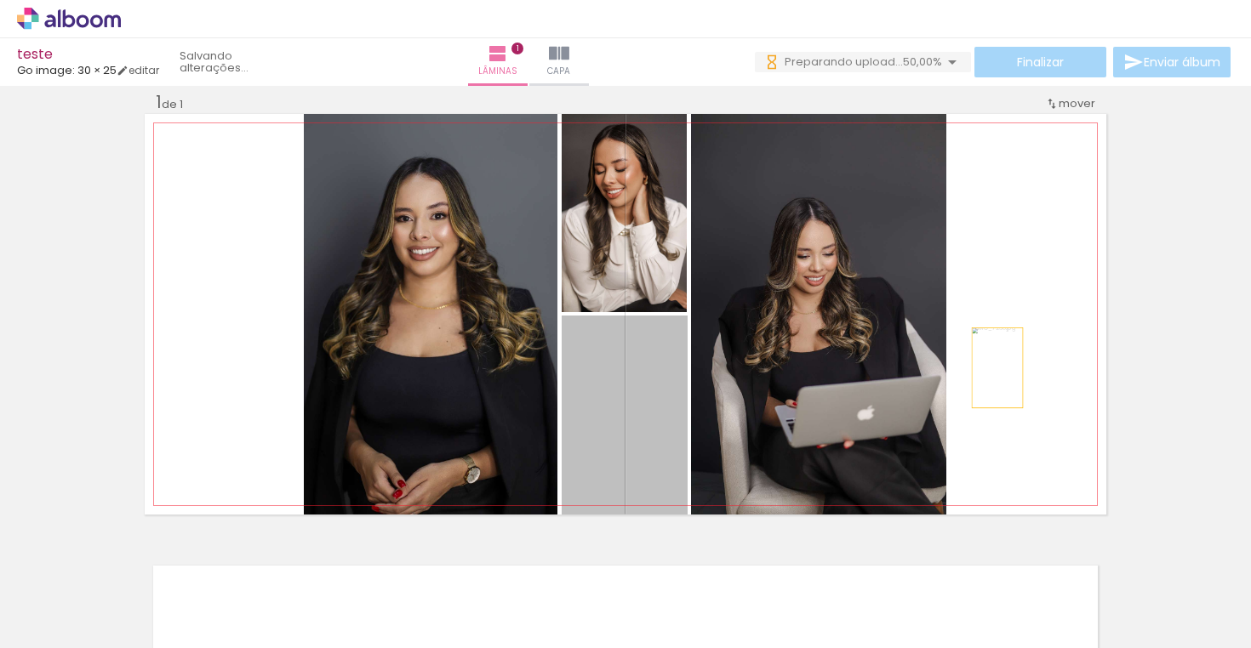
drag, startPoint x: 665, startPoint y: 401, endPoint x: 997, endPoint y: 368, distance: 333.5
click at [997, 368] on quentale-layouter at bounding box center [626, 314] width 962 height 401
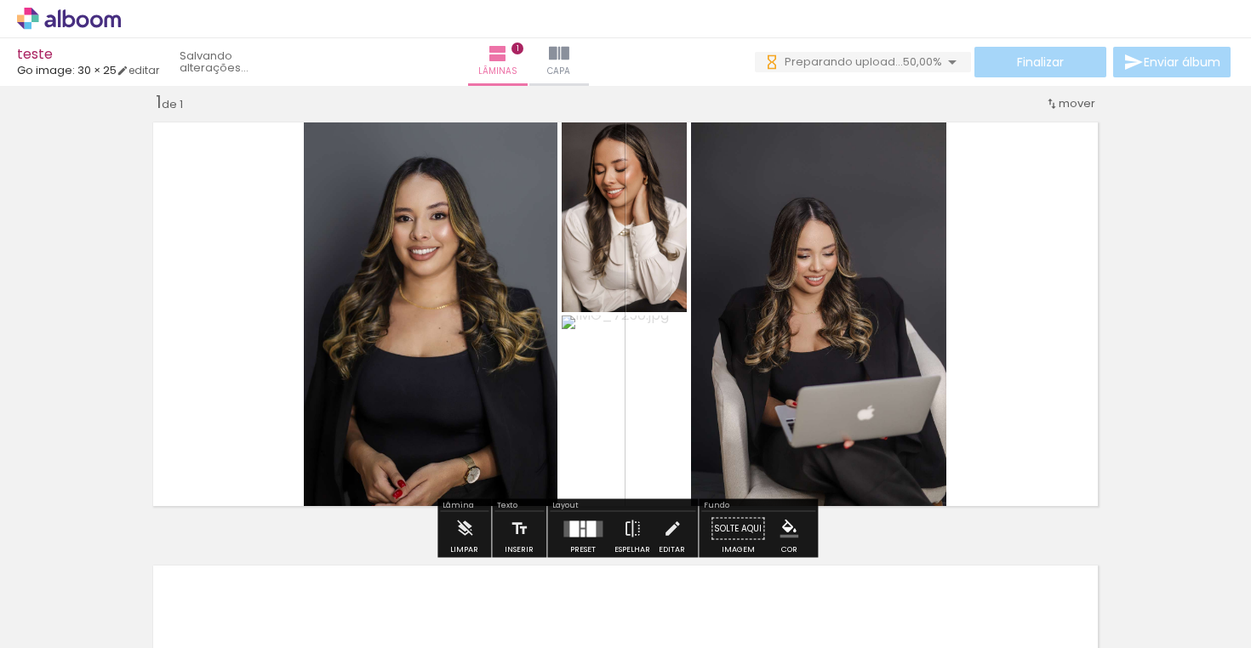
click at [682, 391] on quentale-photo at bounding box center [625, 415] width 126 height 199
drag, startPoint x: 777, startPoint y: 328, endPoint x: 791, endPoint y: 310, distance: 22.5
click at [782, 321] on div at bounding box center [824, 314] width 267 height 401
click at [911, 181] on quentale-photo at bounding box center [818, 314] width 255 height 401
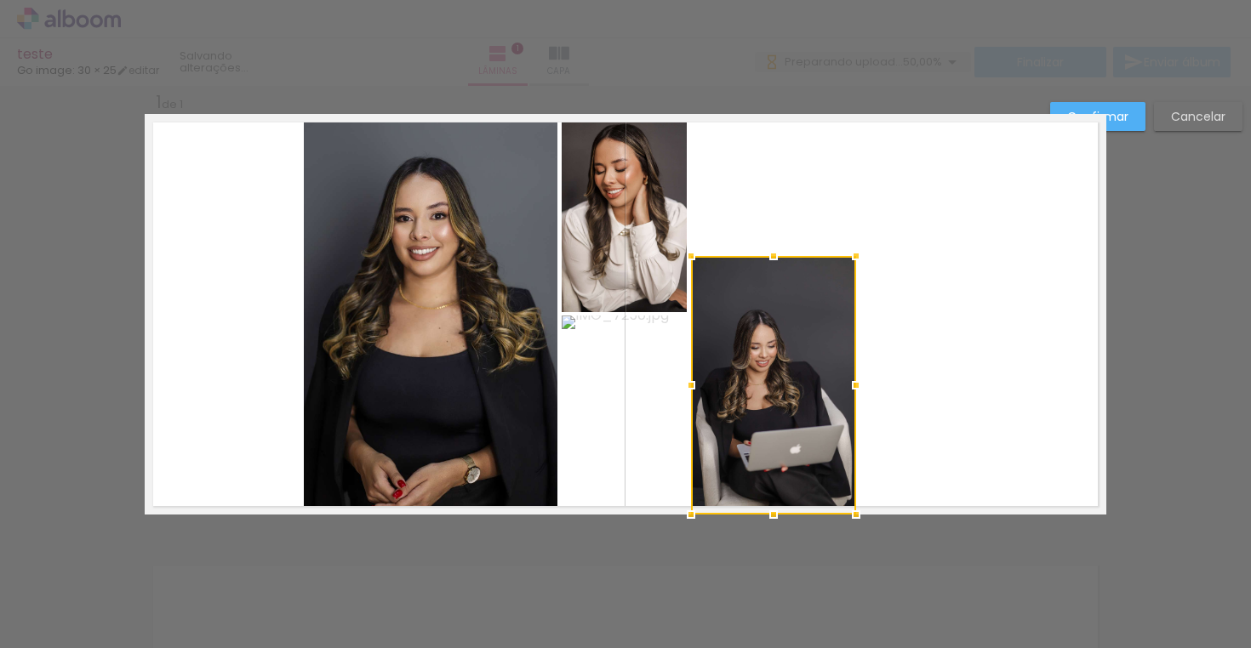
drag, startPoint x: 933, startPoint y: 136, endPoint x: 850, endPoint y: 254, distance: 143.5
click at [850, 254] on div at bounding box center [856, 256] width 34 height 34
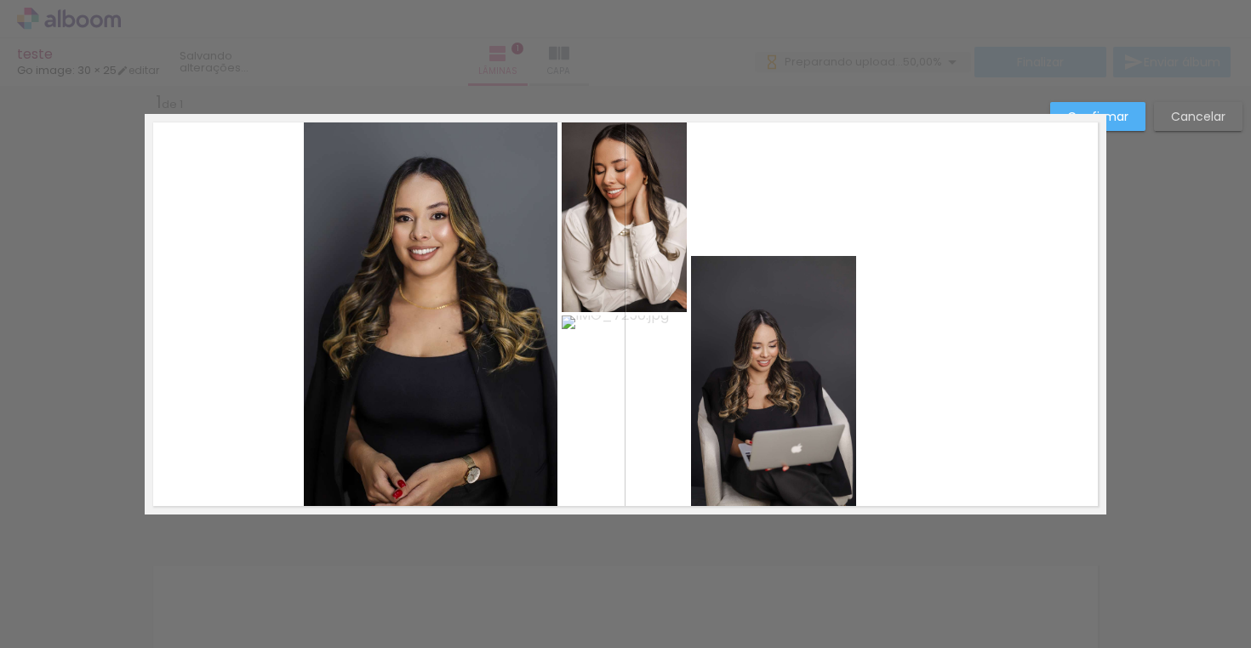
click at [976, 243] on quentale-layouter at bounding box center [626, 314] width 962 height 401
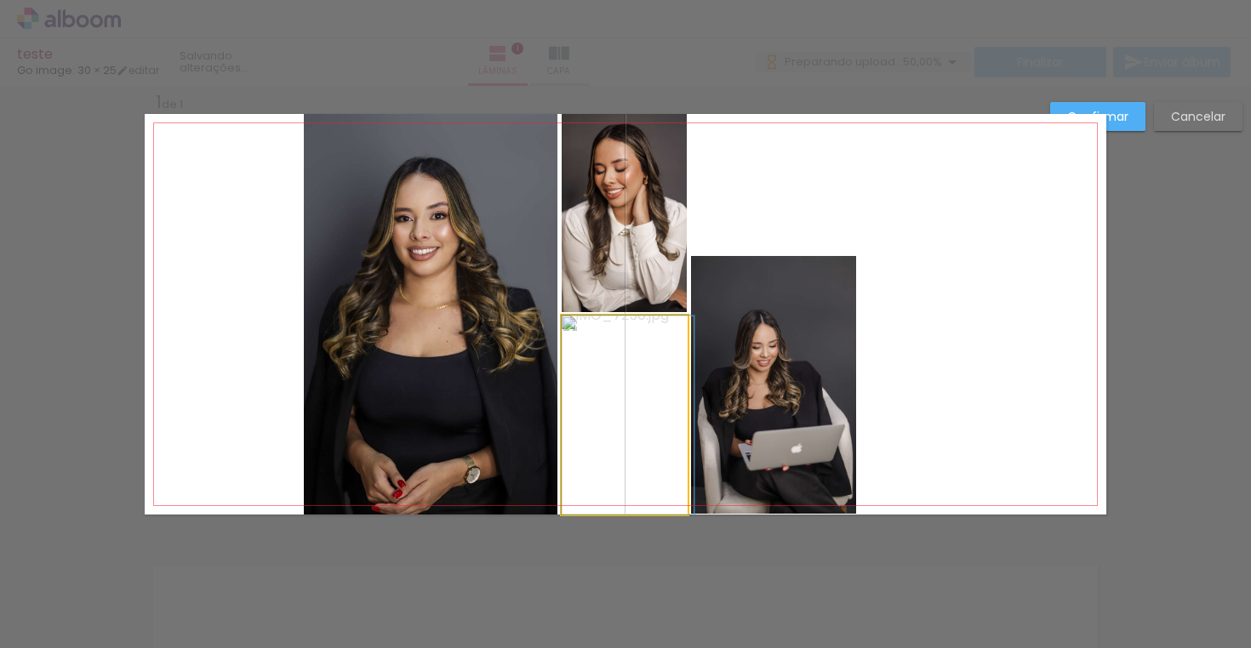
click at [671, 397] on quentale-photo at bounding box center [625, 415] width 126 height 199
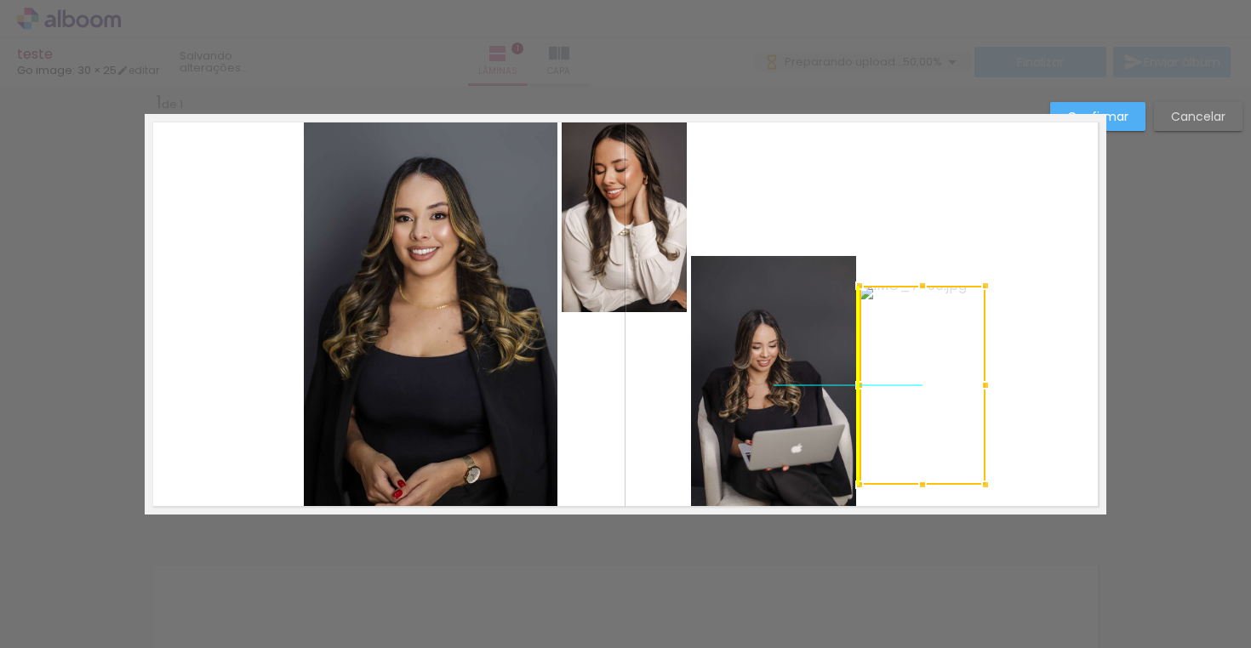
drag, startPoint x: 668, startPoint y: 400, endPoint x: 996, endPoint y: 357, distance: 331.3
click at [996, 357] on album-spread "1 de 1" at bounding box center [626, 314] width 962 height 401
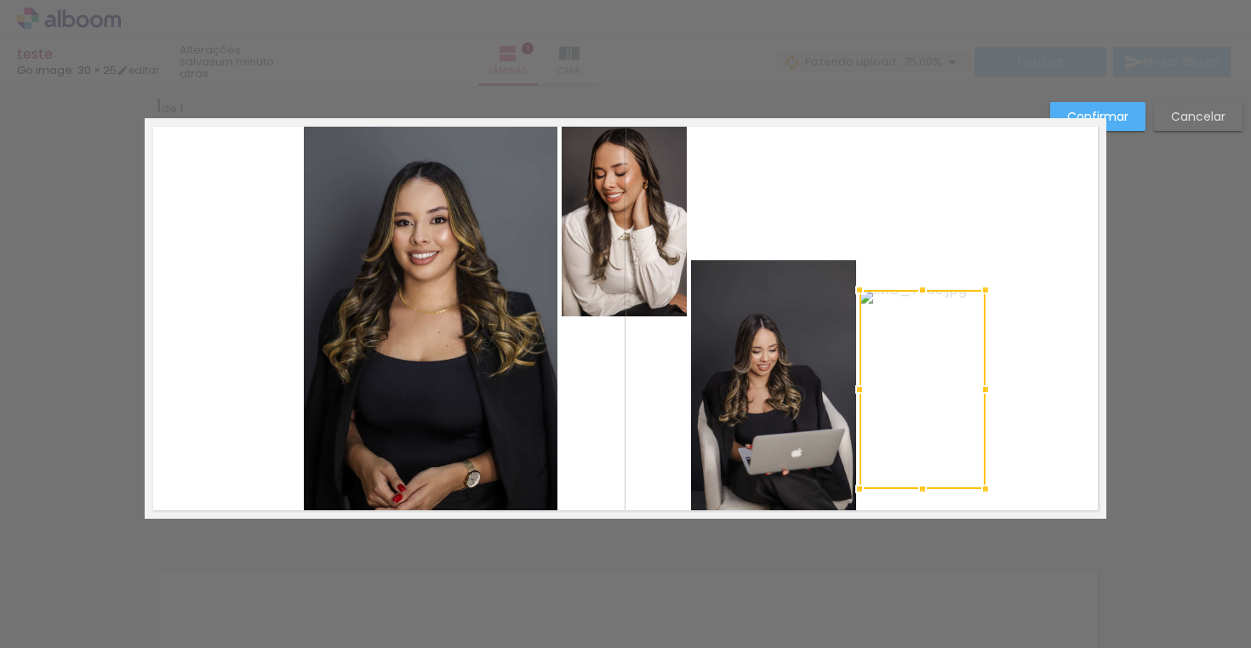
click at [942, 385] on div at bounding box center [922, 389] width 126 height 199
click at [829, 342] on album-spread "1 de 1" at bounding box center [626, 318] width 962 height 401
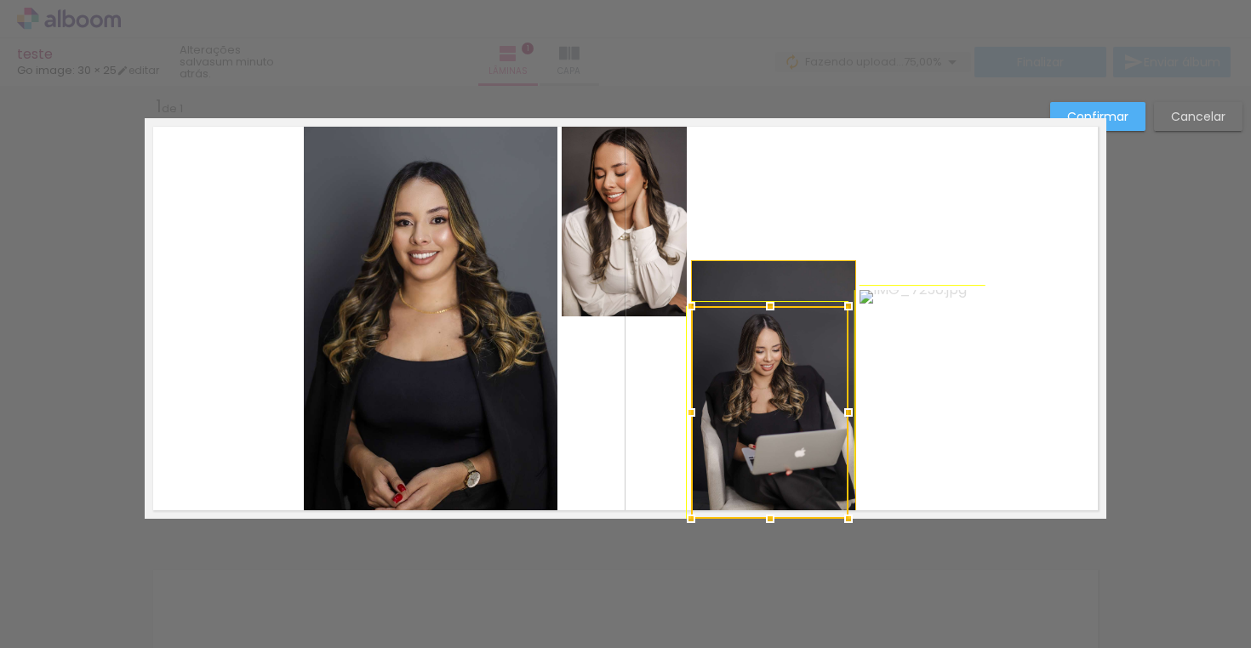
drag, startPoint x: 850, startPoint y: 268, endPoint x: 825, endPoint y: 308, distance: 47.0
click at [825, 308] on div at bounding box center [769, 412] width 157 height 213
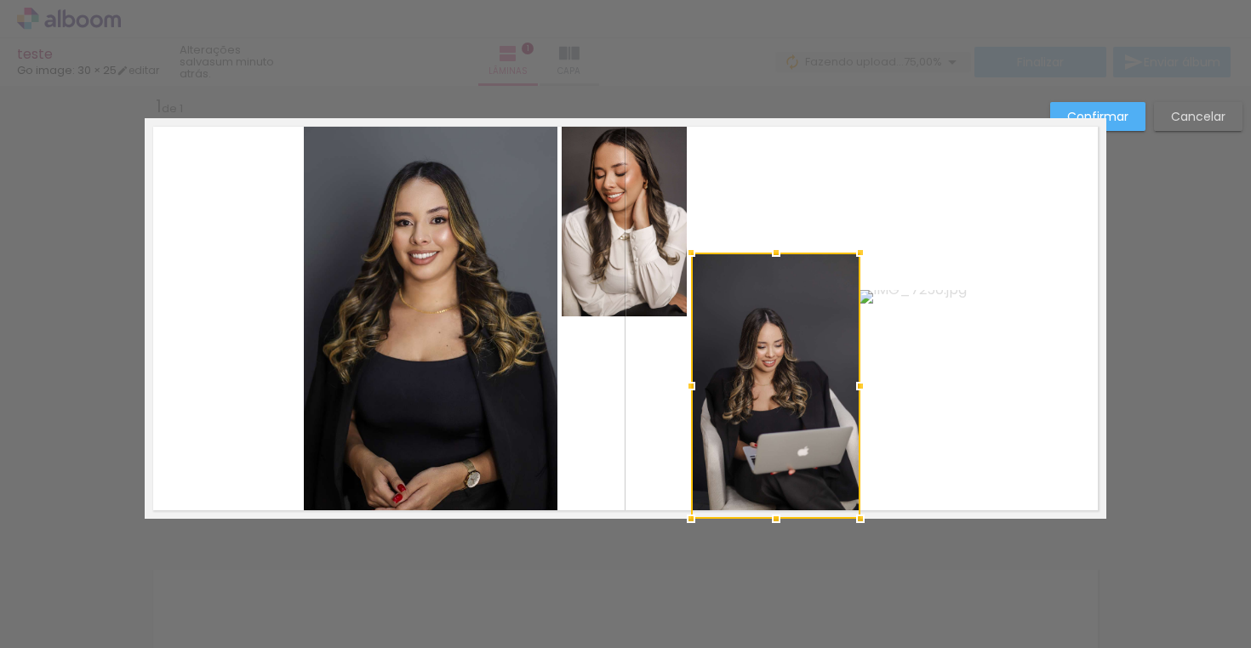
drag, startPoint x: 951, startPoint y: 118, endPoint x: 852, endPoint y: 266, distance: 177.3
click at [852, 266] on div at bounding box center [860, 253] width 34 height 34
click at [922, 376] on quentale-photo at bounding box center [922, 389] width 126 height 199
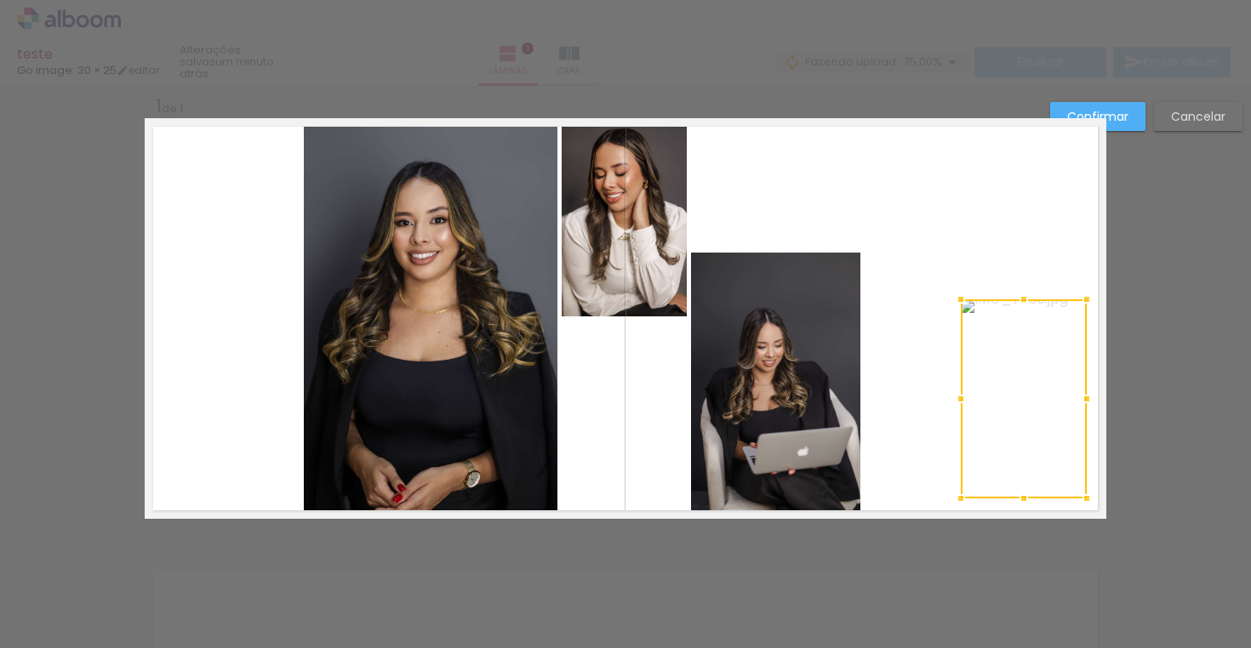
drag, startPoint x: 922, startPoint y: 376, endPoint x: 1023, endPoint y: 385, distance: 101.7
click at [1023, 385] on div at bounding box center [1024, 399] width 126 height 199
click at [989, 229] on quentale-layouter at bounding box center [626, 318] width 962 height 401
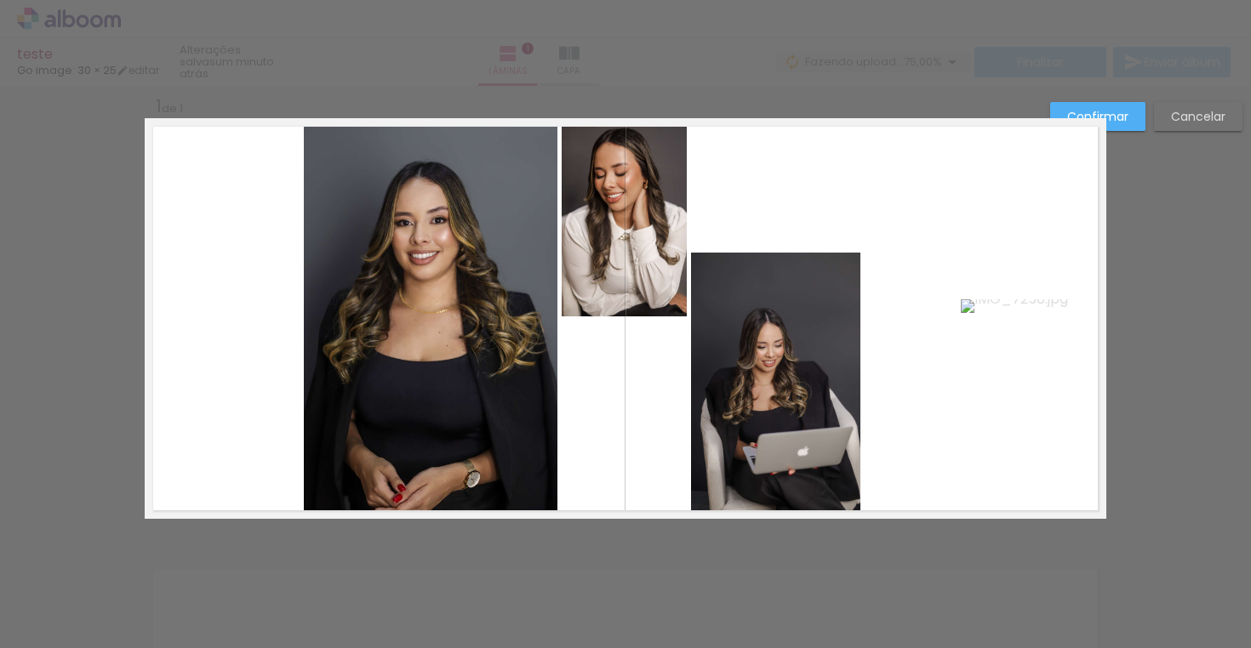
click at [793, 338] on quentale-photo at bounding box center [775, 386] width 169 height 266
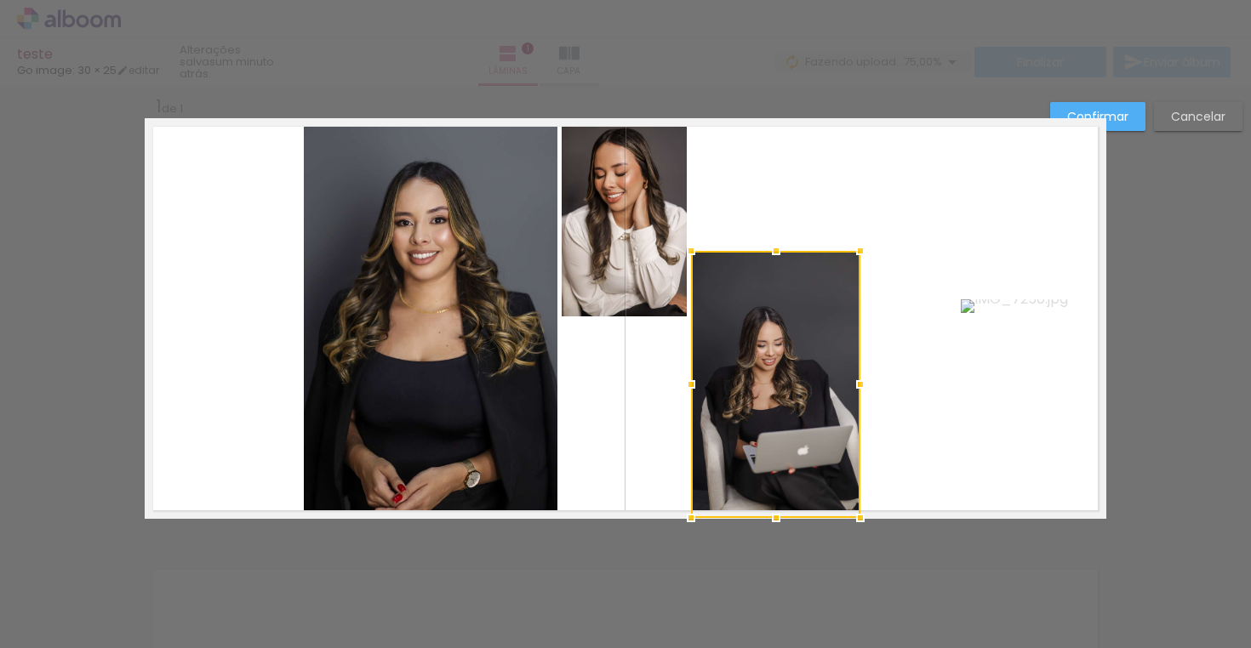
click at [779, 253] on div at bounding box center [776, 251] width 34 height 34
click at [775, 250] on div at bounding box center [776, 247] width 34 height 34
click at [882, 196] on quentale-layouter at bounding box center [626, 318] width 962 height 401
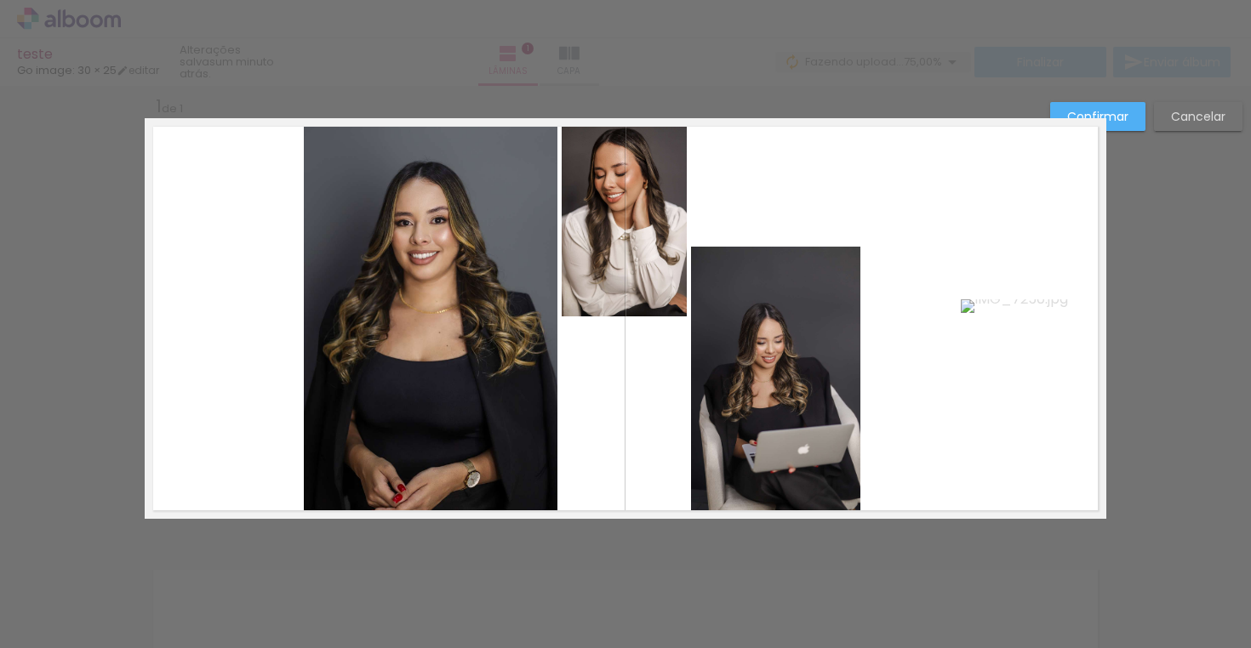
click at [405, 348] on quentale-photo at bounding box center [431, 318] width 254 height 401
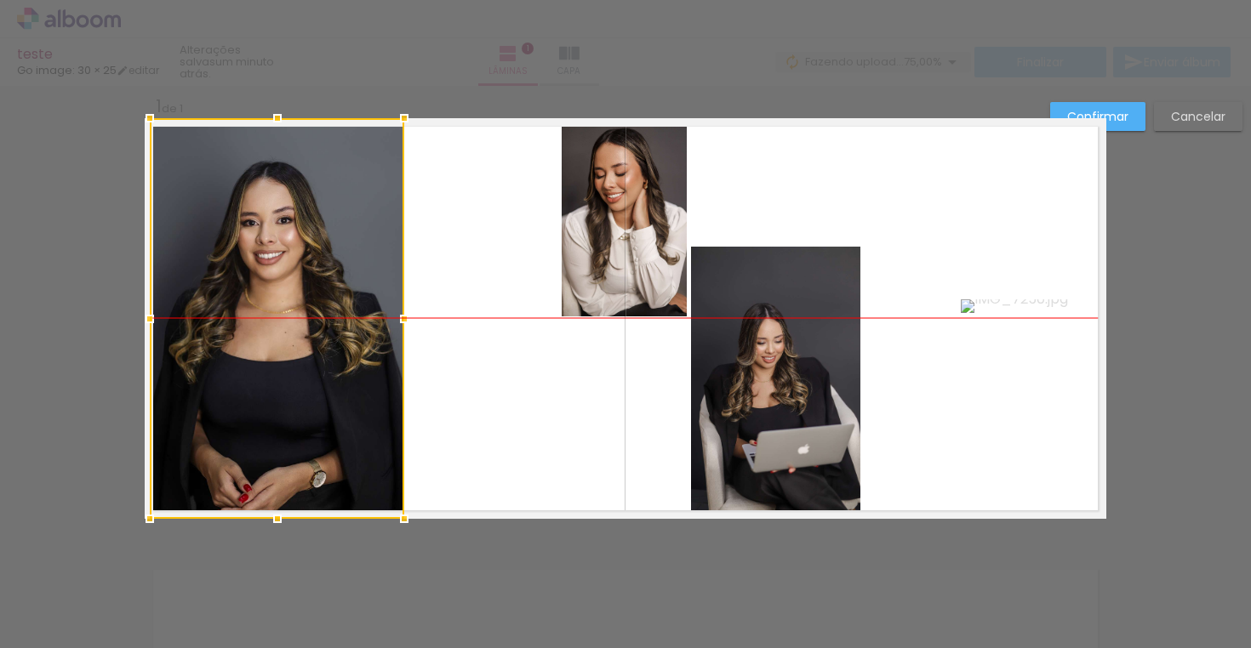
drag, startPoint x: 437, startPoint y: 328, endPoint x: 282, endPoint y: 317, distance: 155.3
click at [281, 329] on div at bounding box center [277, 318] width 254 height 401
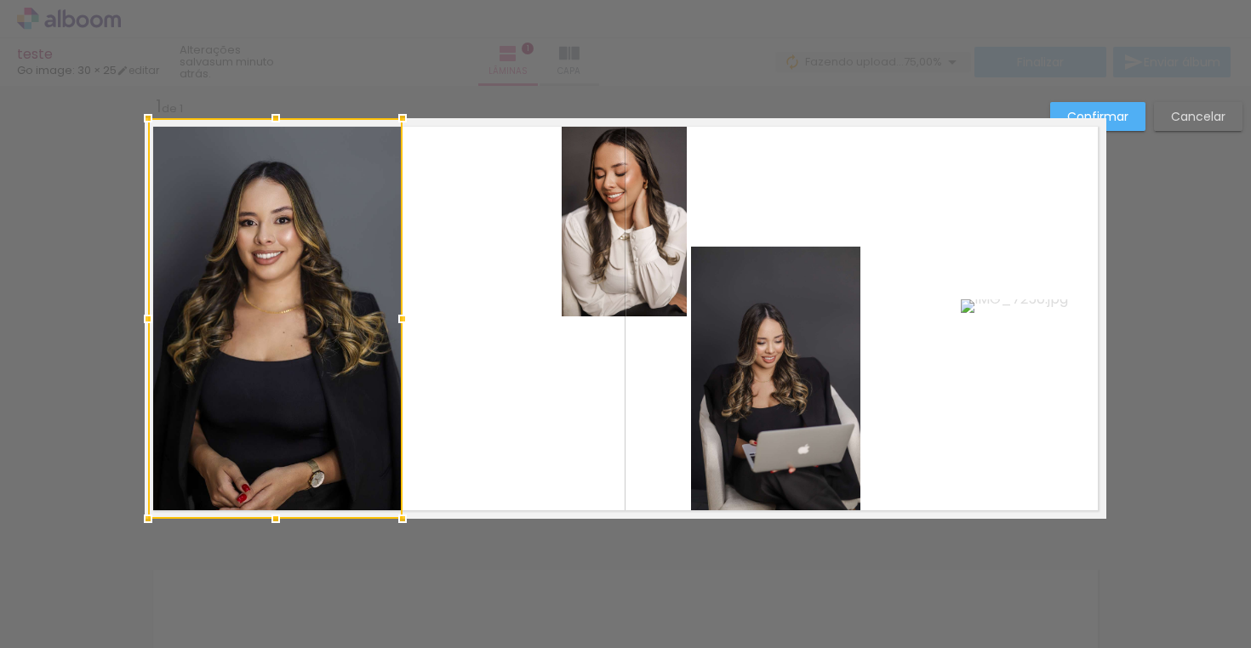
click at [495, 342] on quentale-layouter at bounding box center [626, 318] width 962 height 401
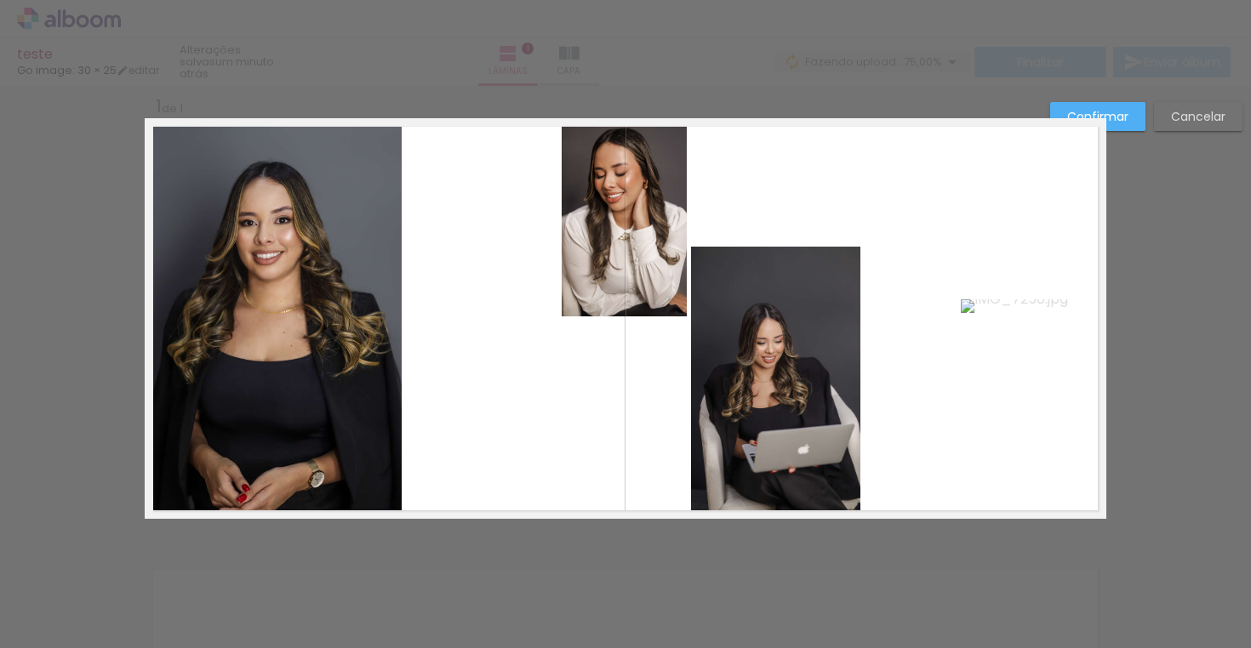
click at [619, 239] on quentale-photo at bounding box center [625, 217] width 126 height 198
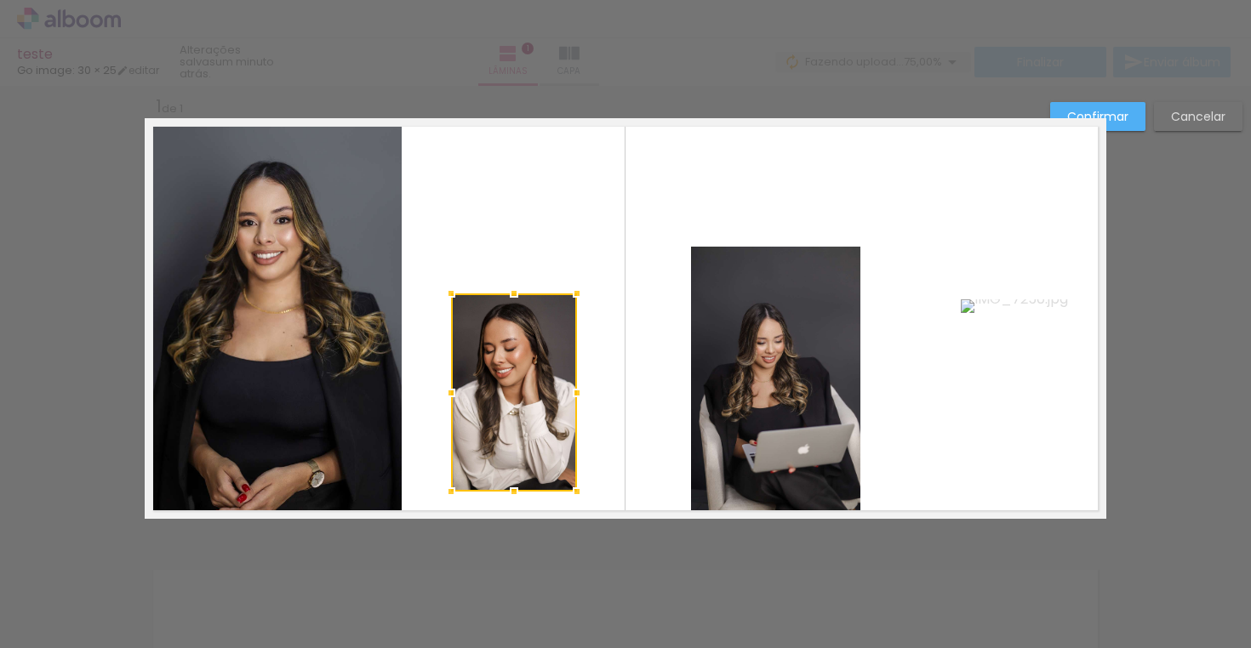
drag, startPoint x: 608, startPoint y: 257, endPoint x: 495, endPoint y: 431, distance: 207.9
click at [498, 432] on div at bounding box center [514, 393] width 126 height 198
click at [547, 214] on quentale-layouter at bounding box center [626, 318] width 962 height 401
click at [779, 328] on quentale-photo at bounding box center [775, 382] width 169 height 271
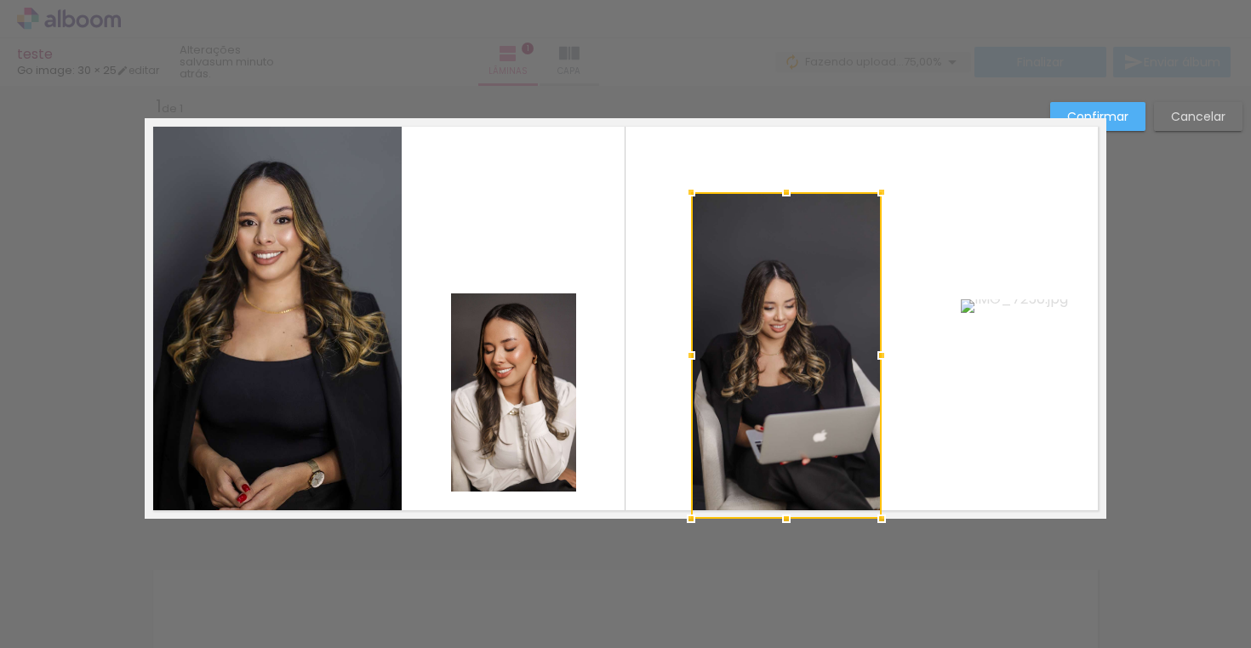
drag, startPoint x: 861, startPoint y: 241, endPoint x: 882, endPoint y: 186, distance: 58.5
click at [882, 186] on div at bounding box center [882, 192] width 34 height 34
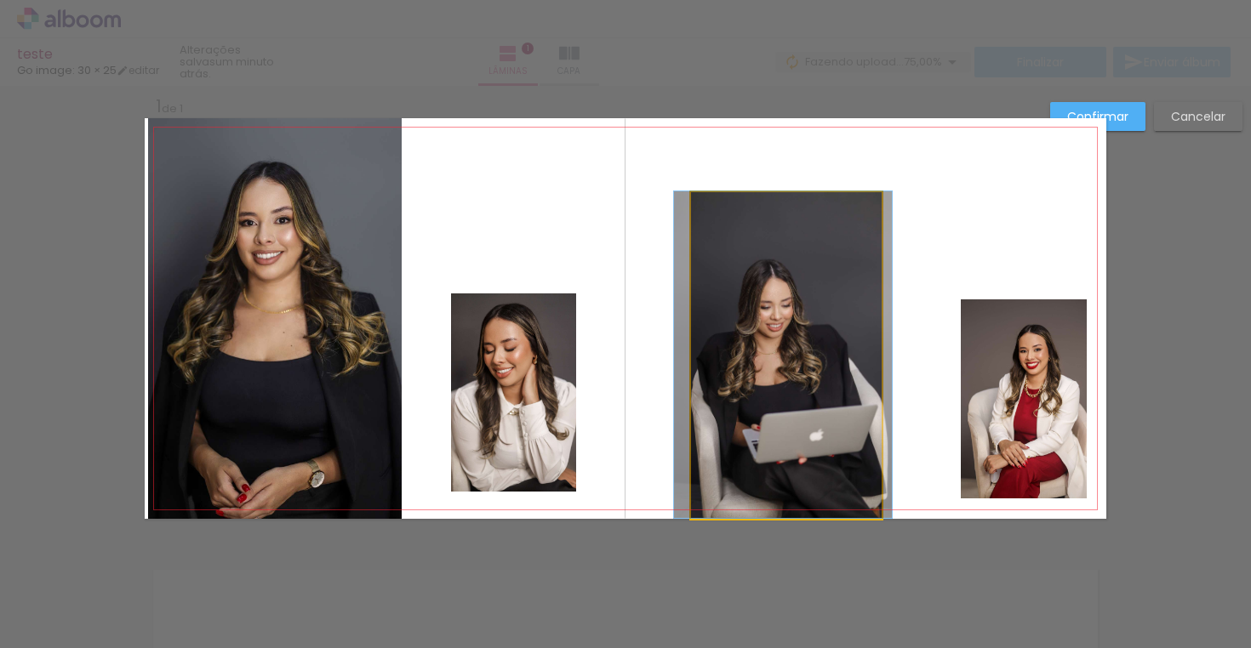
drag, startPoint x: 747, startPoint y: 366, endPoint x: 744, endPoint y: 339, distance: 27.4
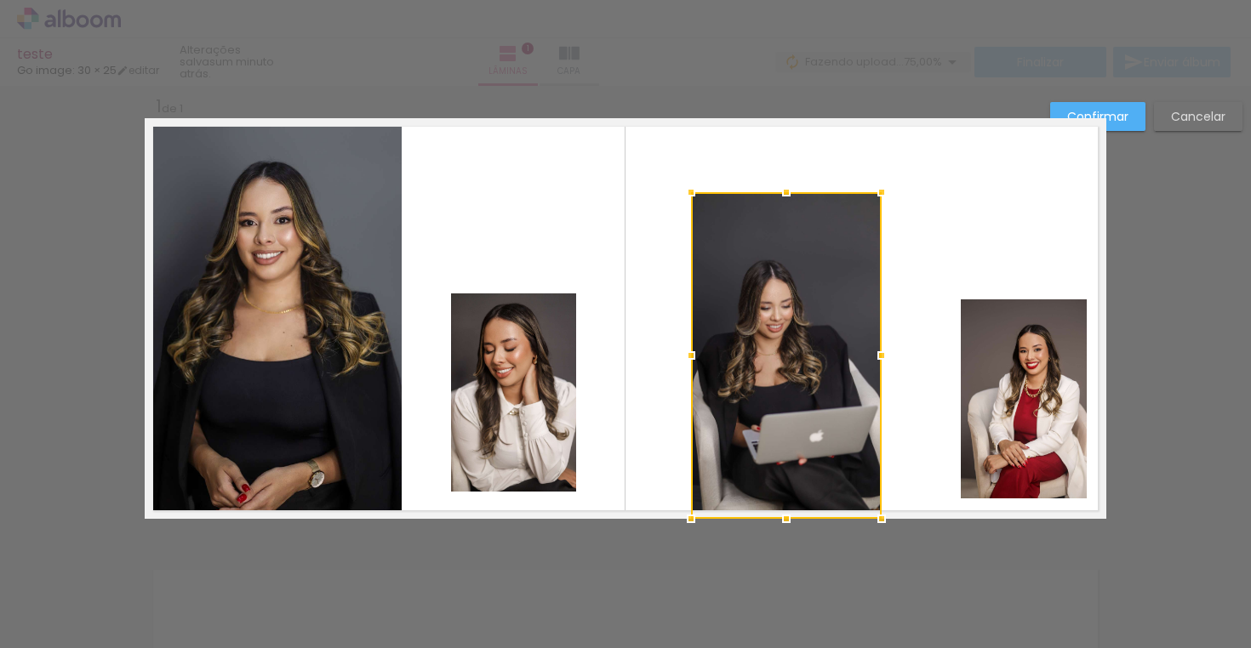
click at [940, 235] on quentale-layouter at bounding box center [626, 318] width 962 height 401
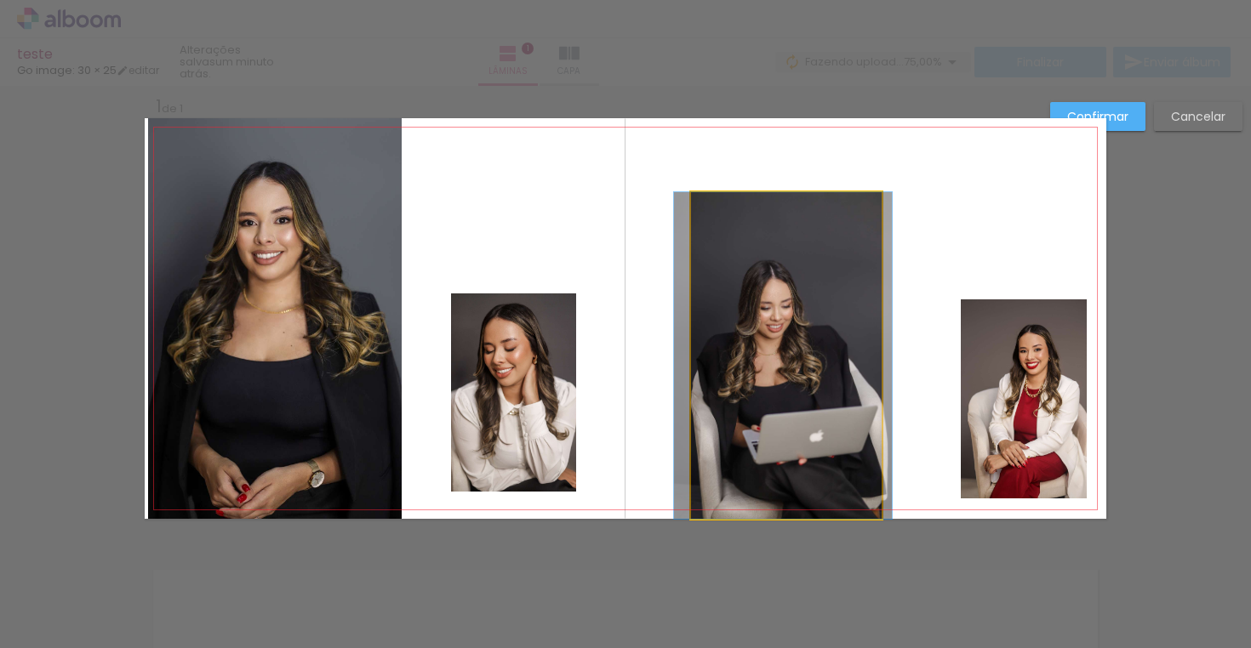
click at [791, 327] on quentale-photo at bounding box center [786, 355] width 191 height 327
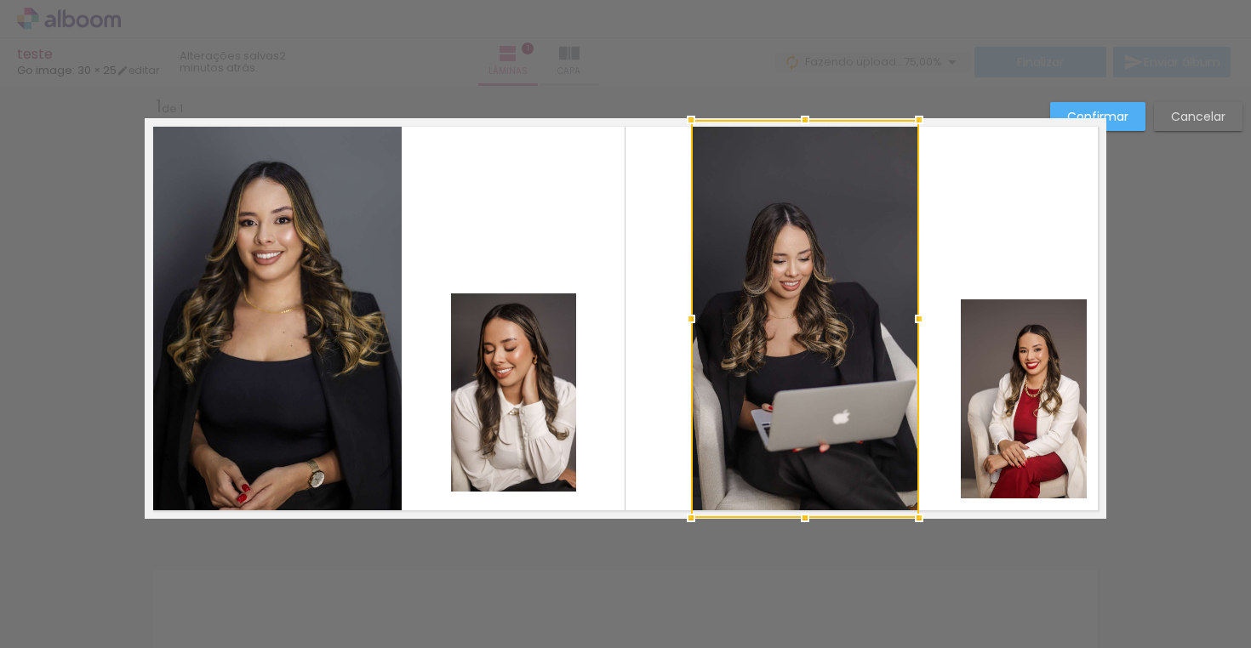
drag, startPoint x: 880, startPoint y: 190, endPoint x: 918, endPoint y: 123, distance: 76.6
click at [918, 123] on div at bounding box center [919, 120] width 34 height 34
click at [975, 191] on quentale-layouter at bounding box center [626, 318] width 962 height 401
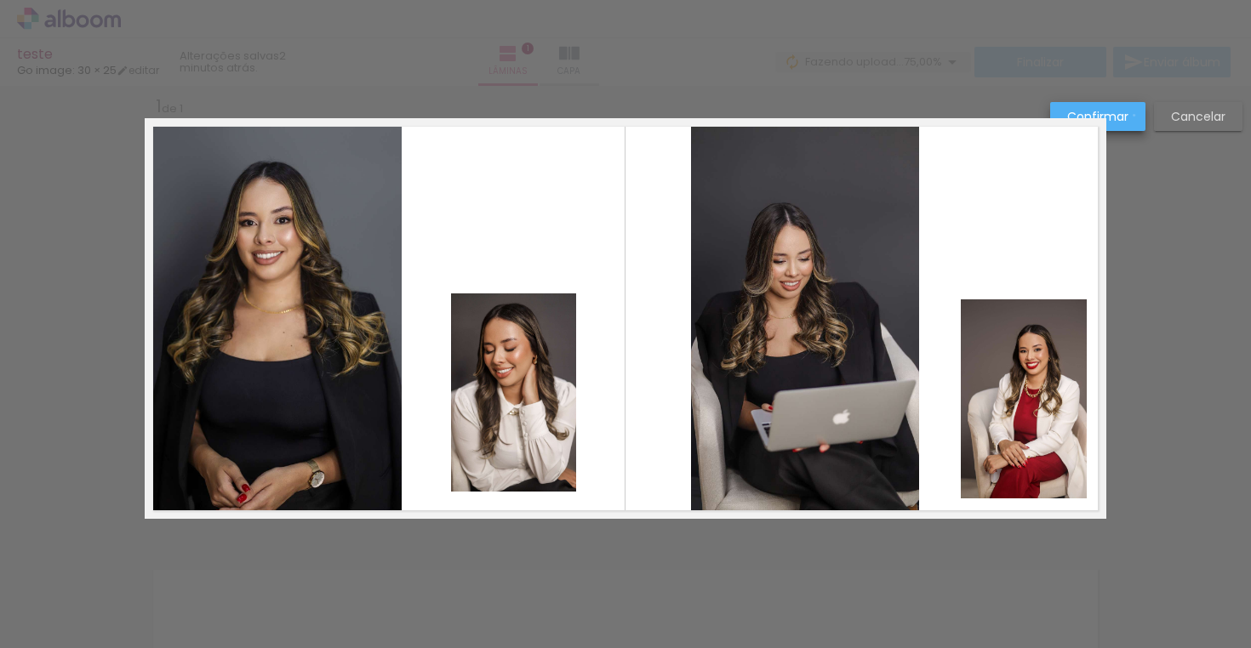
click at [1134, 116] on paper-button "Confirmar" at bounding box center [1097, 116] width 95 height 29
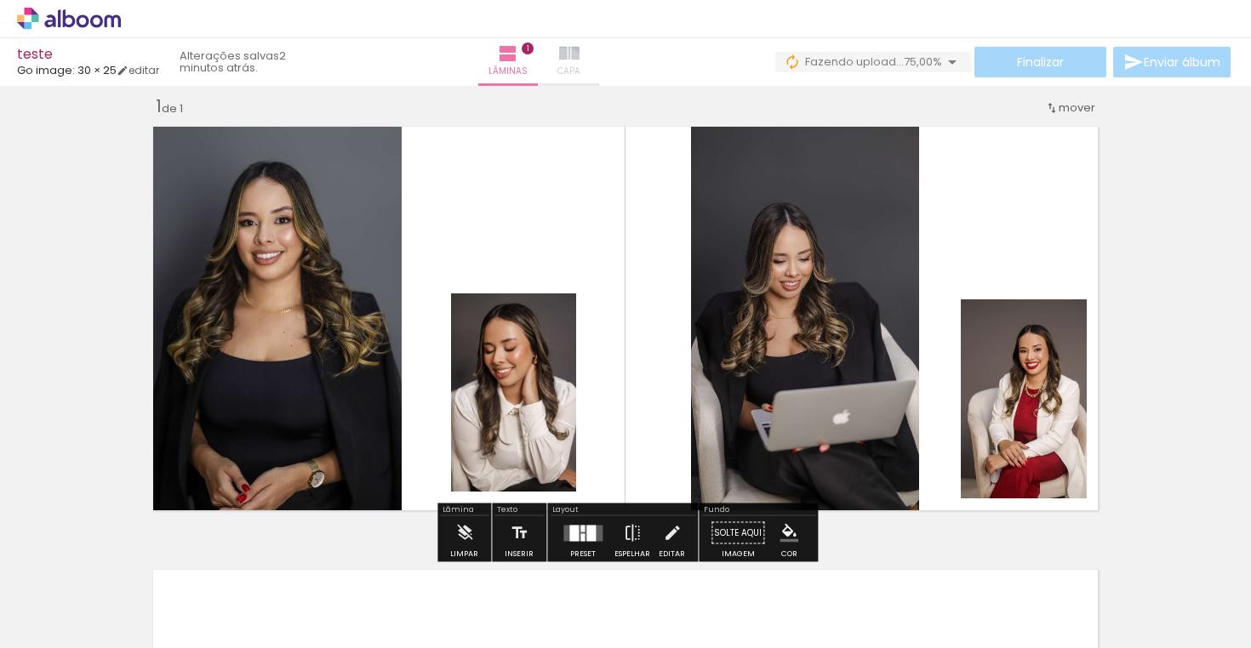
click at [580, 67] on span "Capa" at bounding box center [568, 71] width 23 height 15
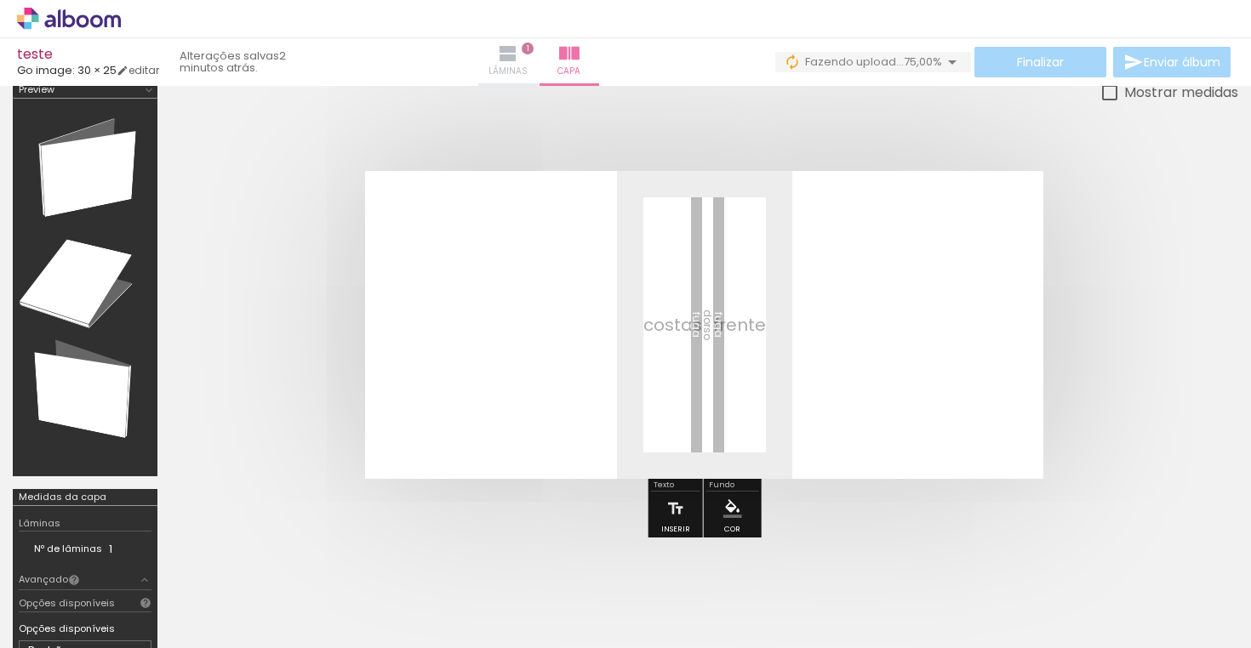
click at [518, 60] on iron-icon at bounding box center [508, 53] width 20 height 20
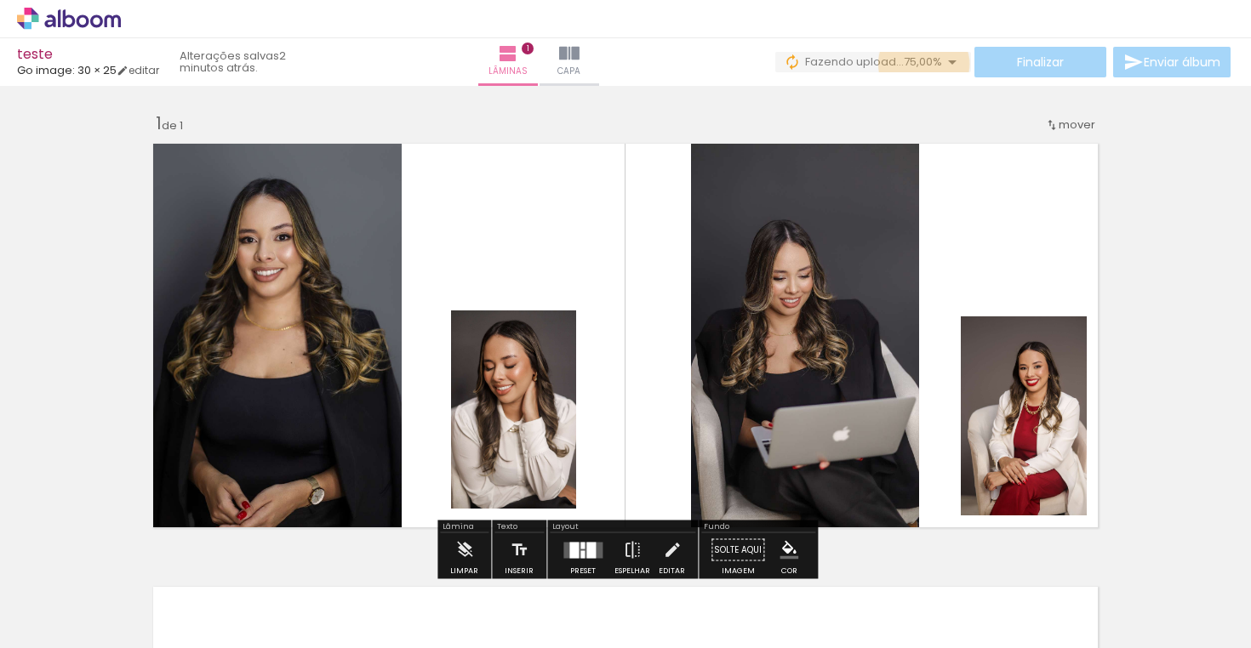
click at [918, 64] on span "75,00%" at bounding box center [923, 62] width 38 height 16
